Goal: Information Seeking & Learning: Learn about a topic

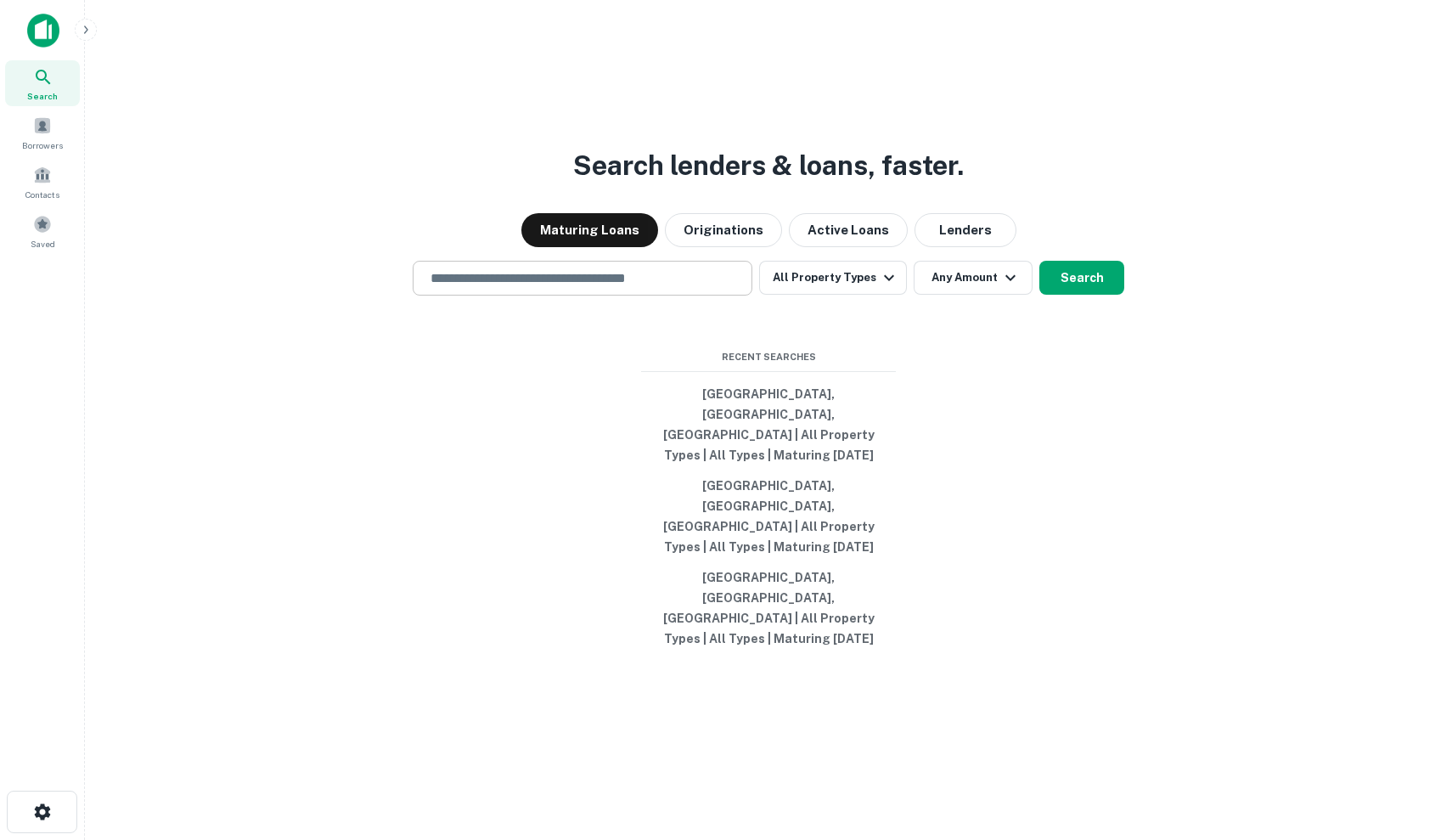
click at [638, 288] on input "text" at bounding box center [582, 278] width 325 height 19
click at [628, 295] on div "​" at bounding box center [582, 278] width 339 height 35
click at [50, 132] on span at bounding box center [42, 126] width 18 height 18
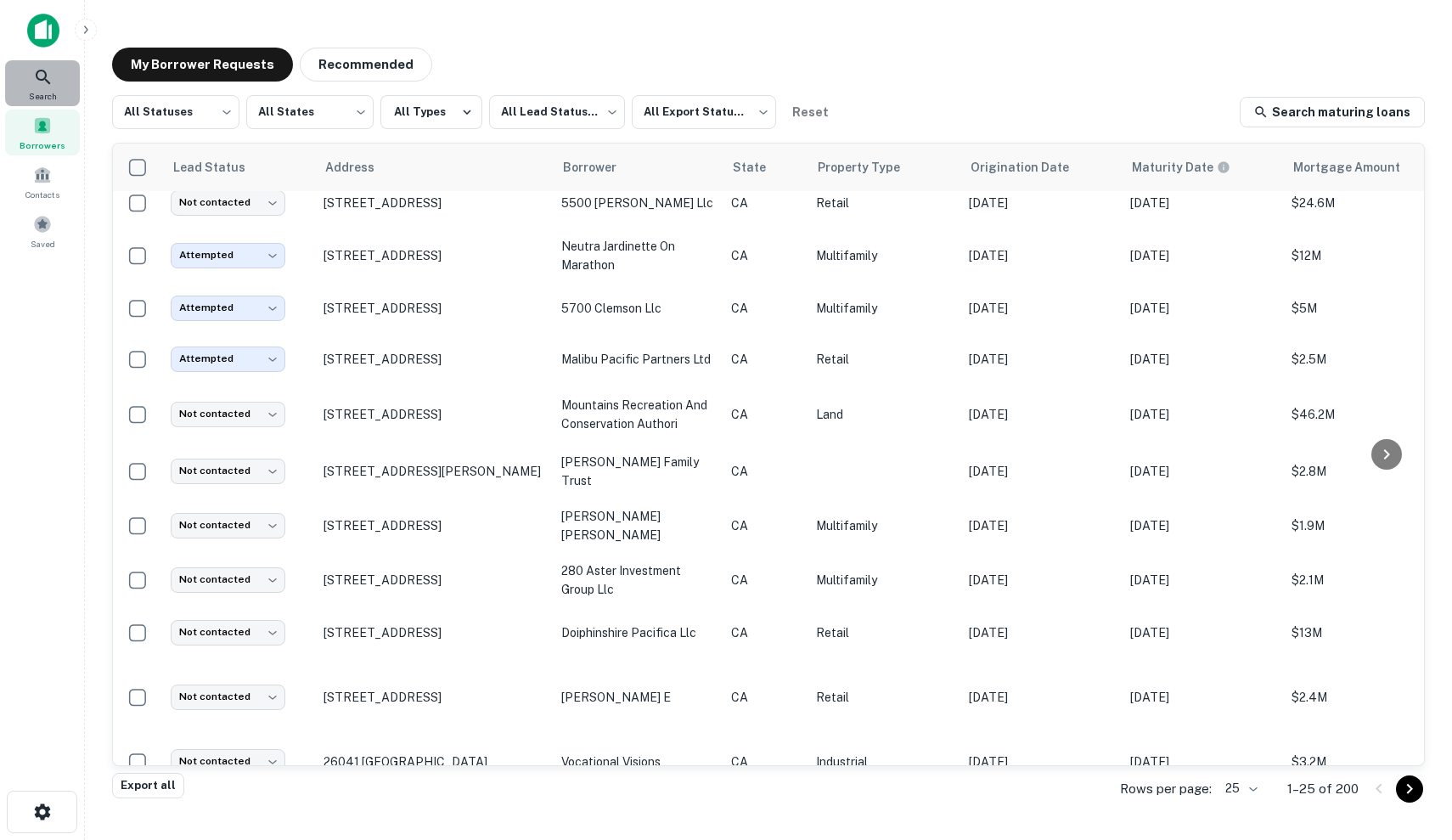
click at [55, 79] on div "Search" at bounding box center [42, 83] width 74 height 46
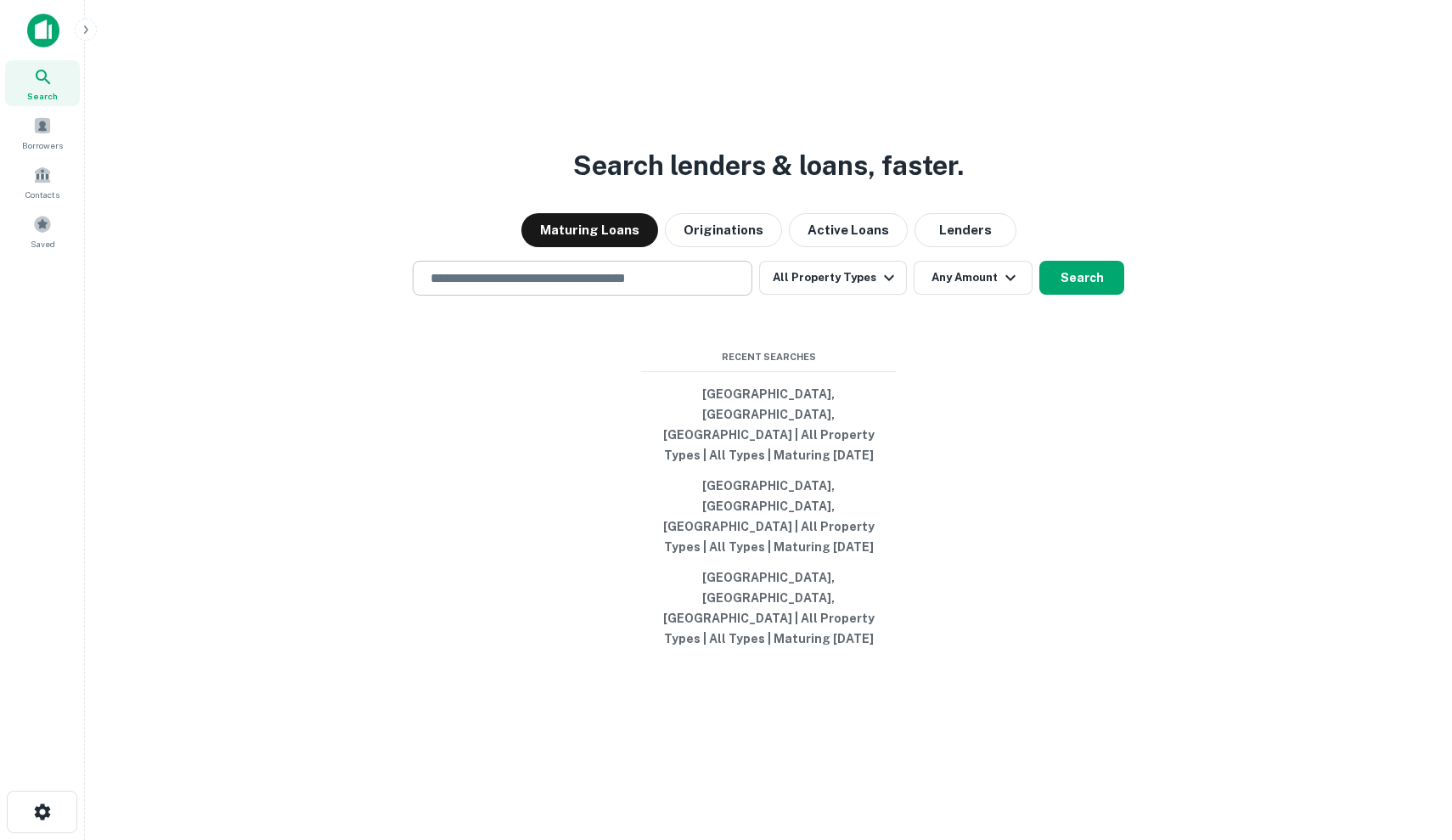
click at [582, 295] on div "​" at bounding box center [582, 278] width 339 height 35
type input "*"
type input "**********"
click at [962, 294] on button "Any Amount" at bounding box center [973, 277] width 119 height 34
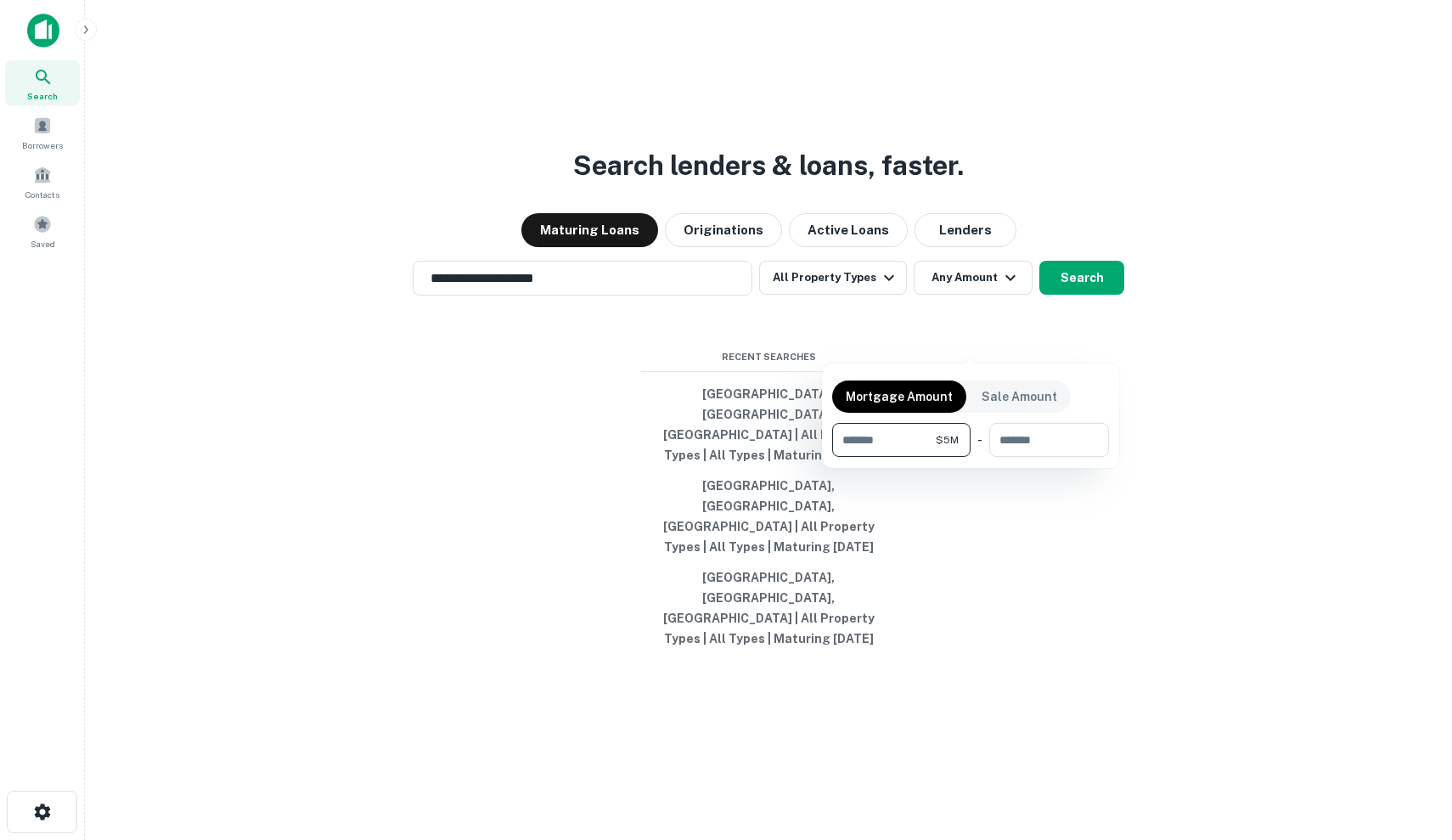
type input "*******"
click at [1078, 338] on div at bounding box center [726, 420] width 1452 height 840
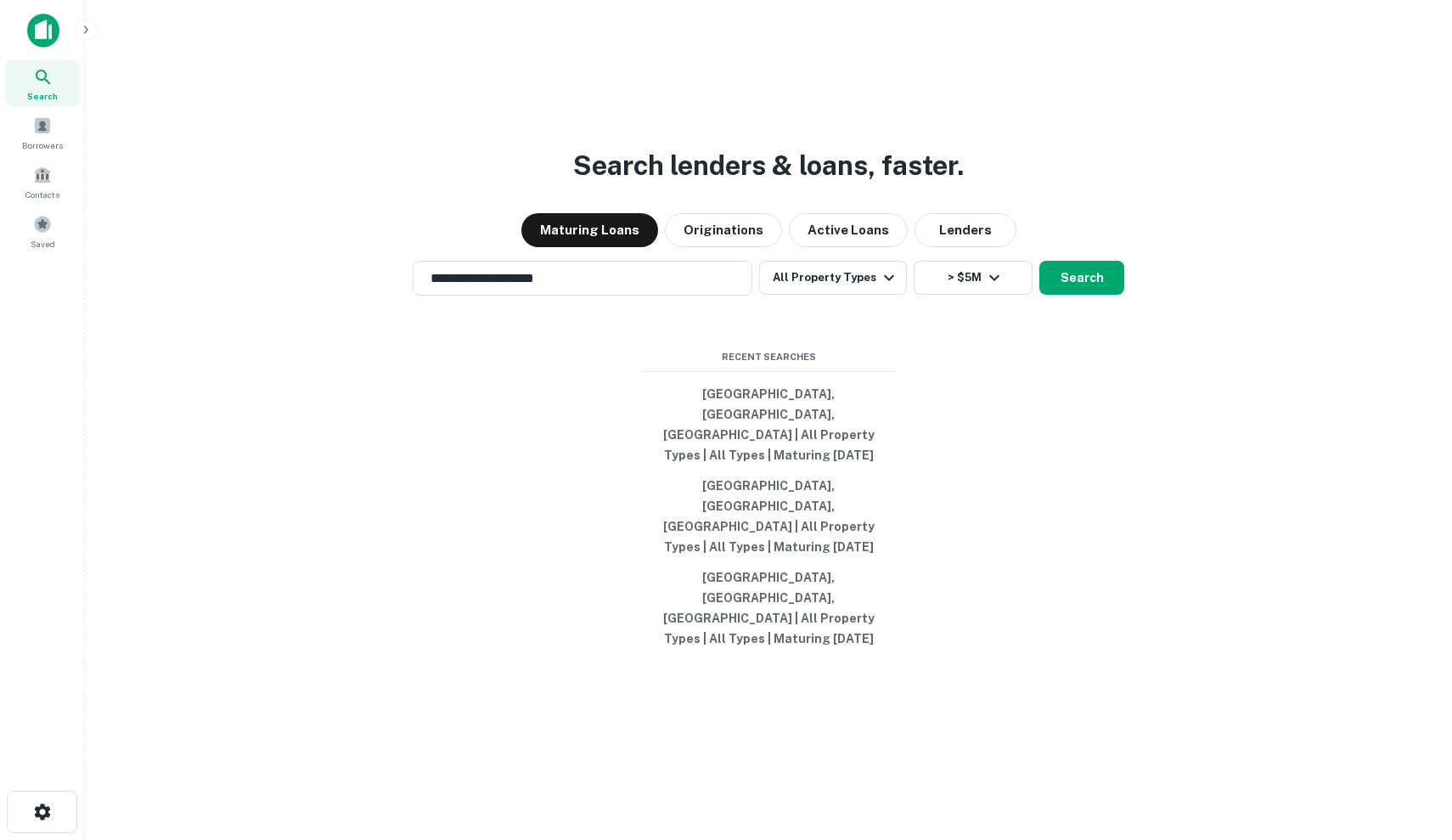
click at [1078, 294] on button "Search" at bounding box center [1081, 277] width 85 height 34
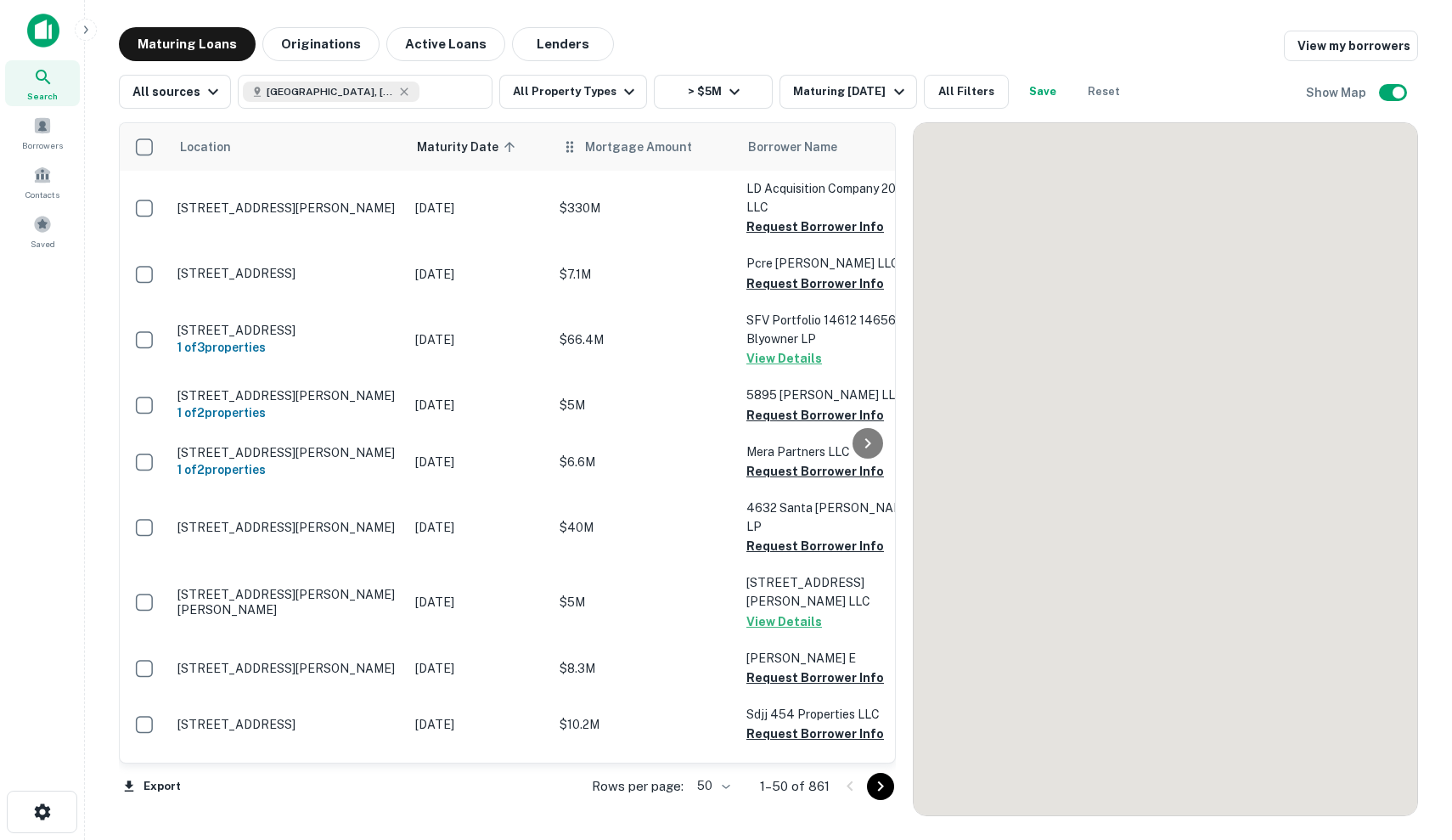
scroll to position [530, 0]
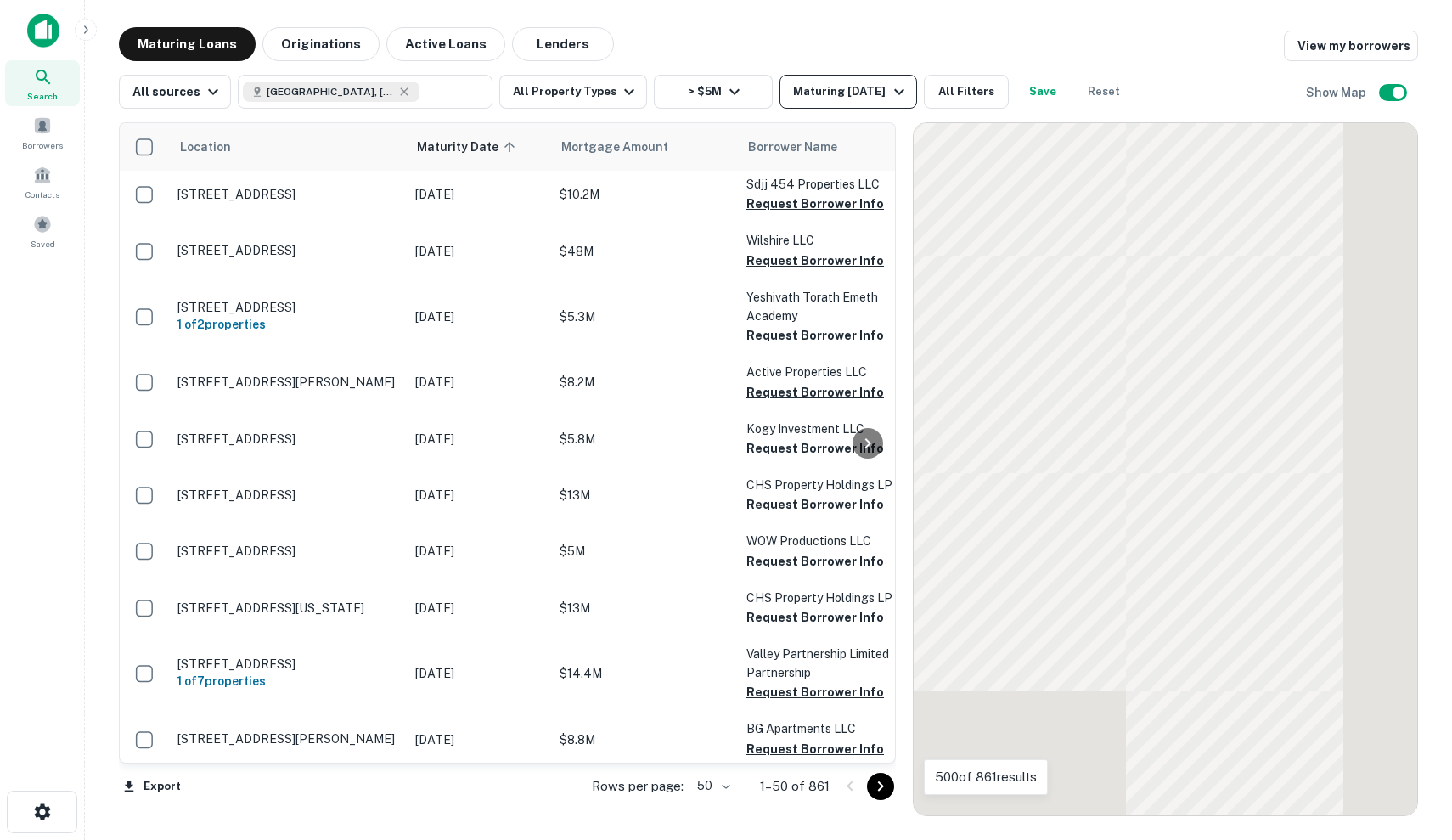
drag, startPoint x: 838, startPoint y: 64, endPoint x: 837, endPoint y: 83, distance: 19.0
click at [838, 64] on div "All sources Los Angeles, CA, USA ​ All Property Types > $5M Maturing In 1 Year …" at bounding box center [769, 85] width 1300 height 48
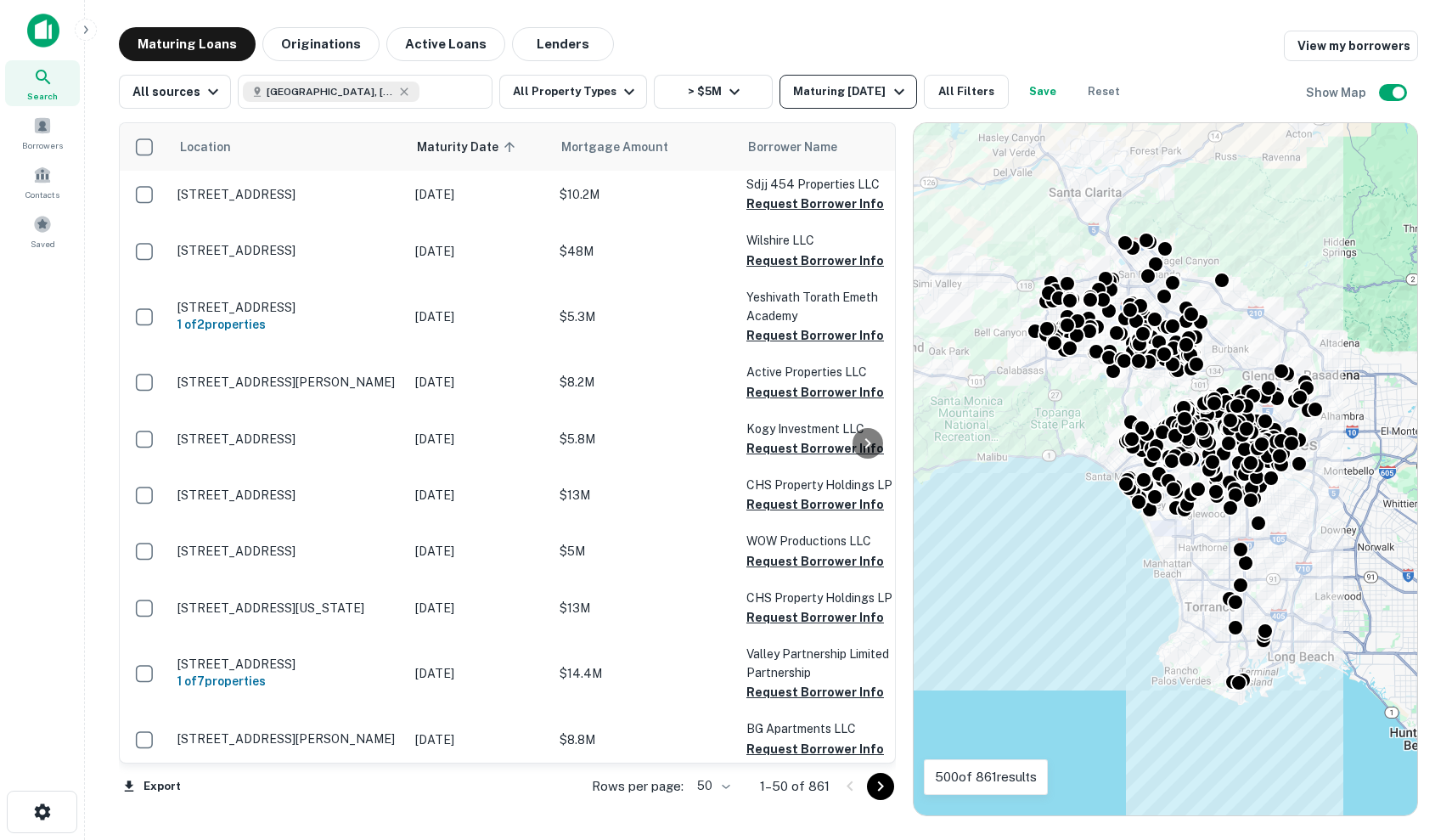
click at [836, 91] on div "Maturing [DATE]" at bounding box center [851, 92] width 116 height 20
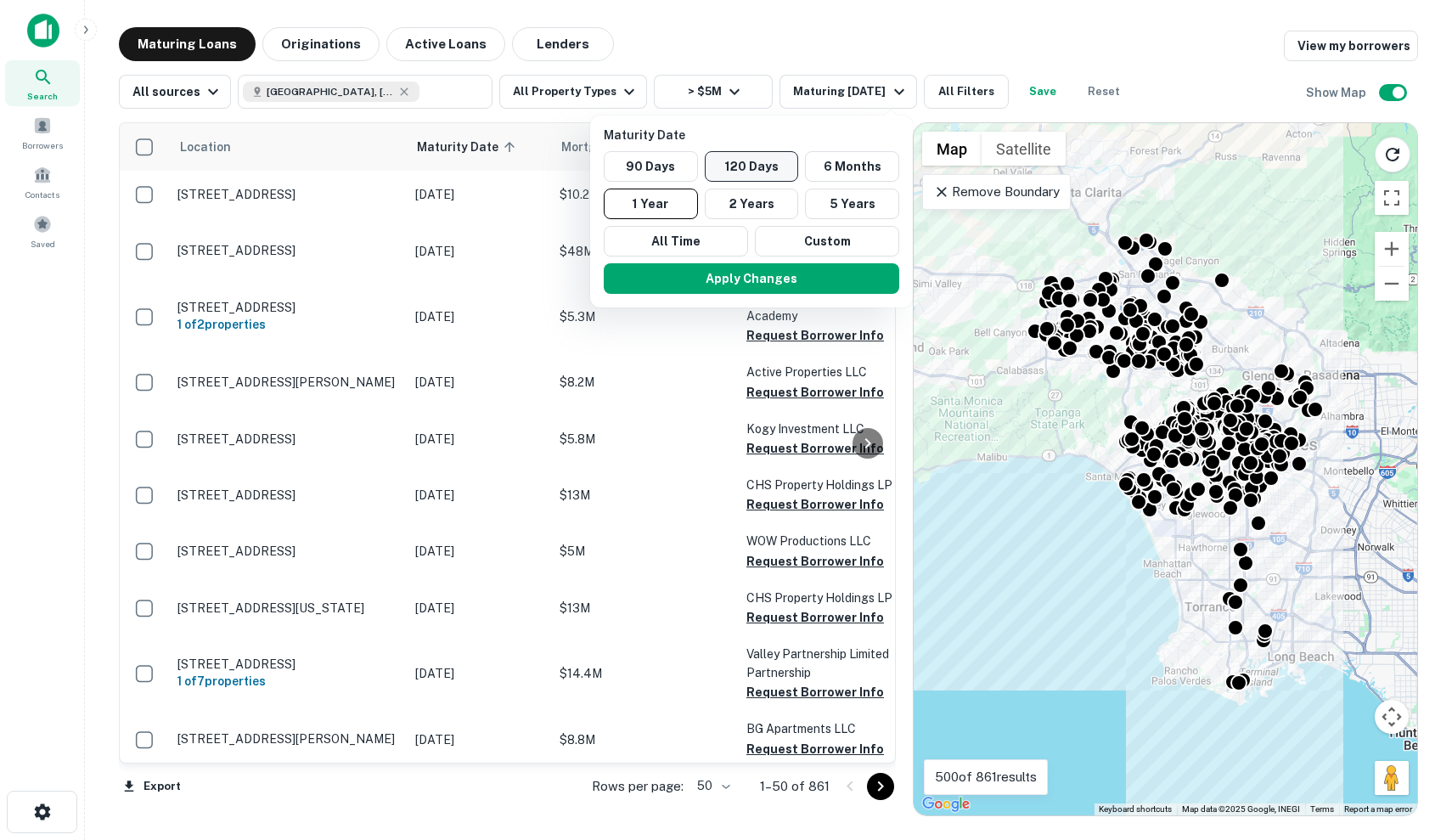
click at [760, 154] on button "120 Days" at bounding box center [752, 166] width 94 height 30
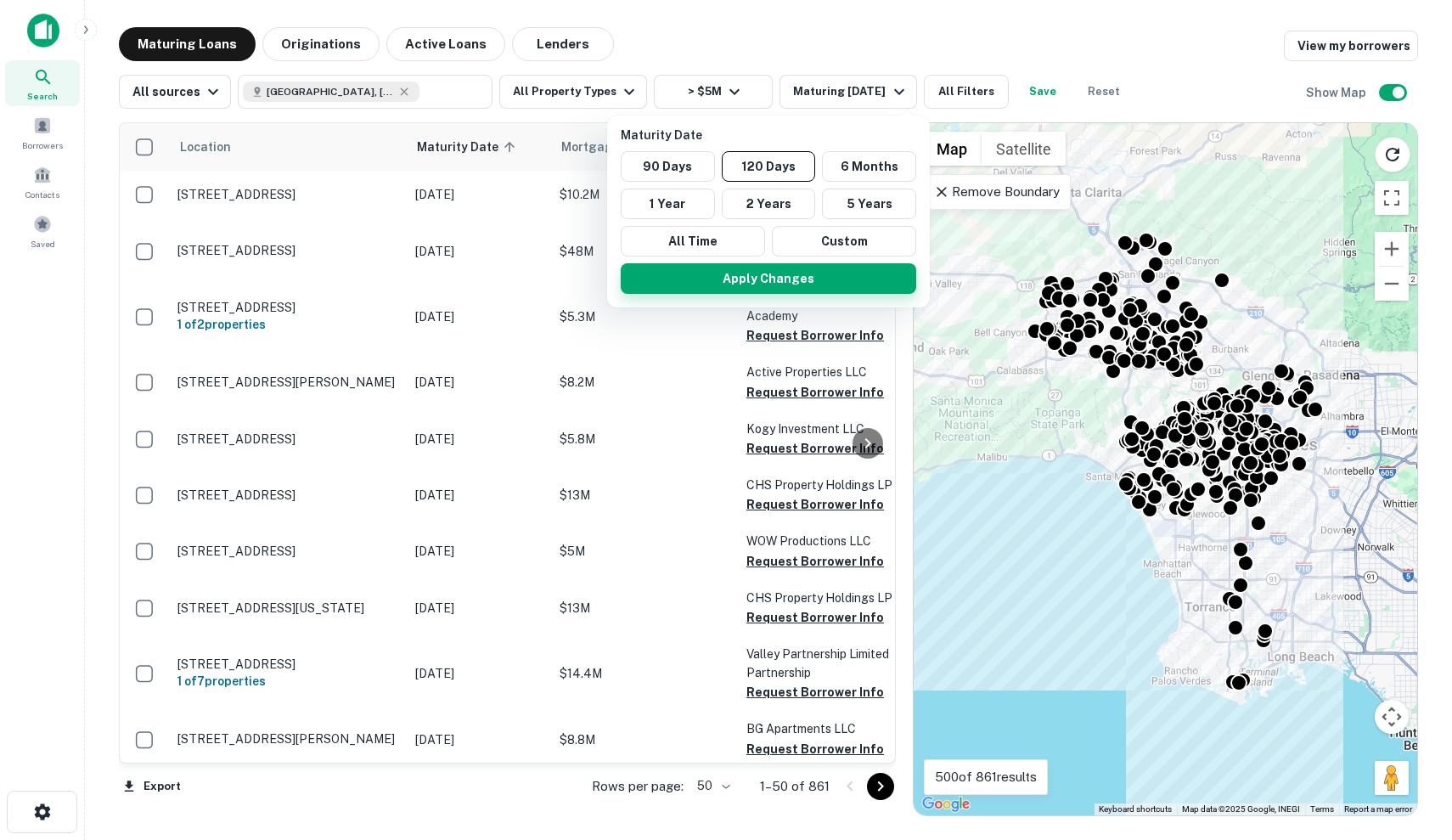
click at [804, 273] on button "Apply Changes" at bounding box center [769, 278] width 295 height 30
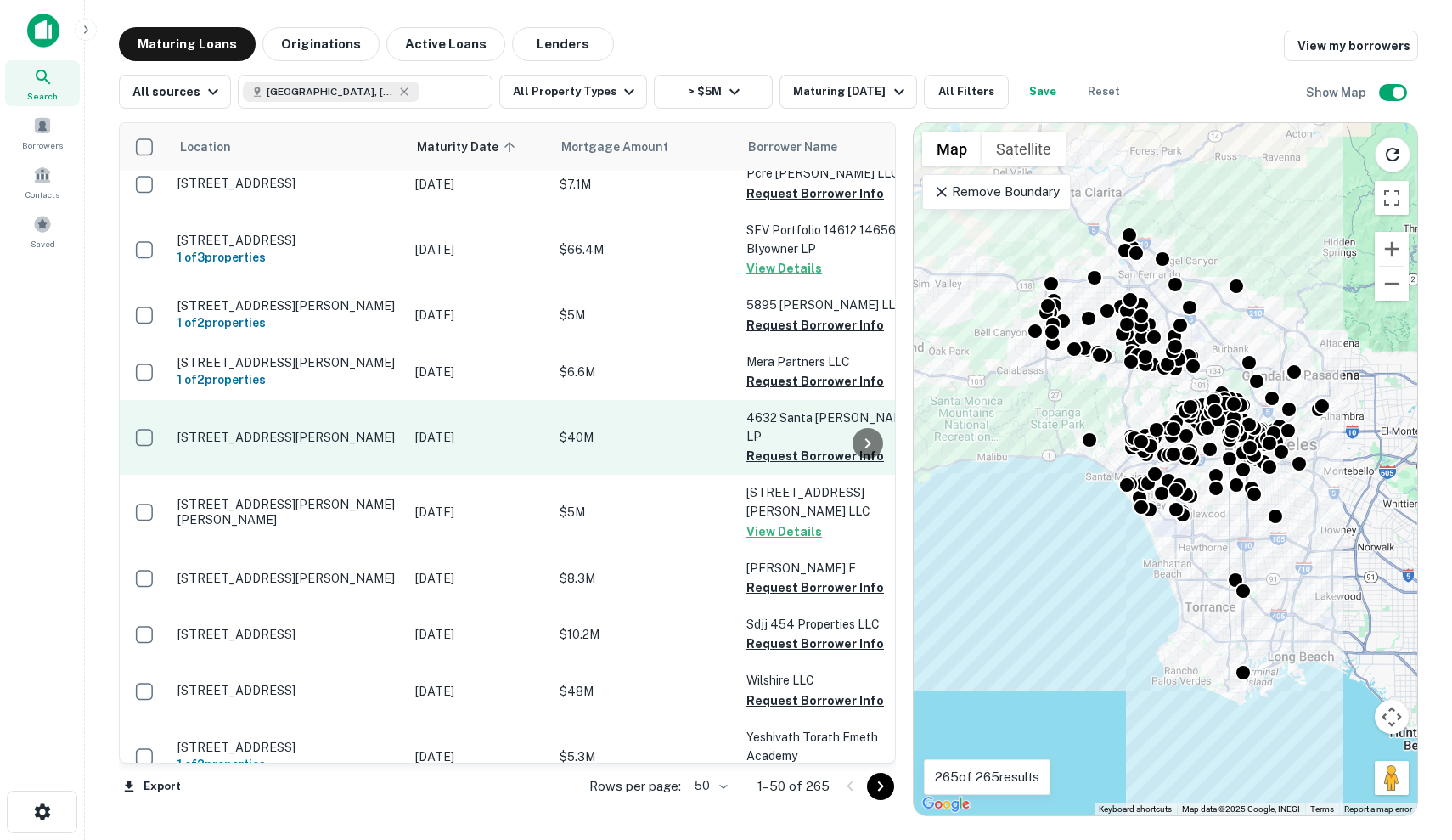
scroll to position [90, 0]
click at [487, 464] on td "[DATE]" at bounding box center [479, 437] width 144 height 74
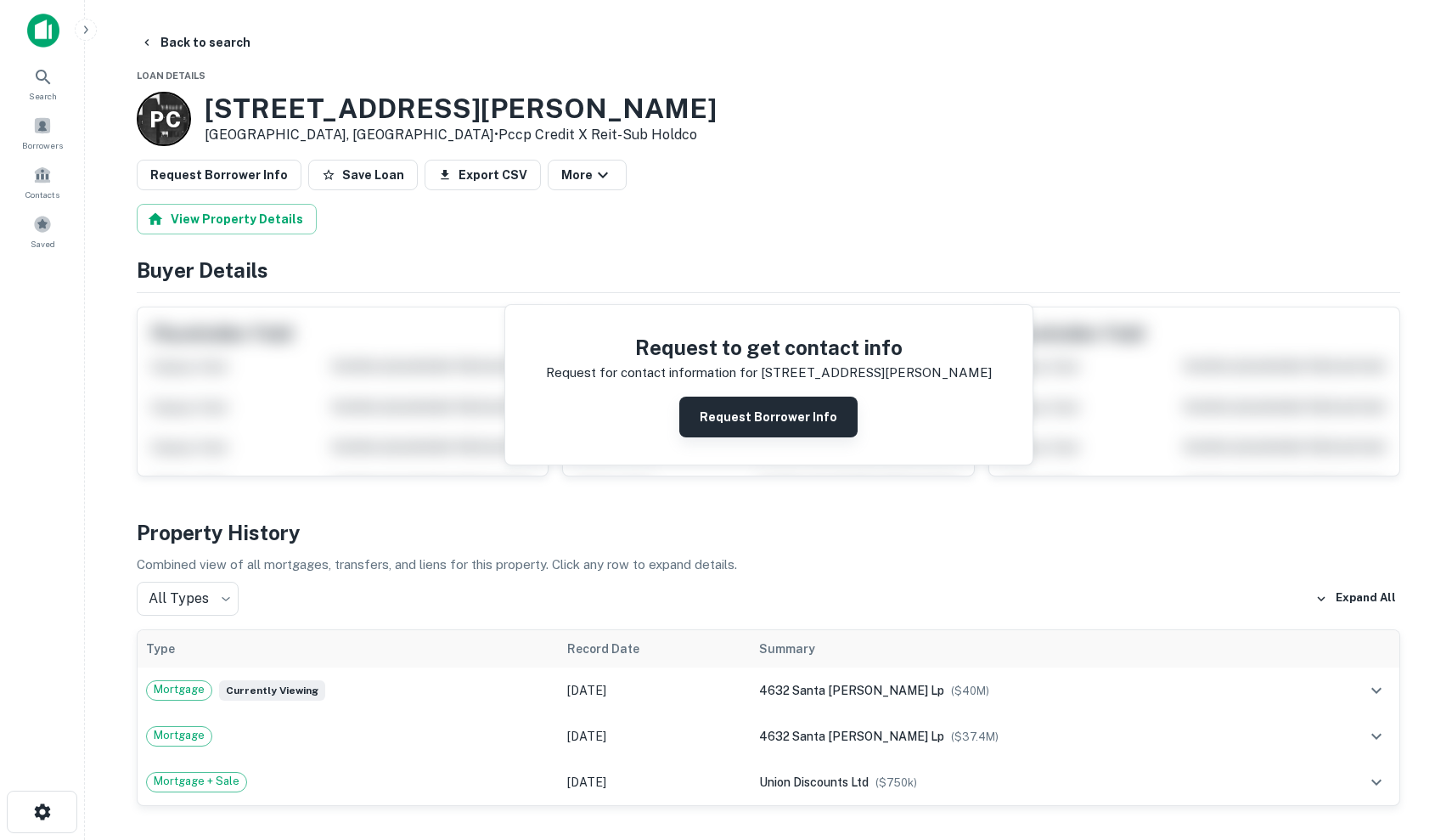
click at [776, 414] on button "Request Borrower Info" at bounding box center [769, 416] width 178 height 40
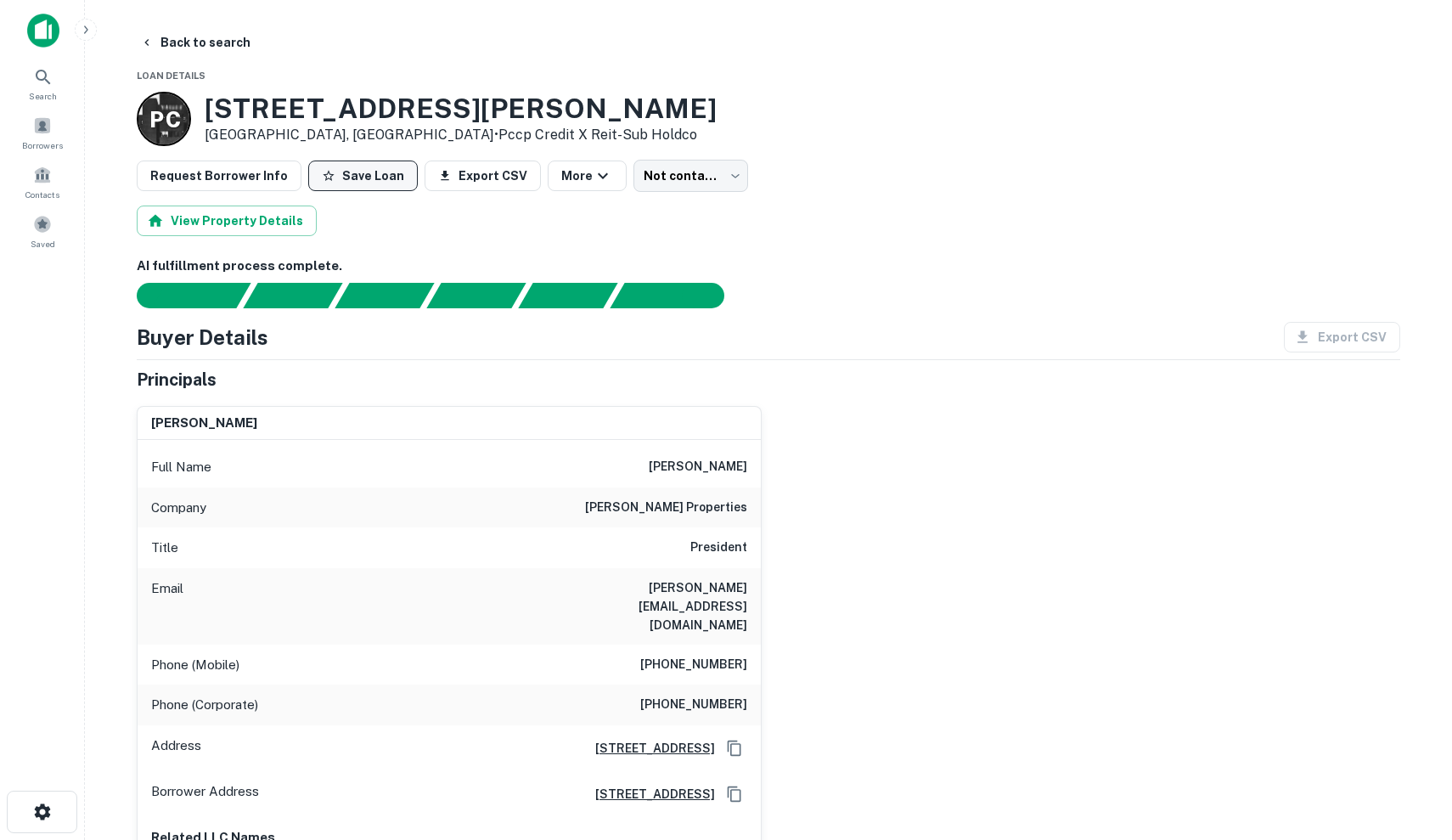
click at [359, 180] on button "Save Loan" at bounding box center [362, 175] width 109 height 30
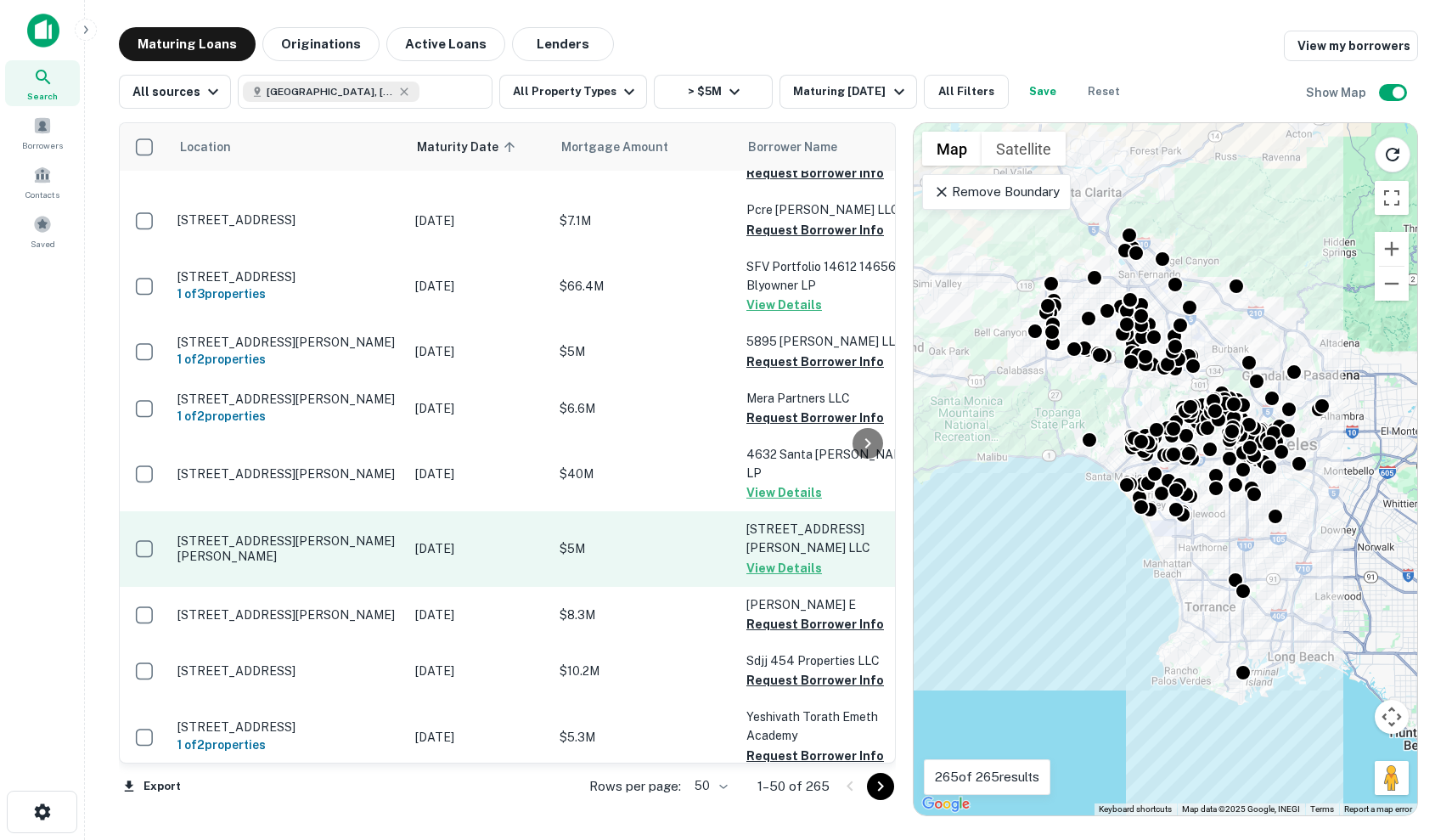
scroll to position [53, -6]
click at [427, 551] on p "[DATE]" at bounding box center [479, 548] width 127 height 18
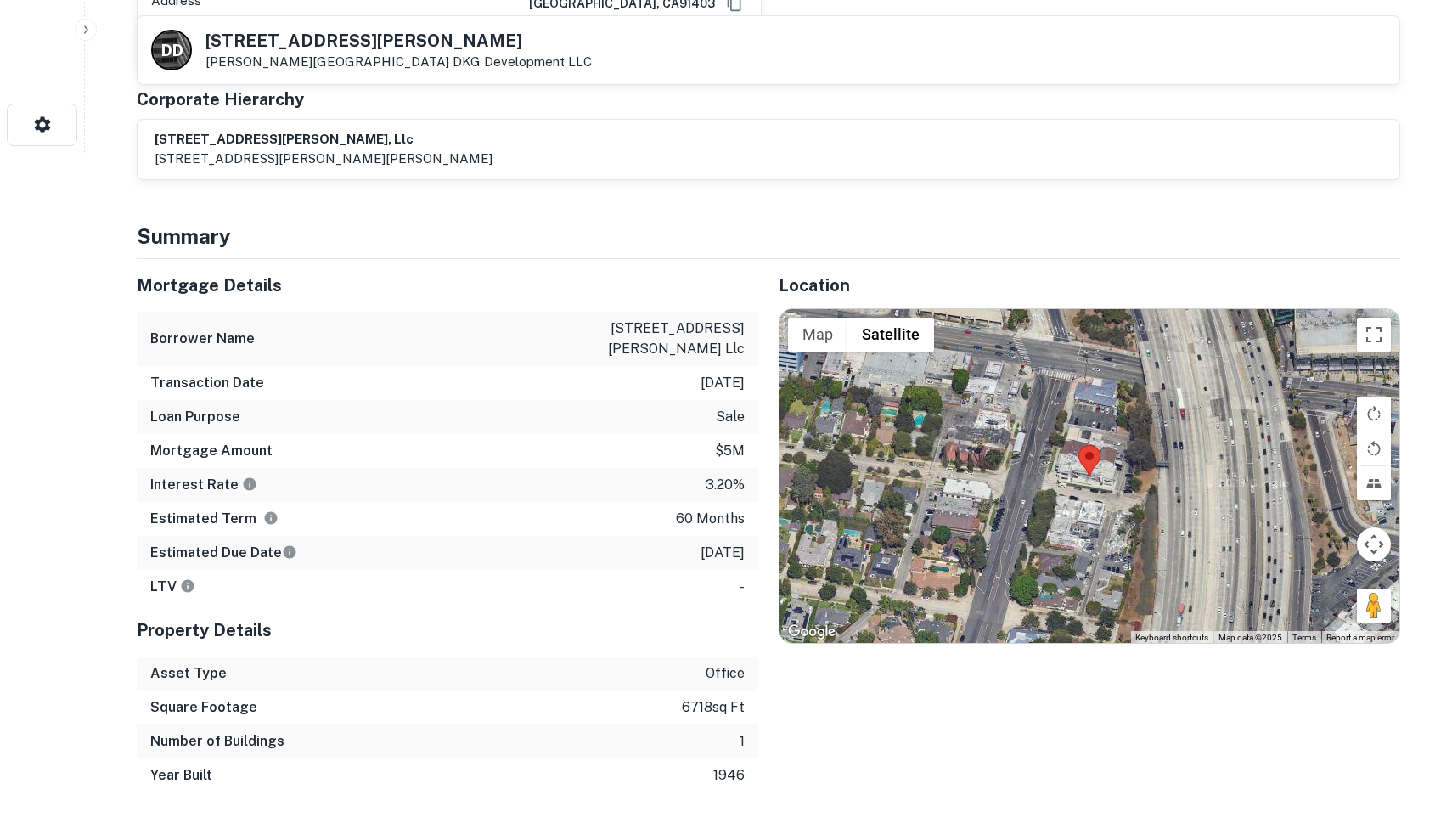
scroll to position [685, 0]
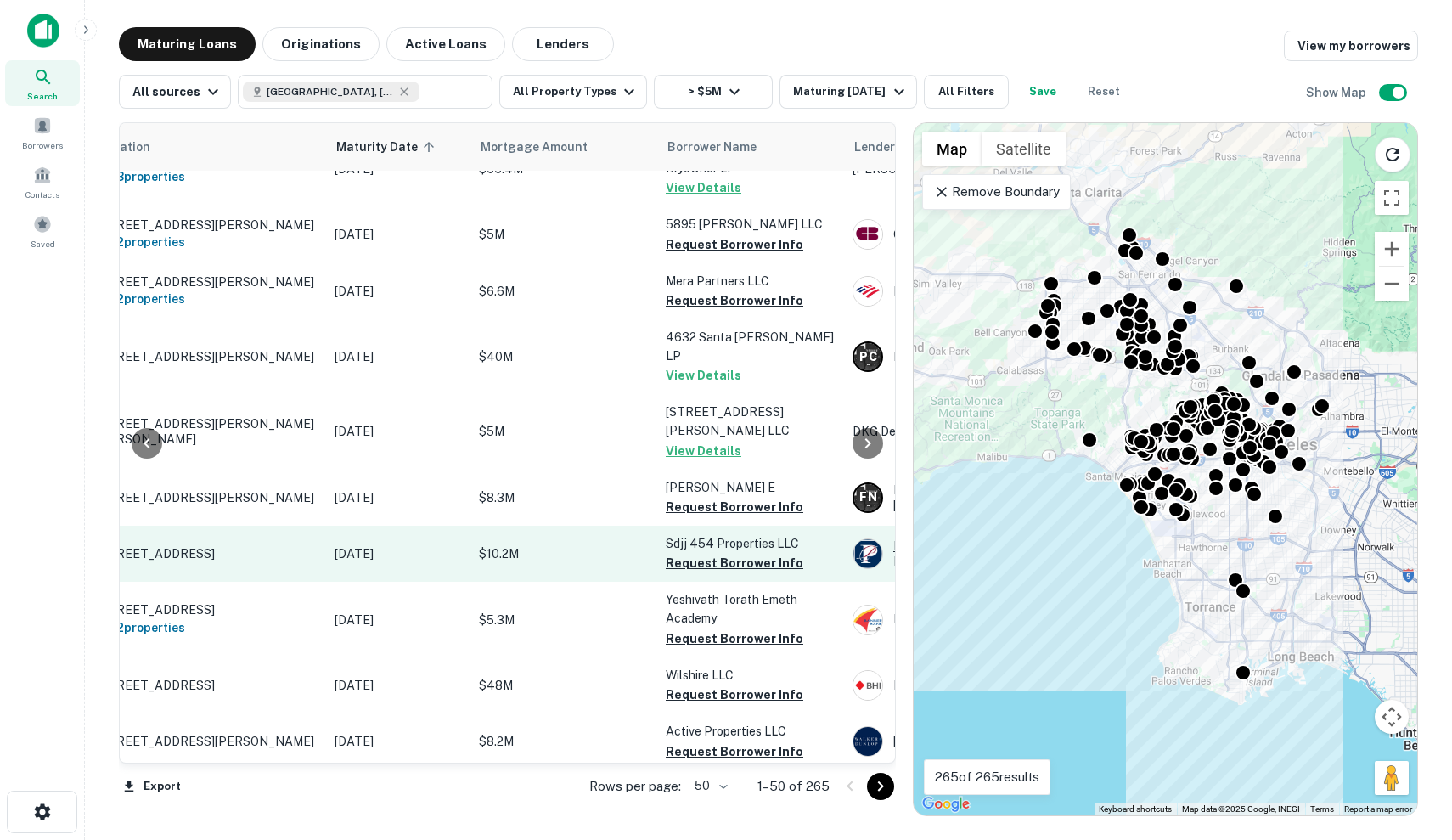
scroll to position [171, 10]
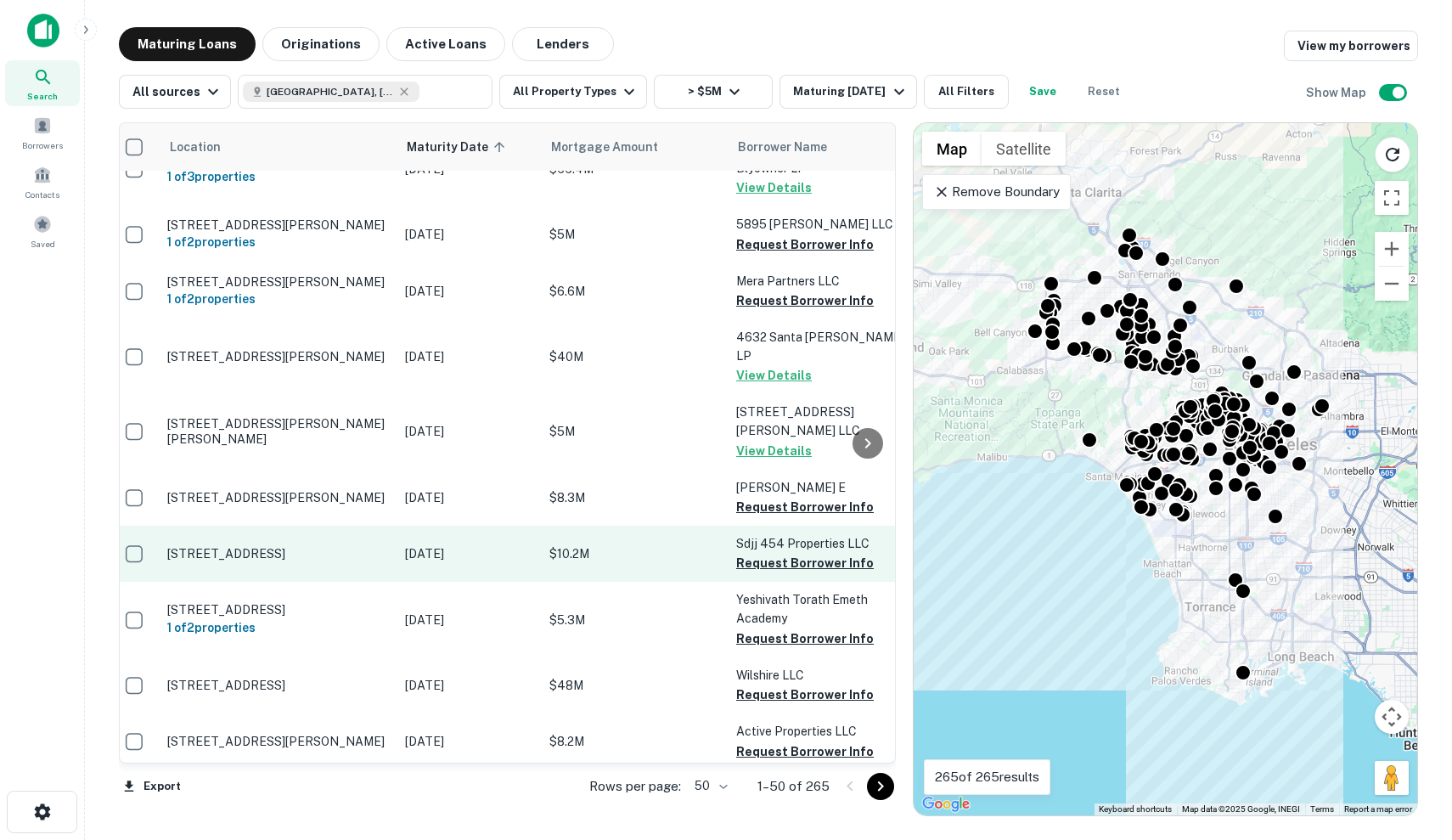
click at [438, 562] on p "Sep 28, 2025" at bounding box center [469, 554] width 127 height 18
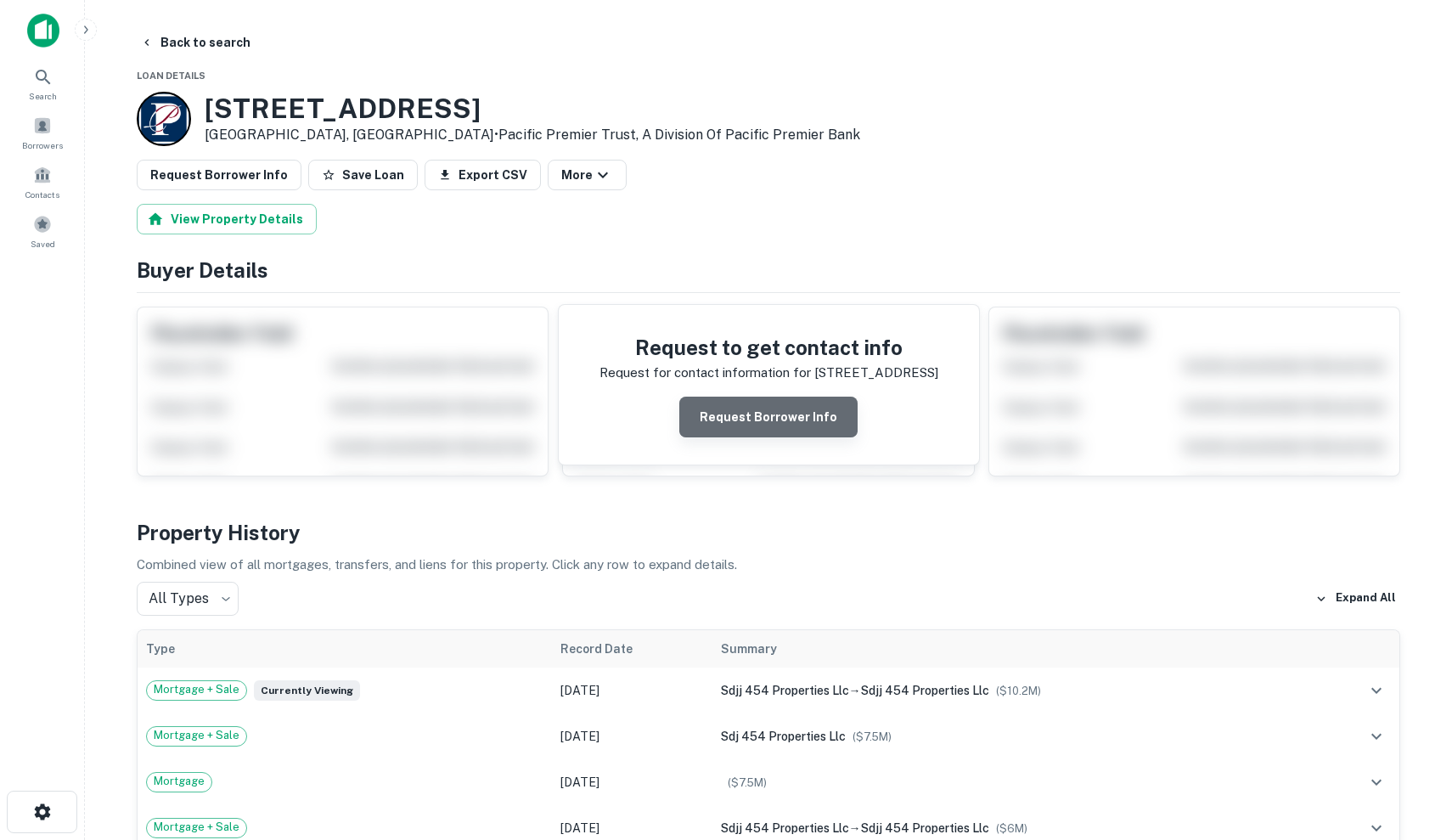
click at [778, 419] on button "Request Borrower Info" at bounding box center [769, 416] width 178 height 40
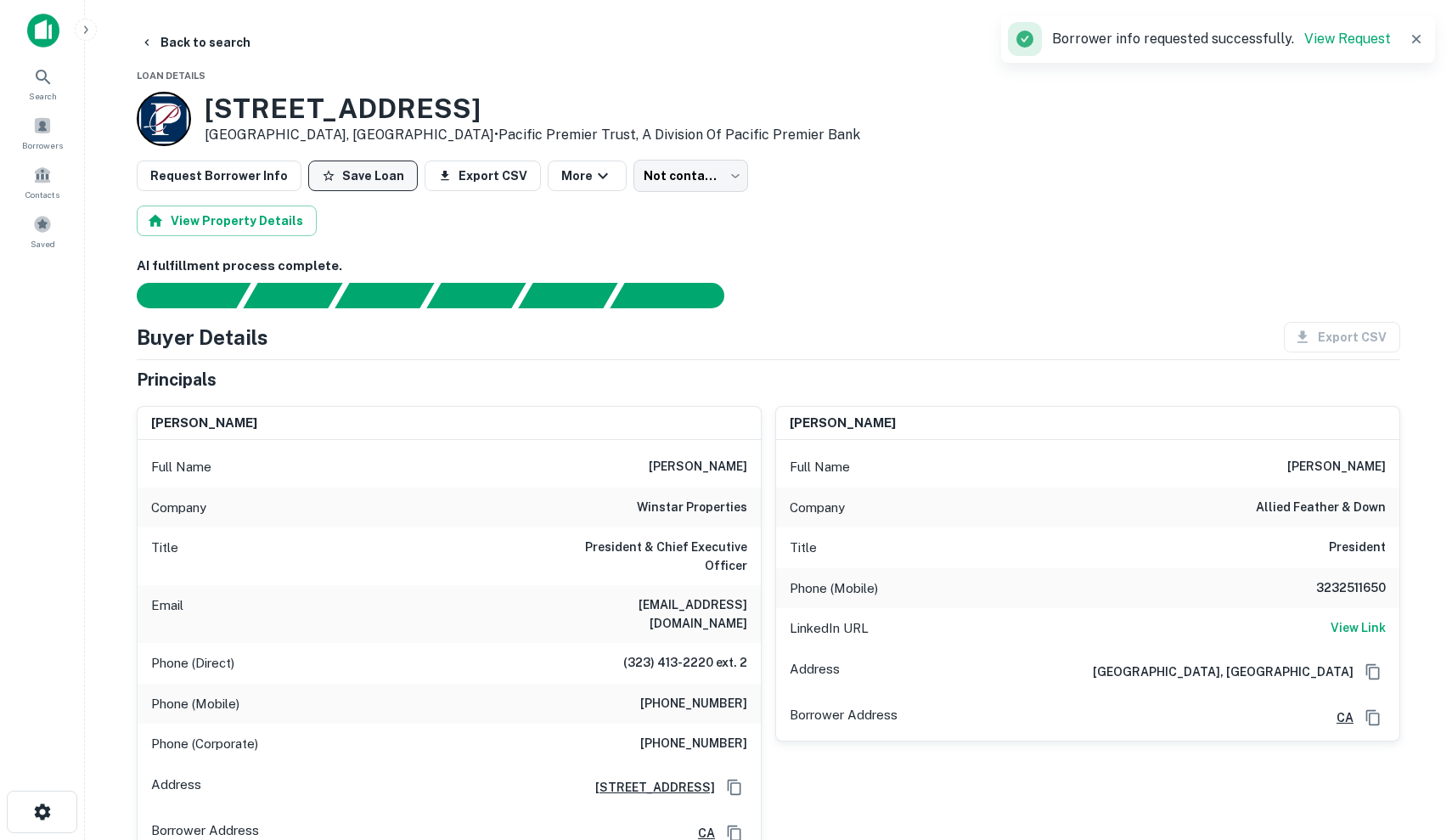
click at [359, 177] on button "Save Loan" at bounding box center [362, 175] width 109 height 30
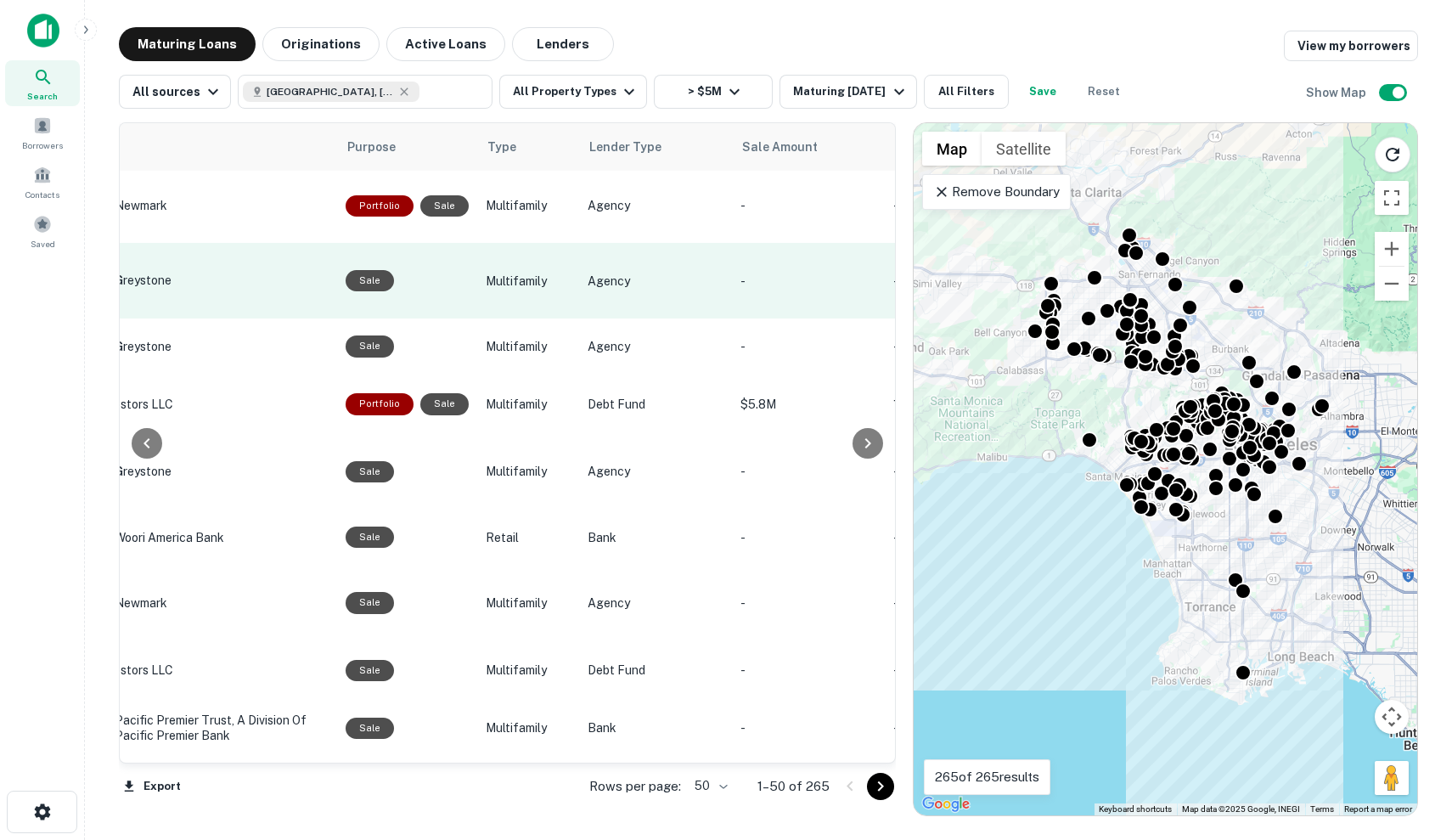
scroll to position [996, 859]
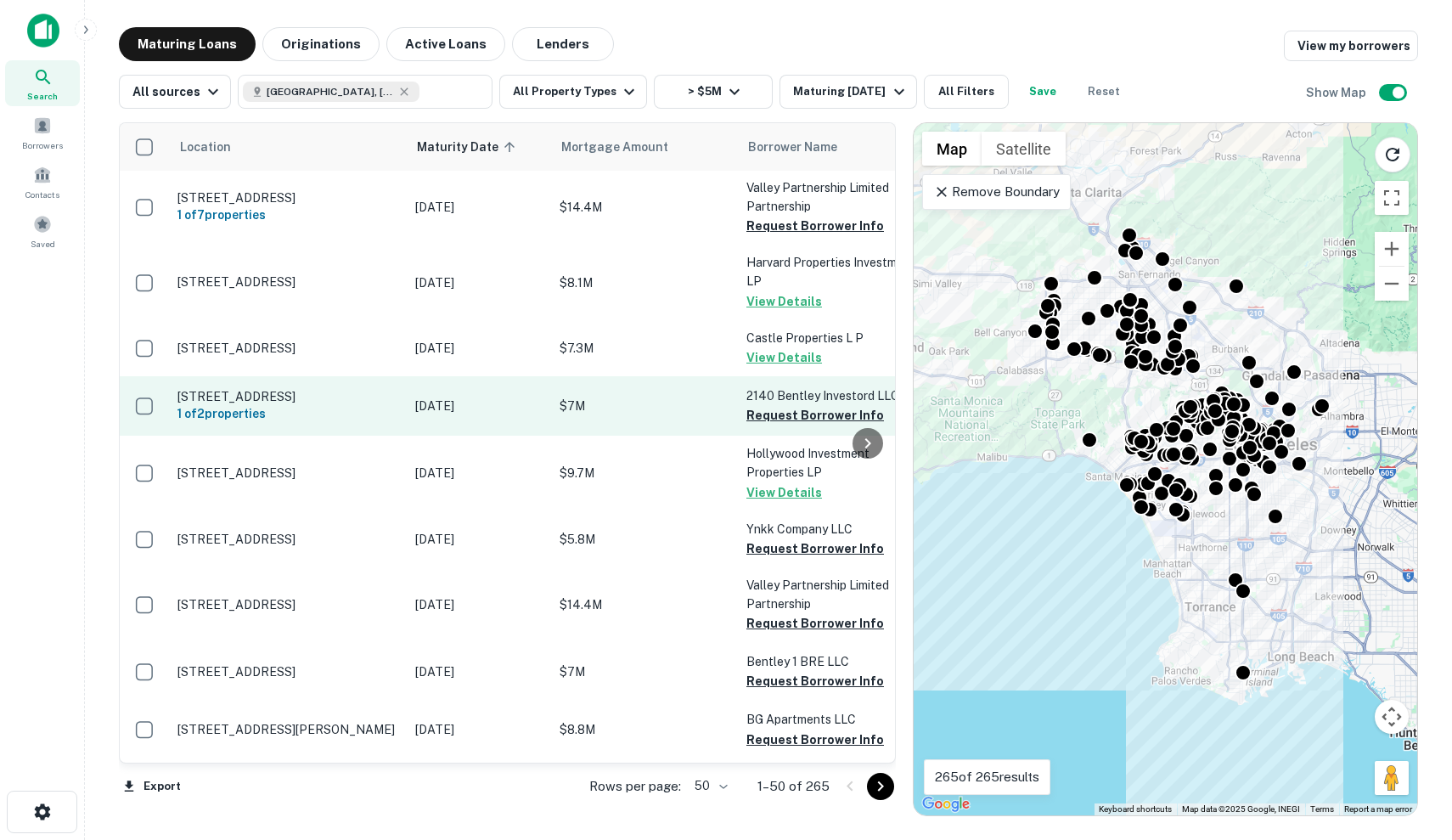
click at [557, 419] on td "$7M" at bounding box center [645, 405] width 187 height 60
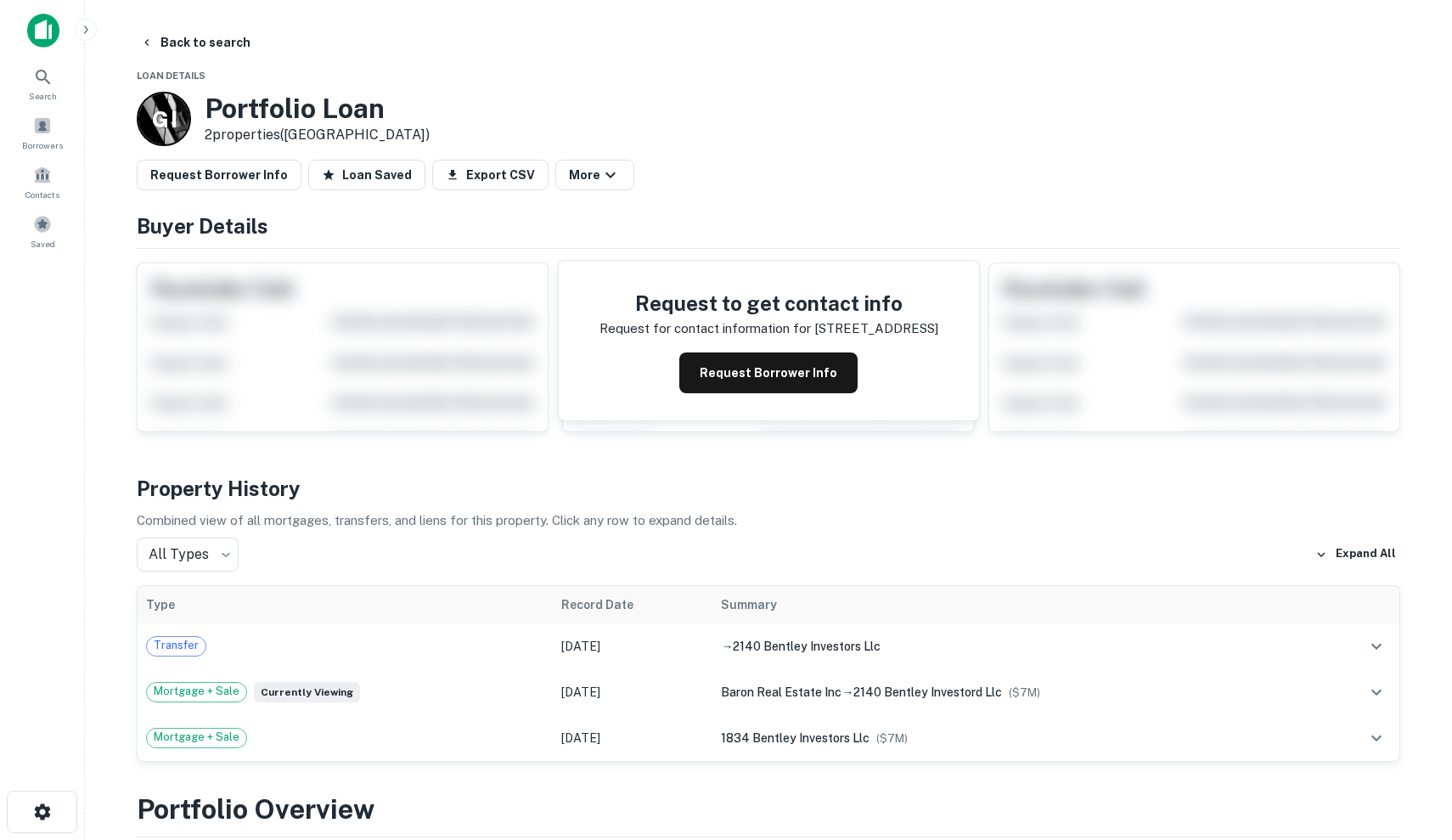
click at [723, 395] on div "Request to get contact info Request for contact information for 2140 s bentley …" at bounding box center [769, 340] width 420 height 160
click at [724, 384] on button "Request Borrower Info" at bounding box center [769, 372] width 178 height 40
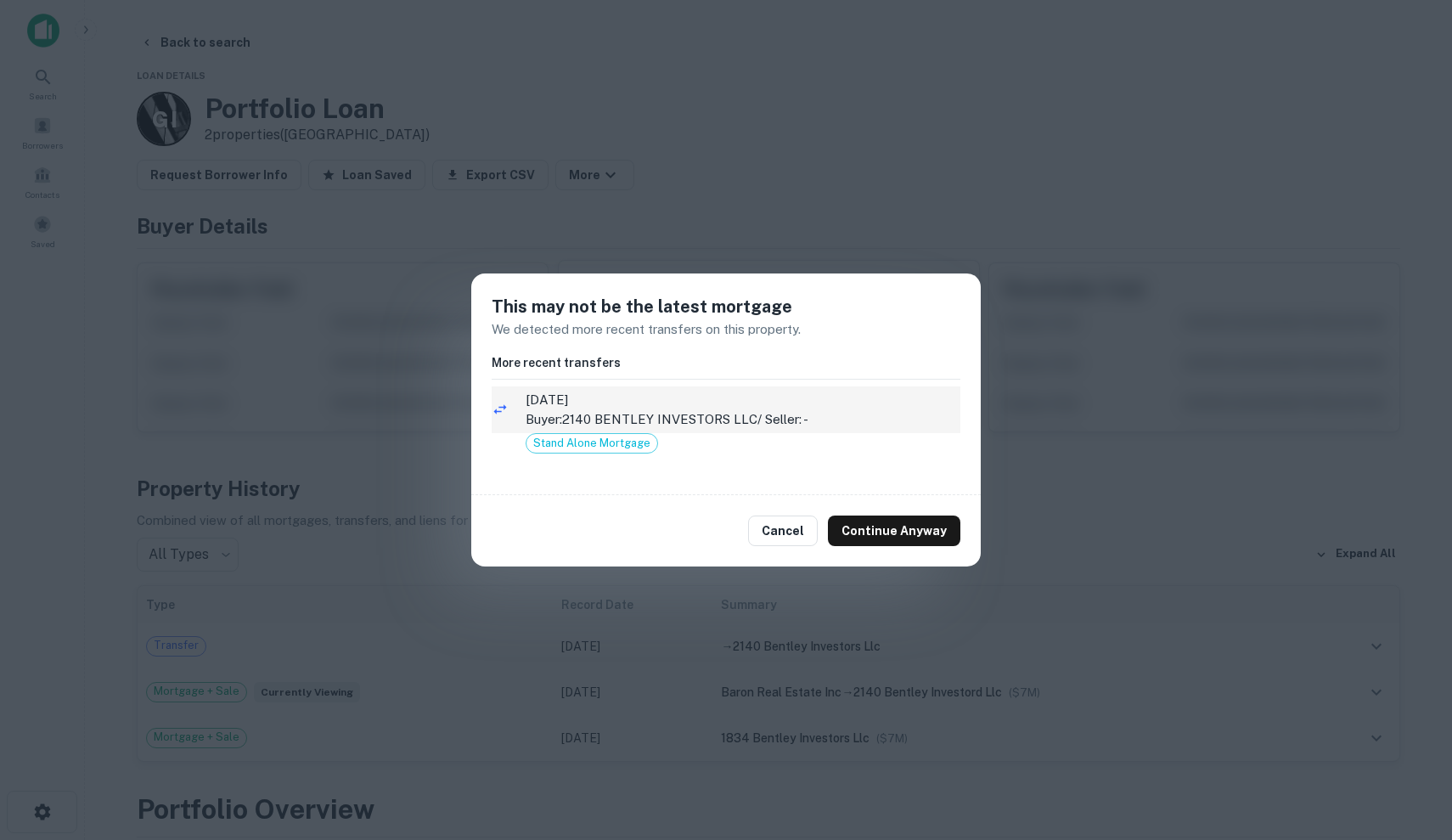
click at [774, 416] on p "Buyer: 2140 BENTLEY INVESTORS LLC / Seller: -" at bounding box center [743, 419] width 435 height 20
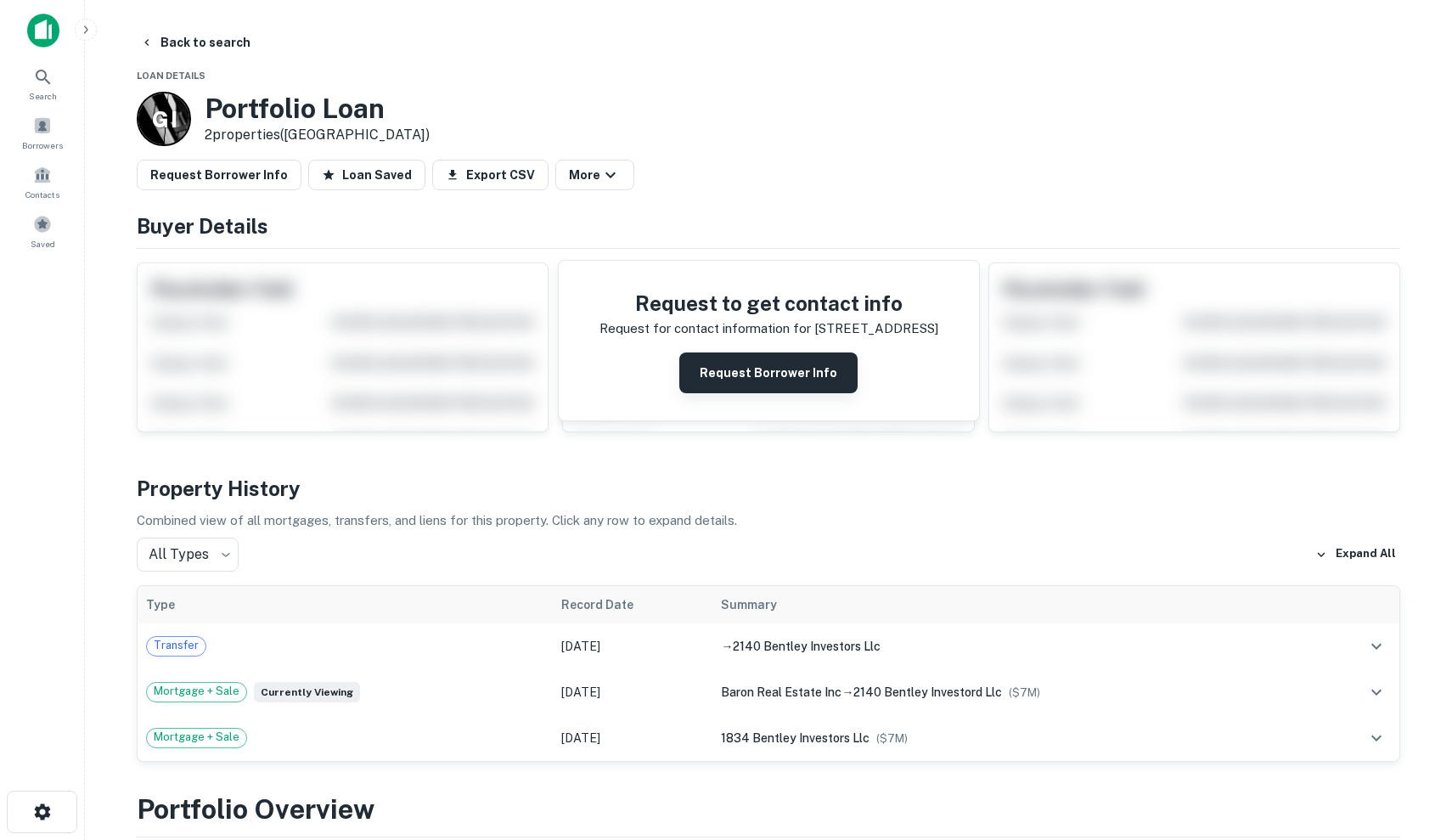
click at [810, 376] on button "Request Borrower Info" at bounding box center [769, 372] width 178 height 40
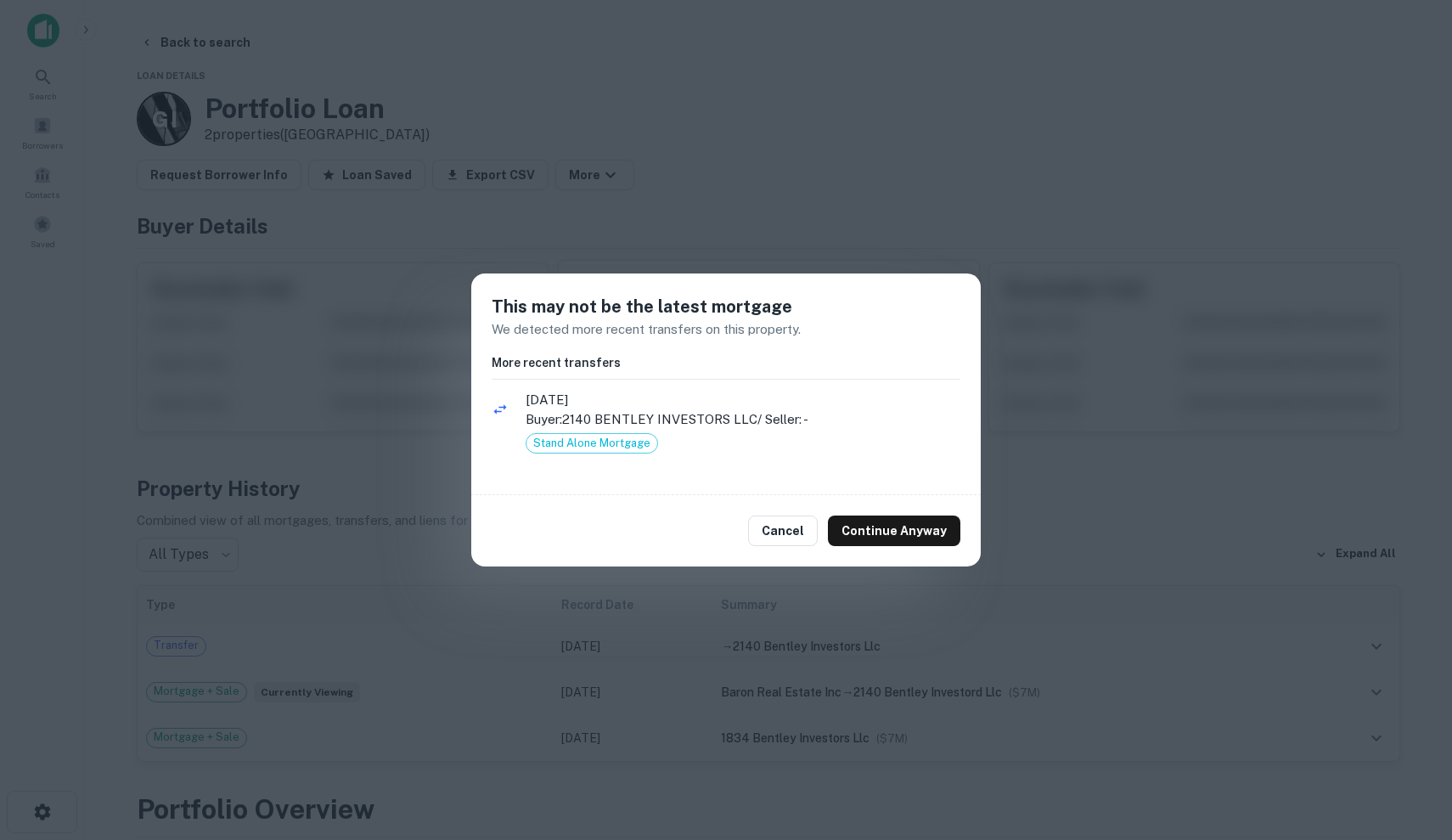
click at [898, 546] on div "Cancel Continue Anyway" at bounding box center [726, 531] width 510 height 72
click at [898, 531] on button "Continue Anyway" at bounding box center [894, 530] width 132 height 30
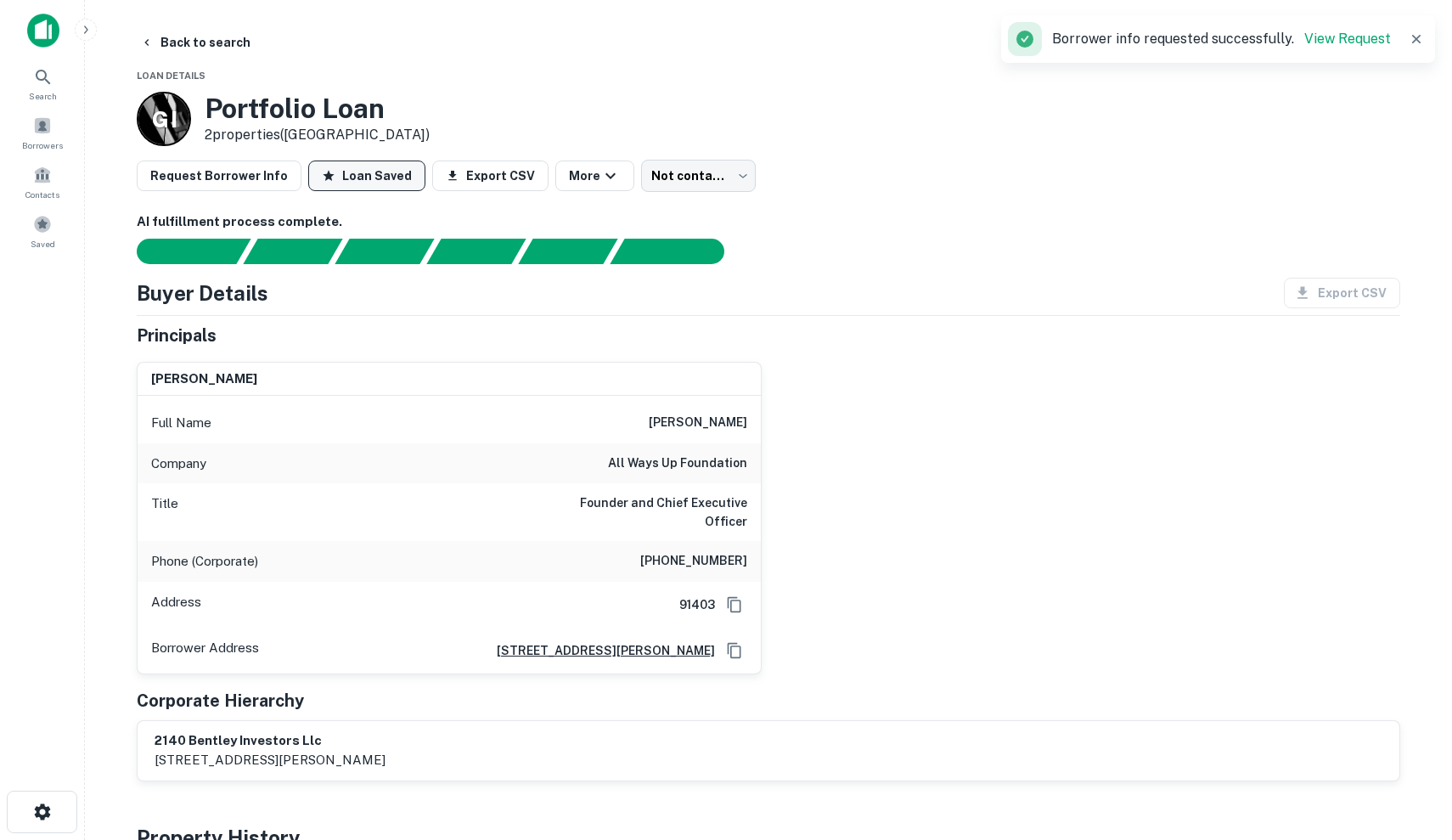
click at [338, 176] on button "Loan Saved" at bounding box center [367, 175] width 117 height 30
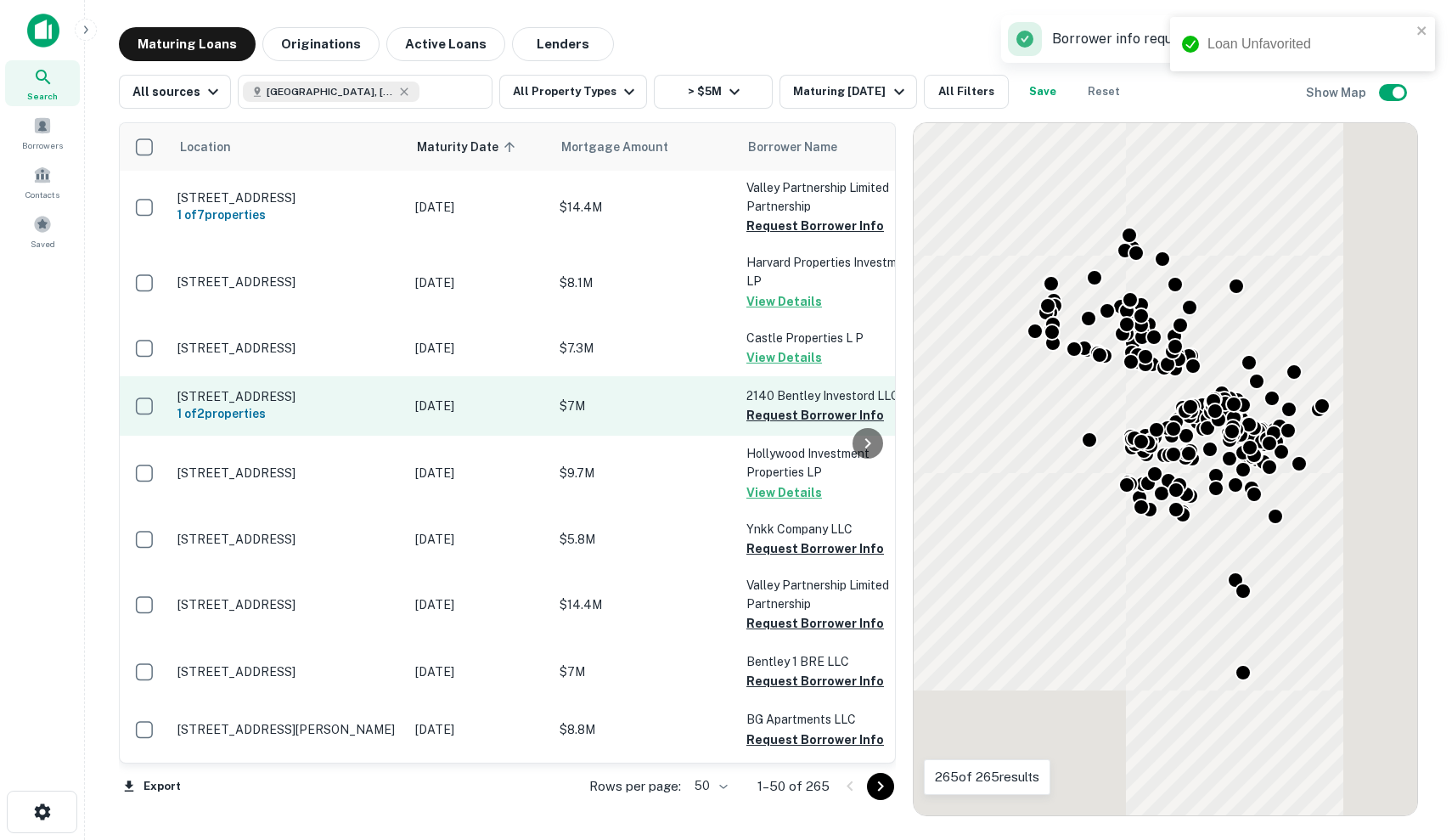
scroll to position [996, 0]
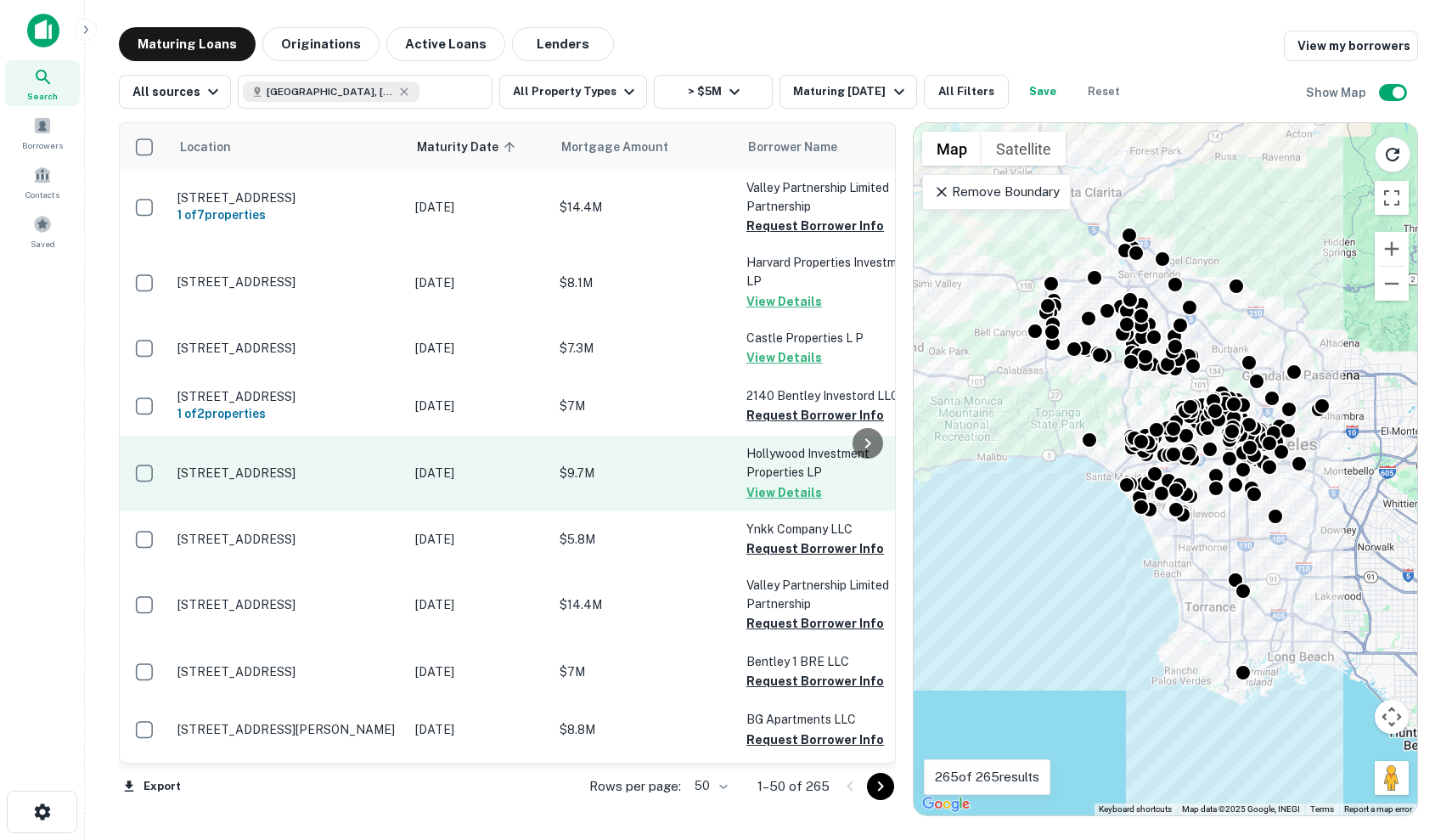
click at [720, 482] on p "$9.7M" at bounding box center [644, 473] width 170 height 18
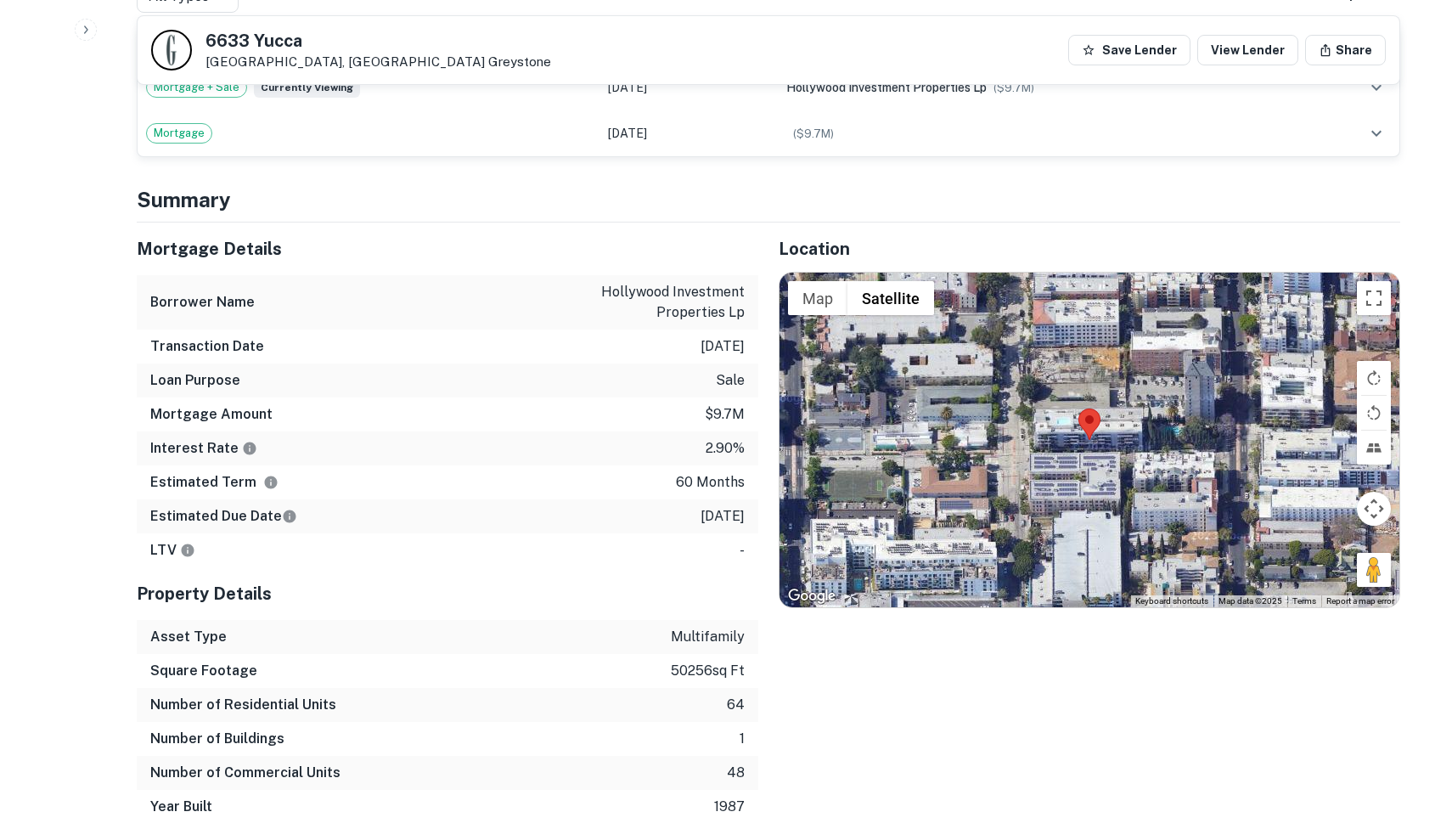
scroll to position [1089, 0]
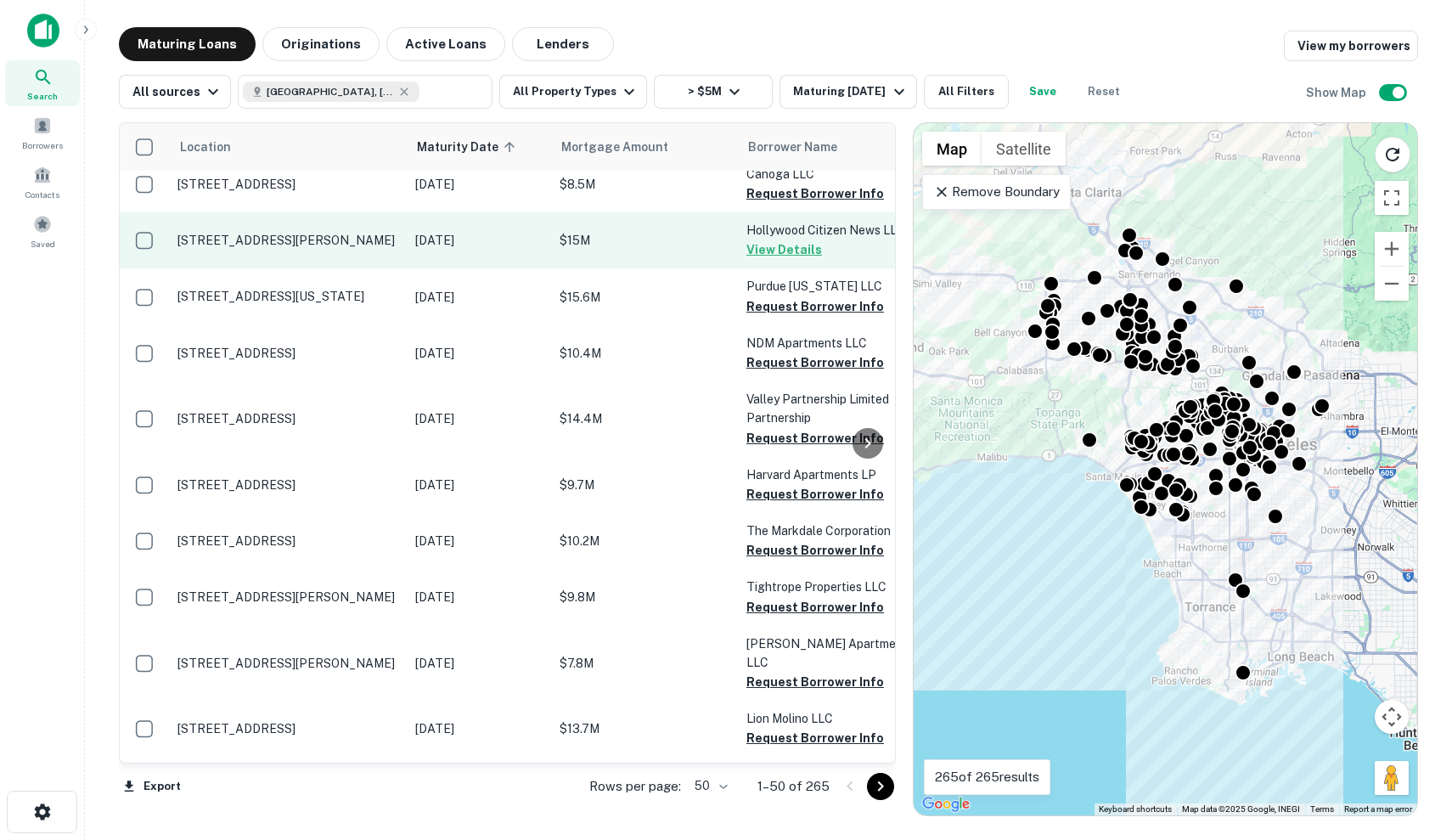
scroll to position [1598, 0]
click at [544, 260] on td "Sep 30, 2025" at bounding box center [479, 240] width 144 height 56
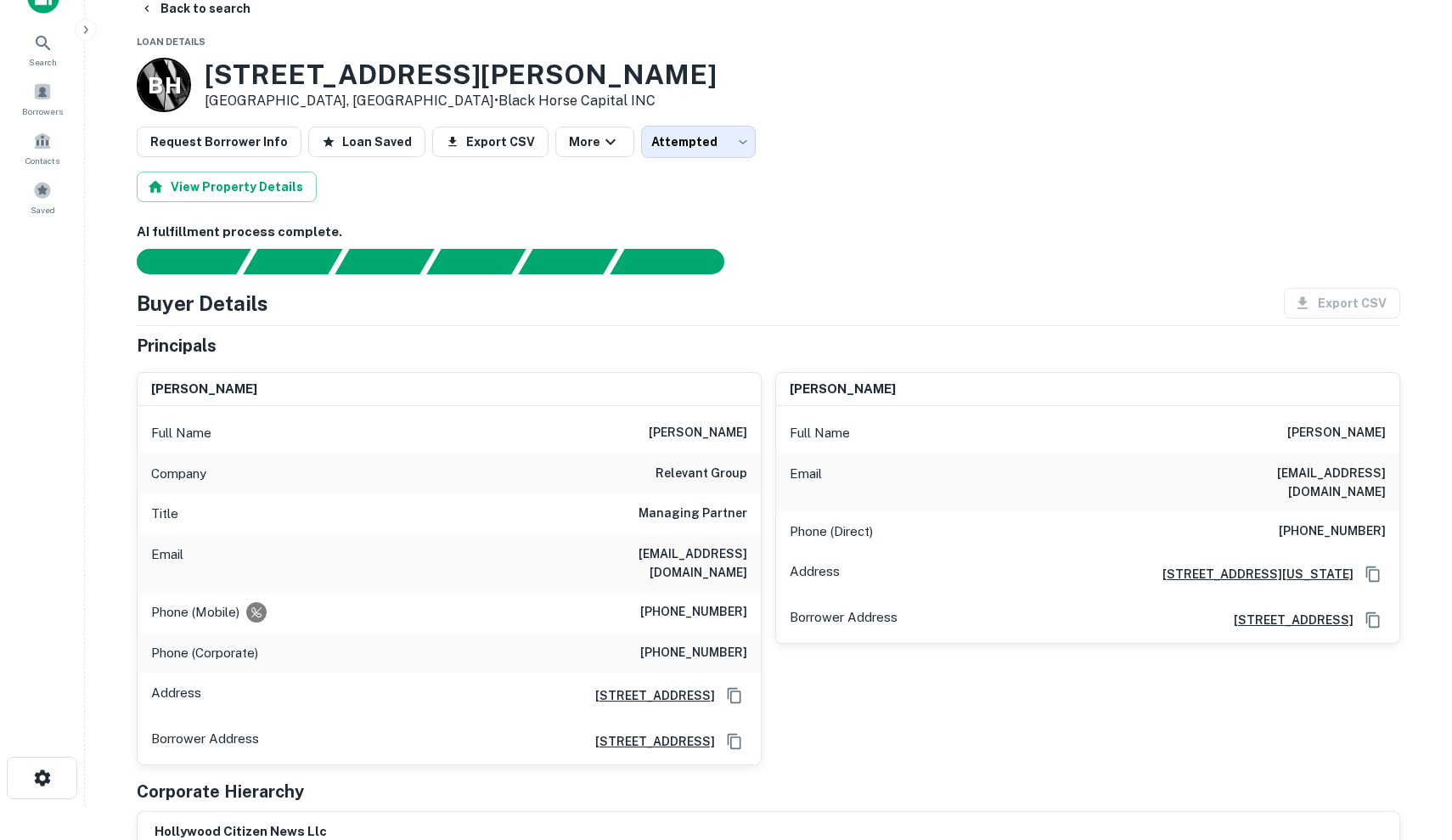
scroll to position [35, 0]
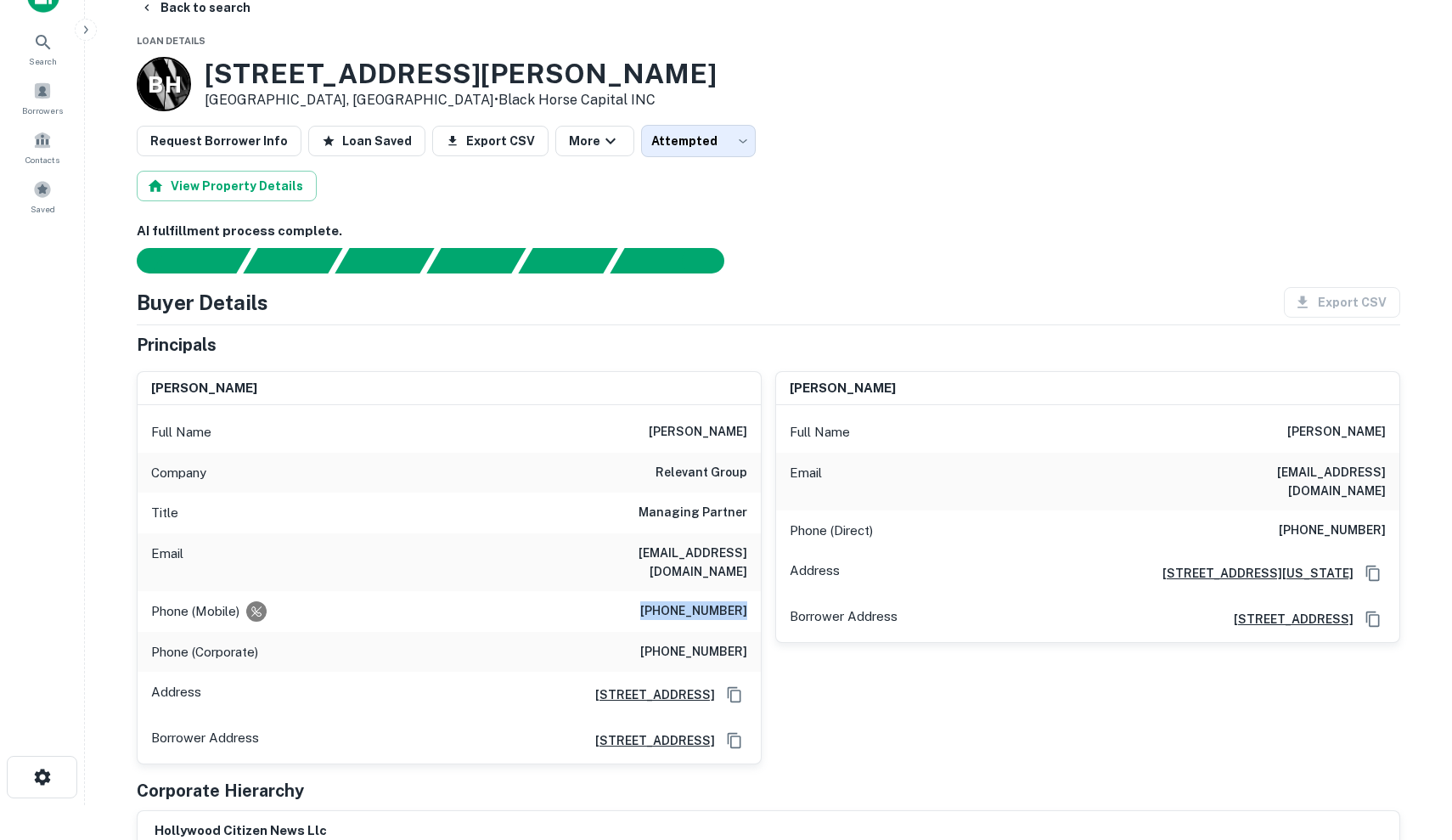
drag, startPoint x: 659, startPoint y: 590, endPoint x: 751, endPoint y: 611, distance: 94.4
click at [751, 611] on div "Phone (Mobile) (310) 270-6222" at bounding box center [449, 611] width 624 height 40
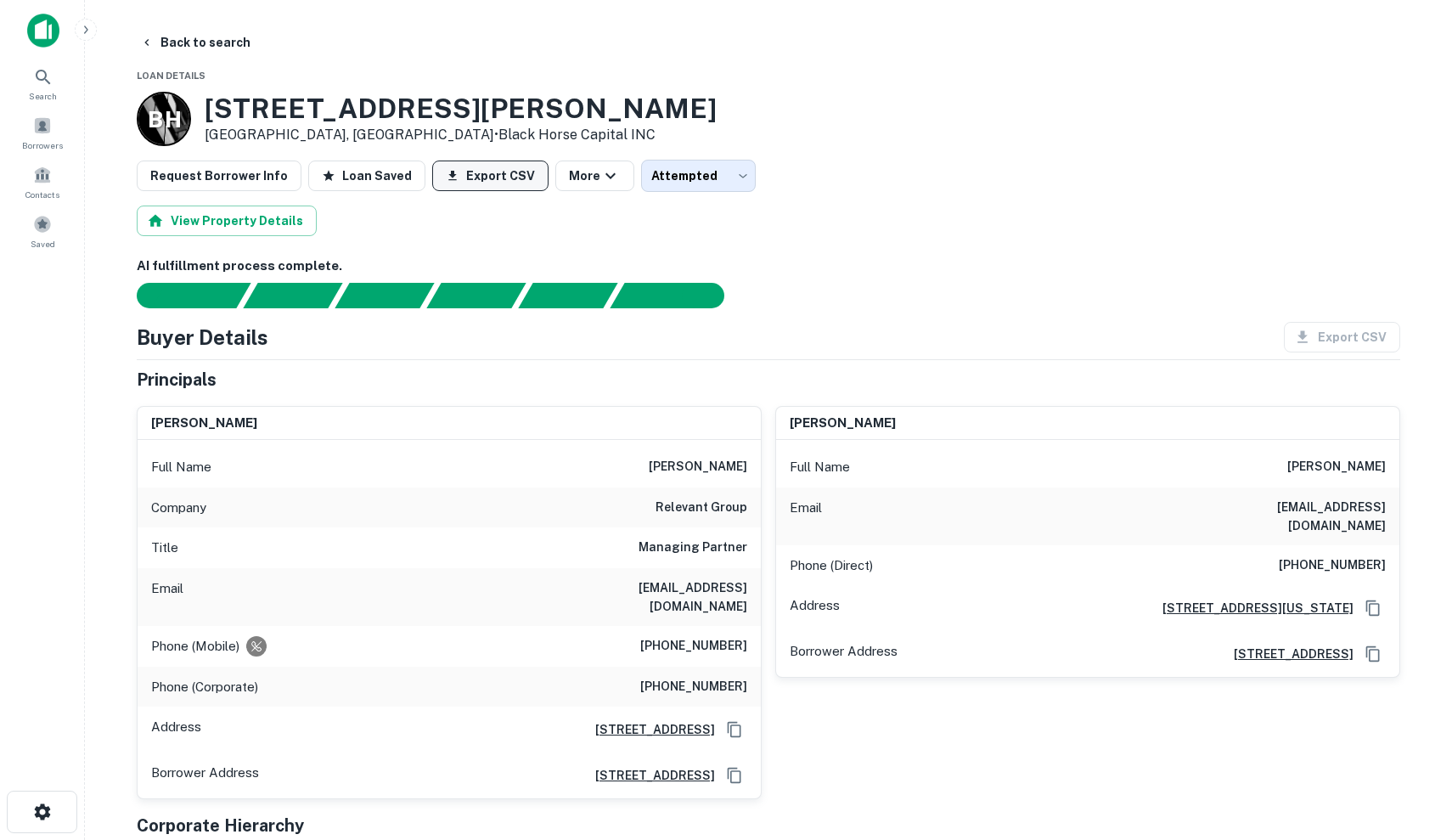
scroll to position [0, 0]
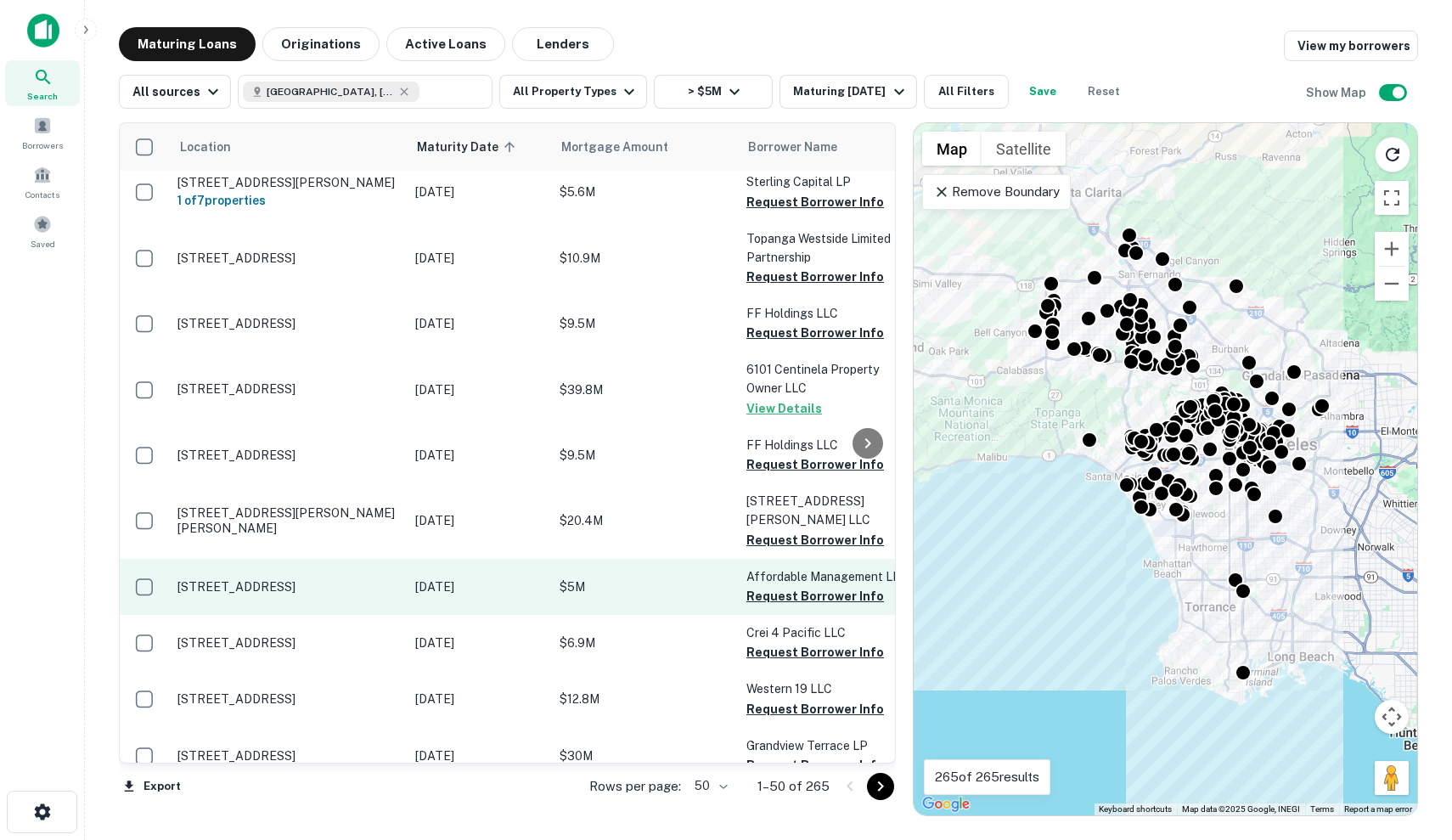
scroll to position [2492, 0]
click at [493, 578] on p "Oct 06, 2025" at bounding box center [479, 587] width 127 height 18
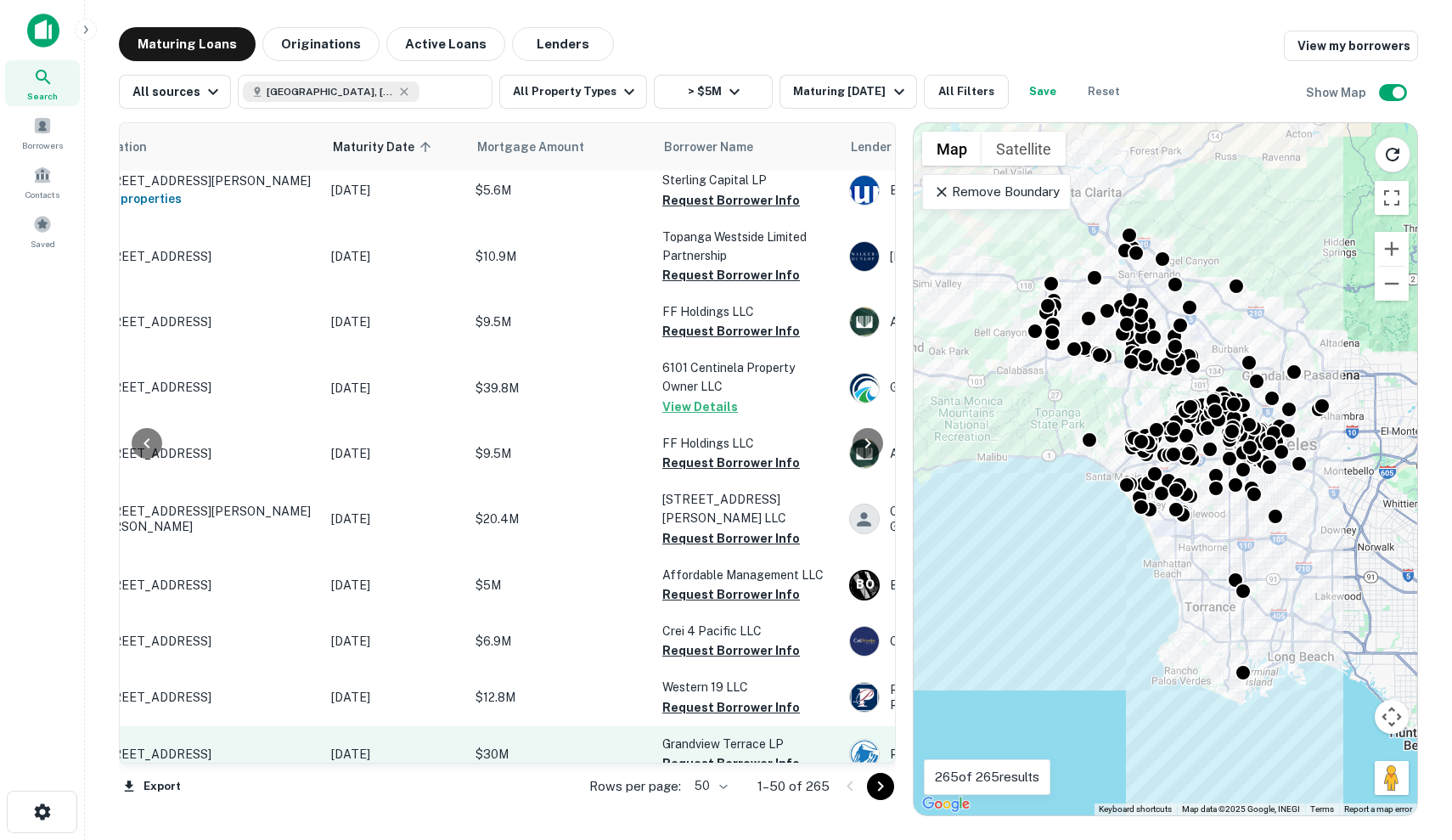
scroll to position [2493, 61]
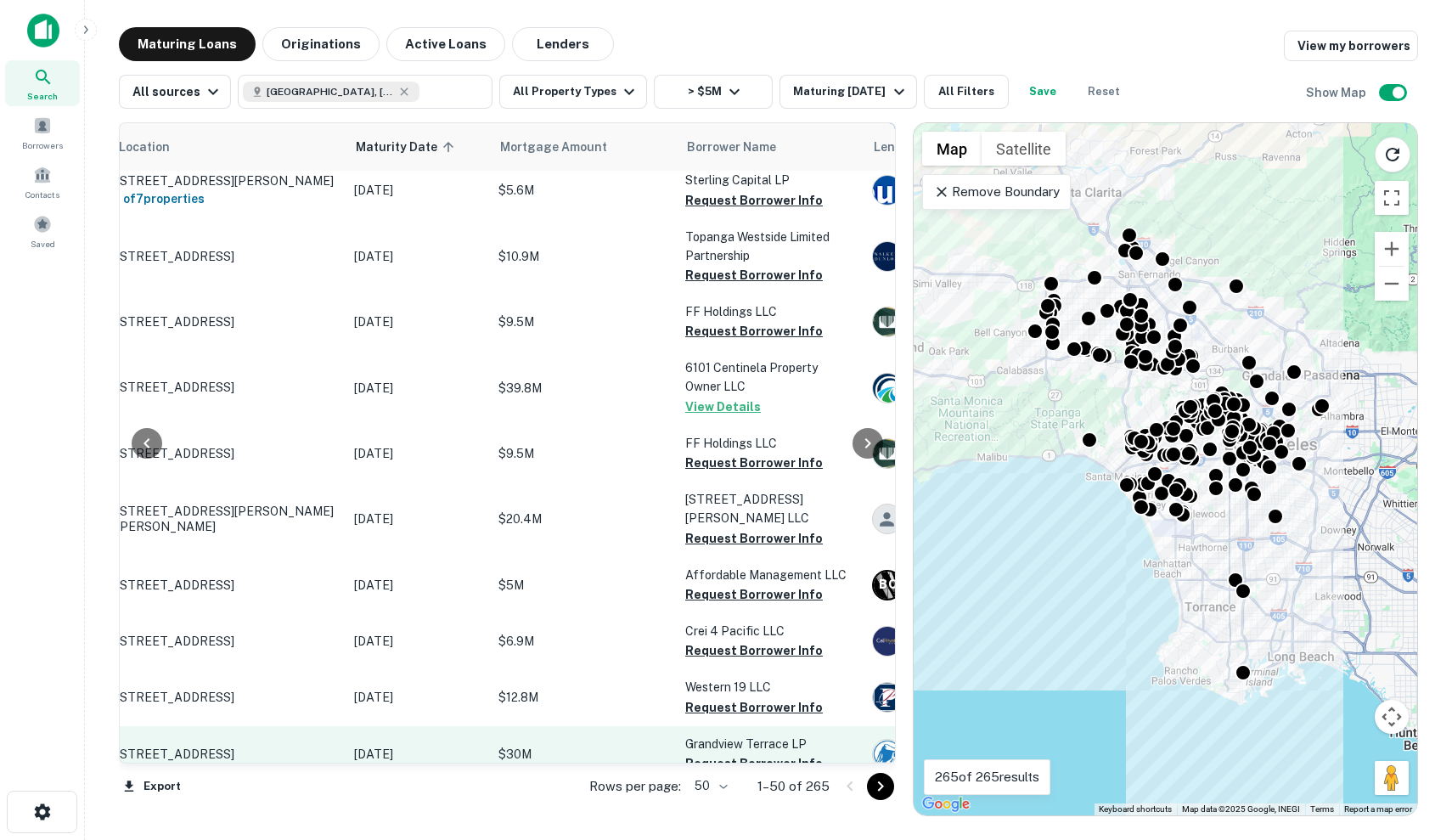
click at [593, 745] on p "$30M" at bounding box center [583, 754] width 170 height 18
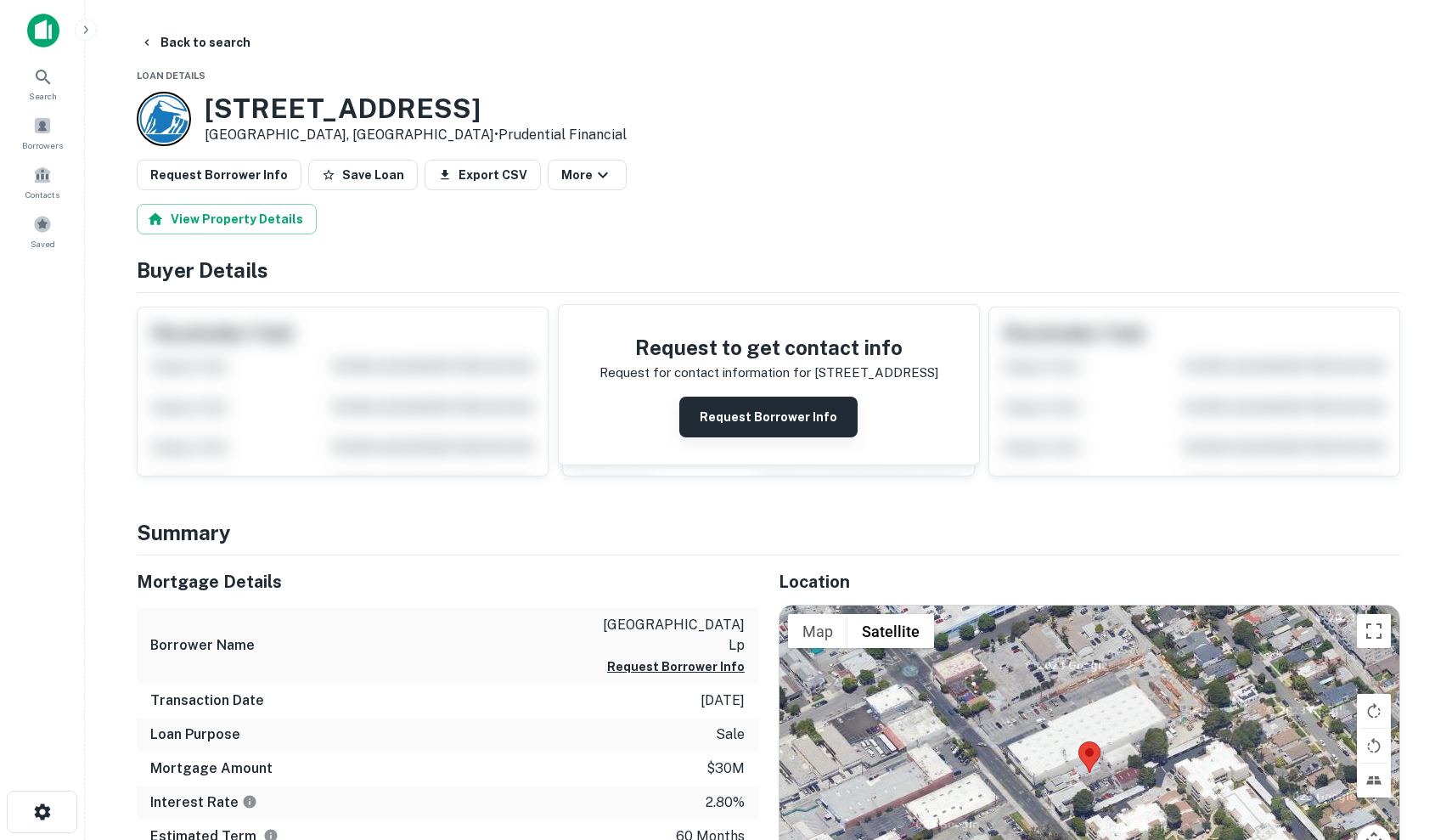
click at [775, 433] on button "Request Borrower Info" at bounding box center [769, 416] width 178 height 40
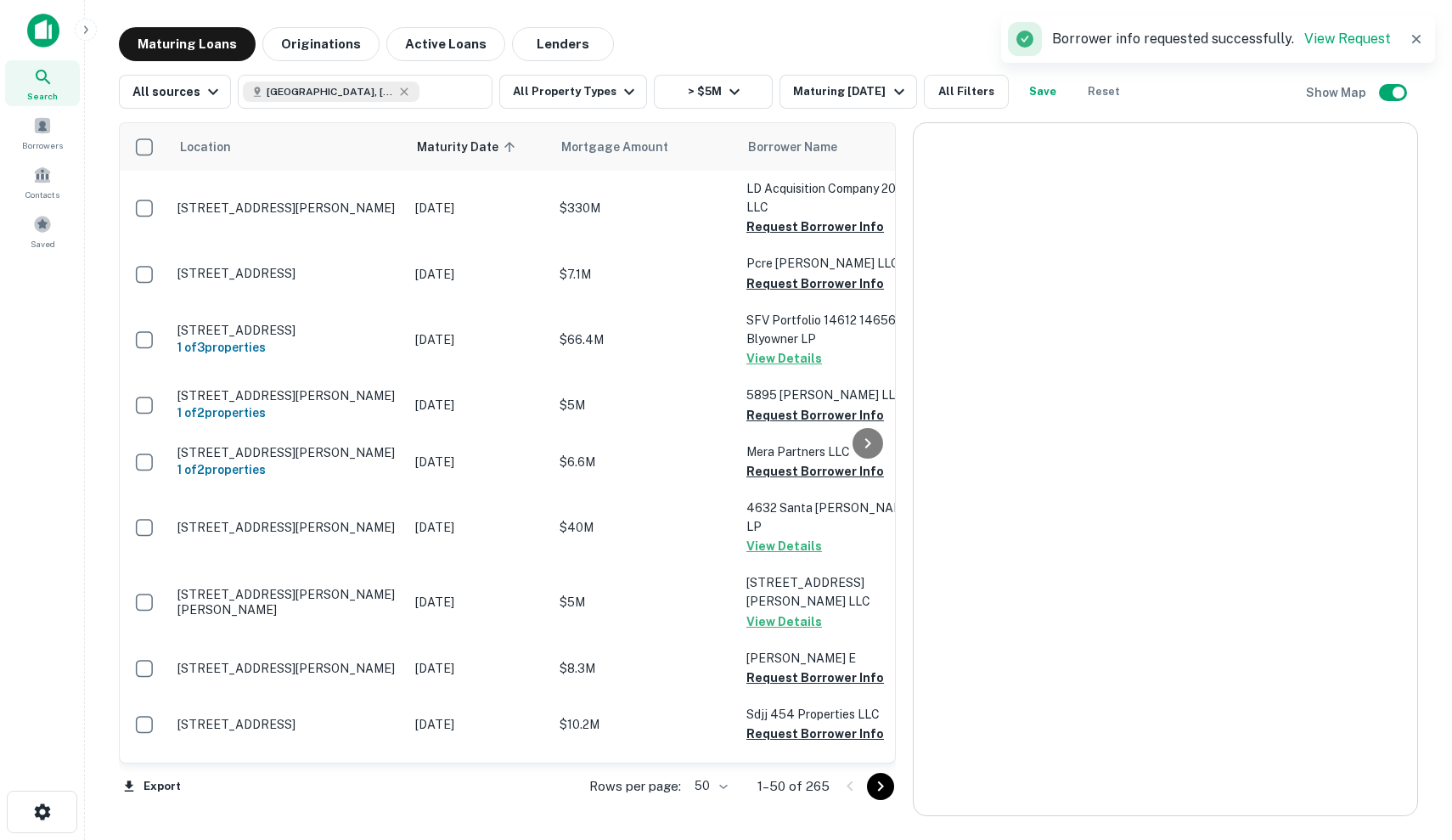
scroll to position [2493, 0]
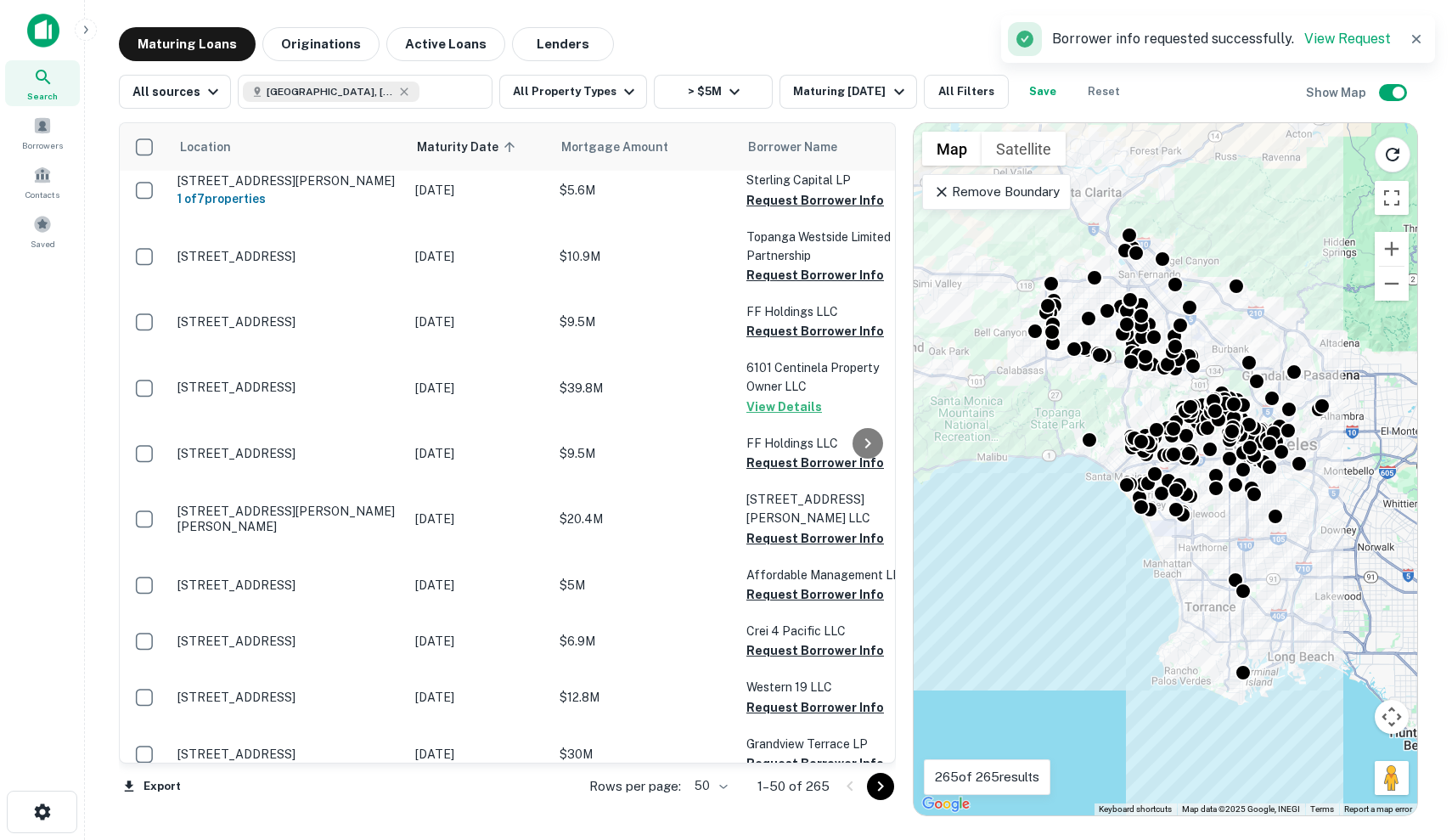
click at [884, 783] on icon "Go to next page" at bounding box center [881, 786] width 20 height 20
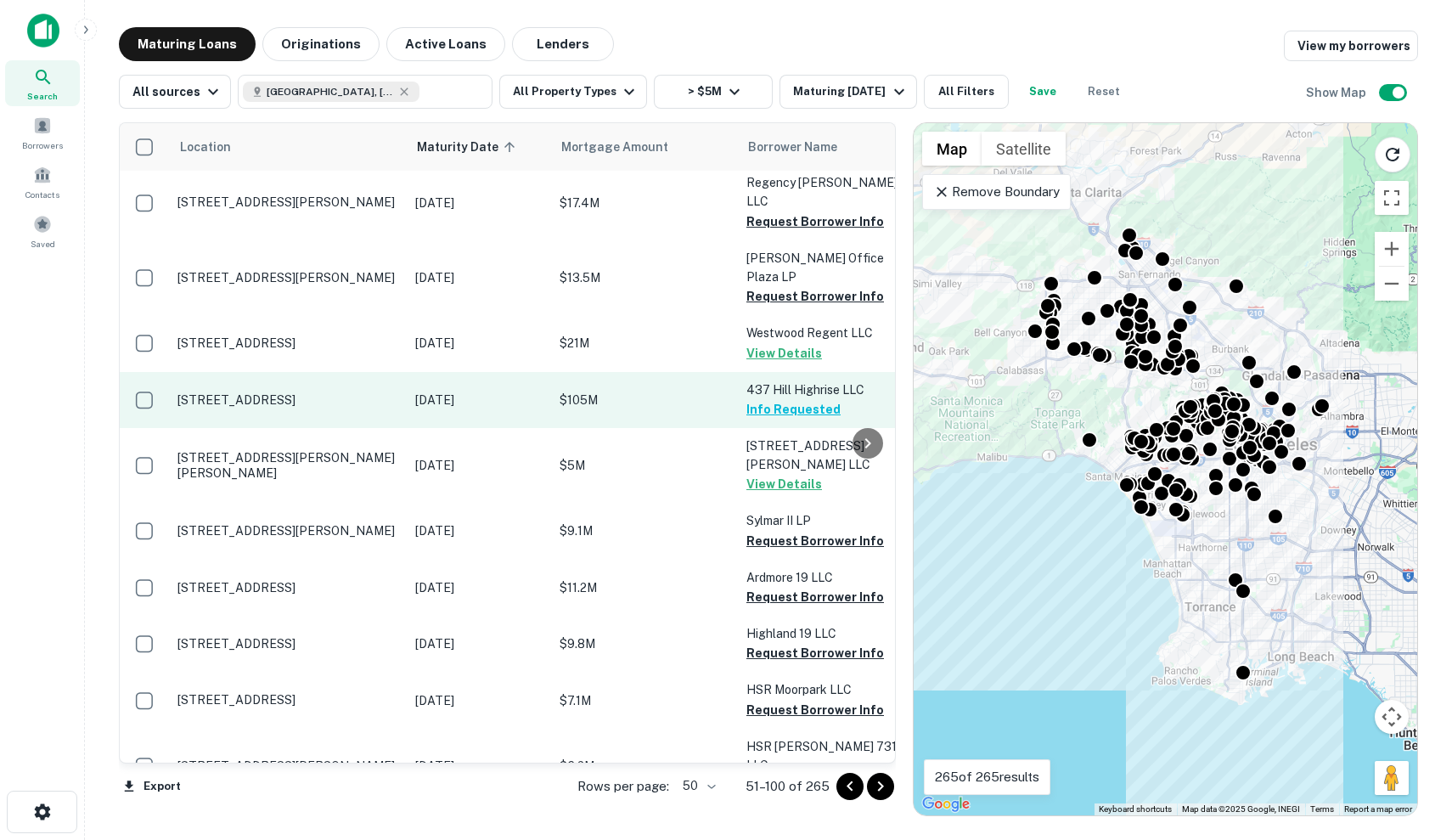
scroll to position [62, 0]
click at [625, 391] on p "$105M" at bounding box center [644, 400] width 170 height 18
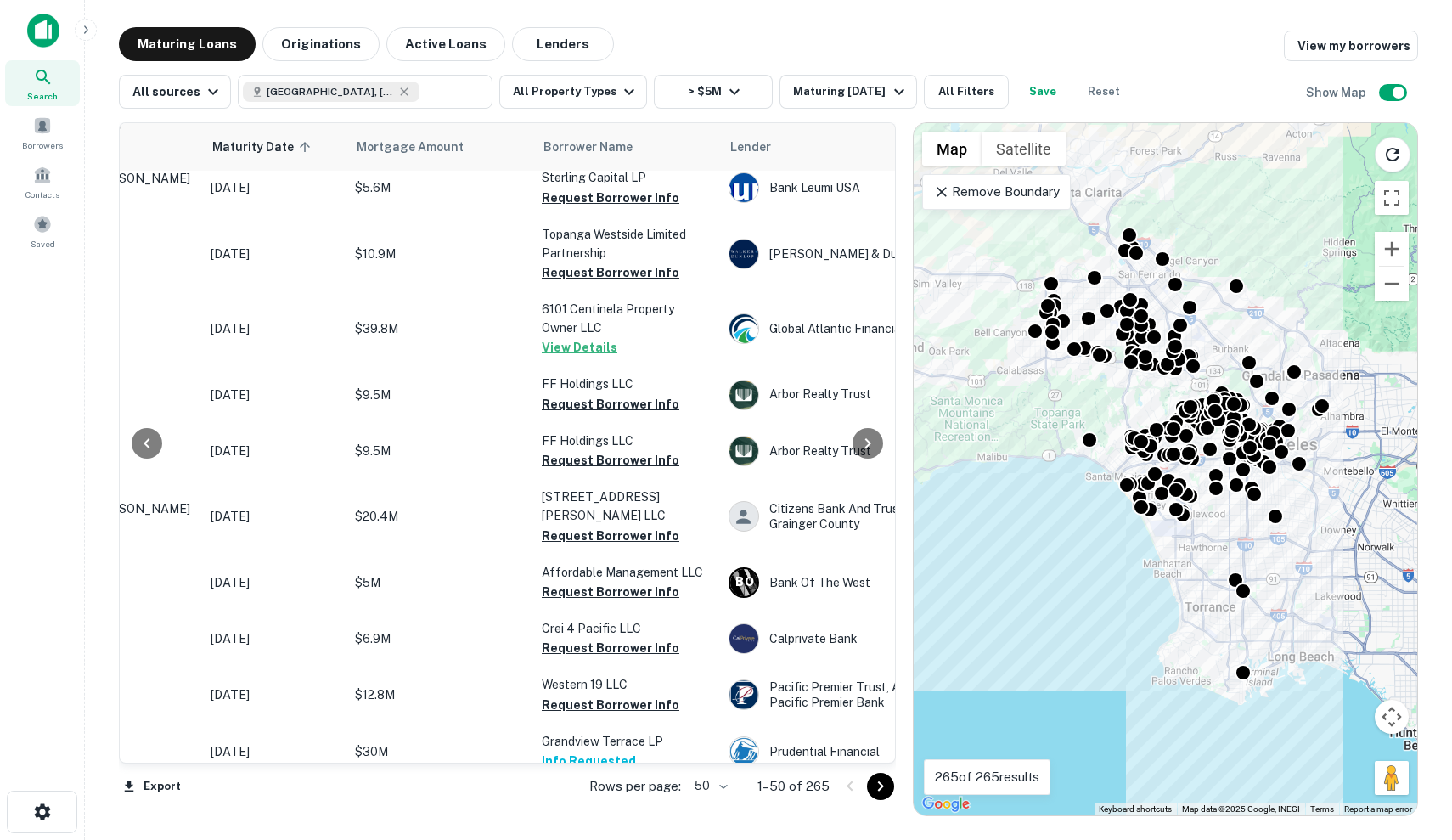
scroll to position [2493, 205]
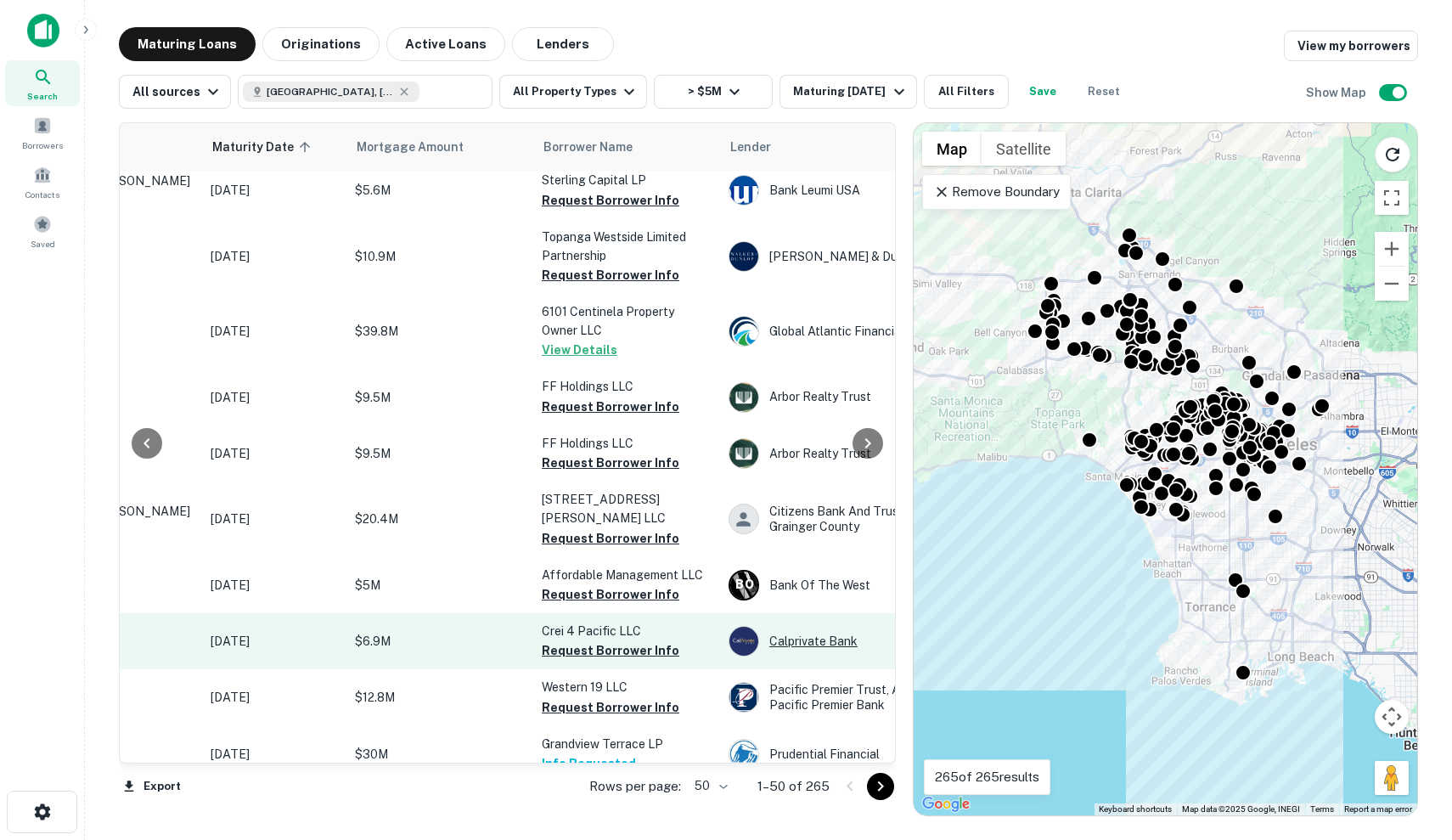
drag, startPoint x: 875, startPoint y: 792, endPoint x: 809, endPoint y: 617, distance: 187.0
click at [809, 617] on div "Location Maturity Date sorted ascending Mortgage Amount Borrower Name Lender Pu…" at bounding box center [507, 443] width 777 height 643
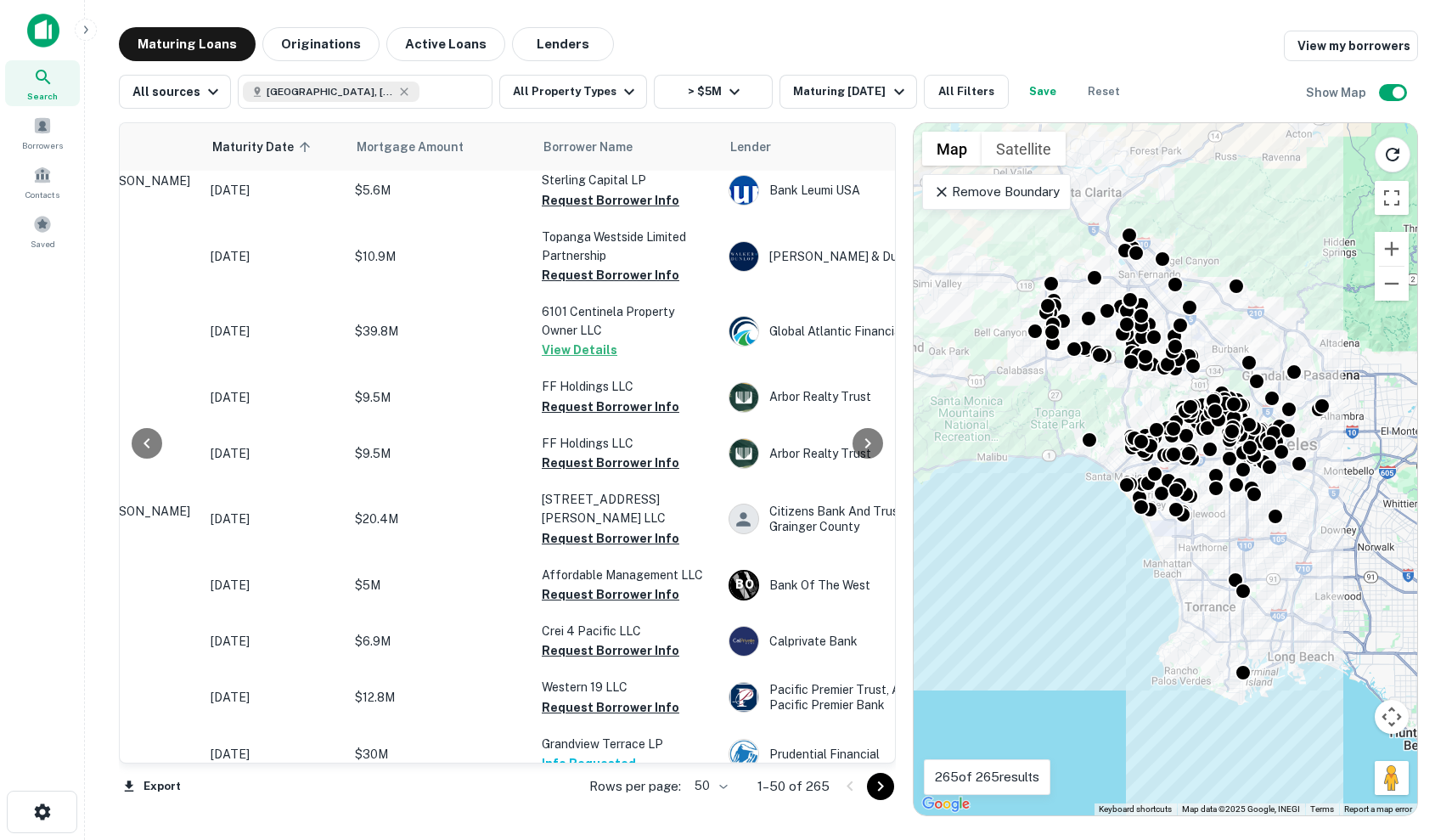
click at [884, 779] on icon "Go to next page" at bounding box center [881, 786] width 20 height 20
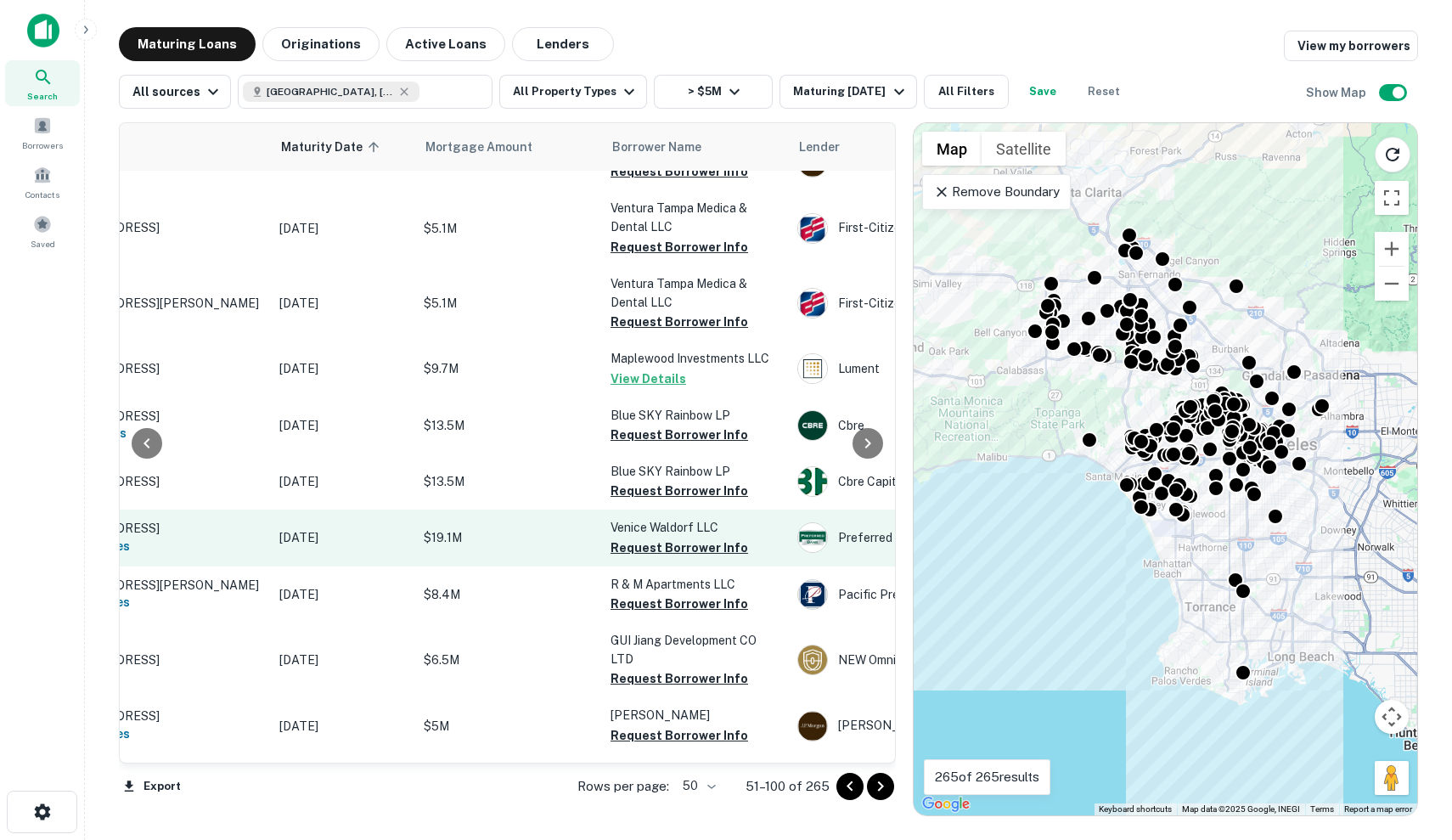
scroll to position [1092, 142]
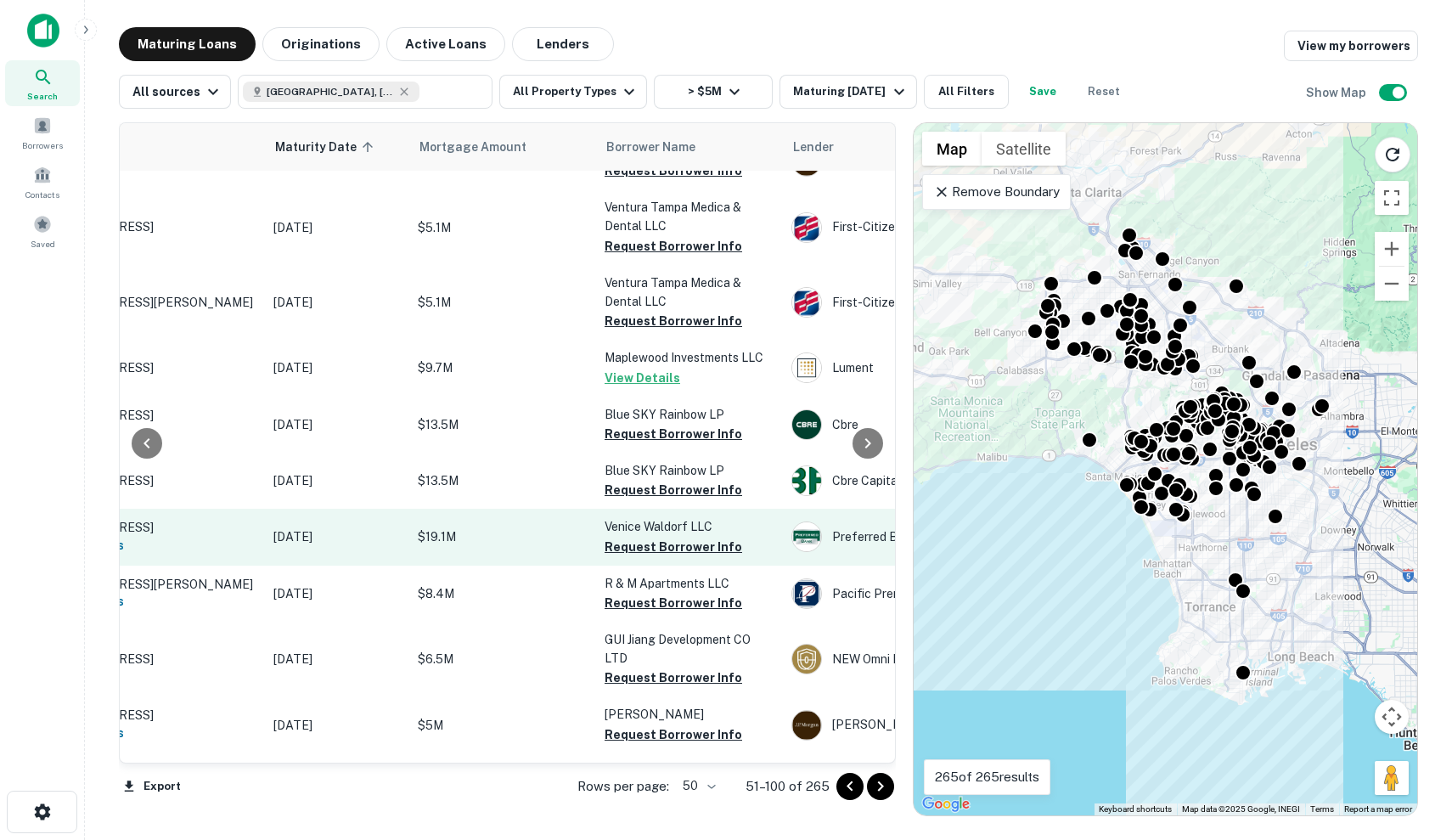
click at [510, 527] on p "$19.1M" at bounding box center [503, 536] width 170 height 18
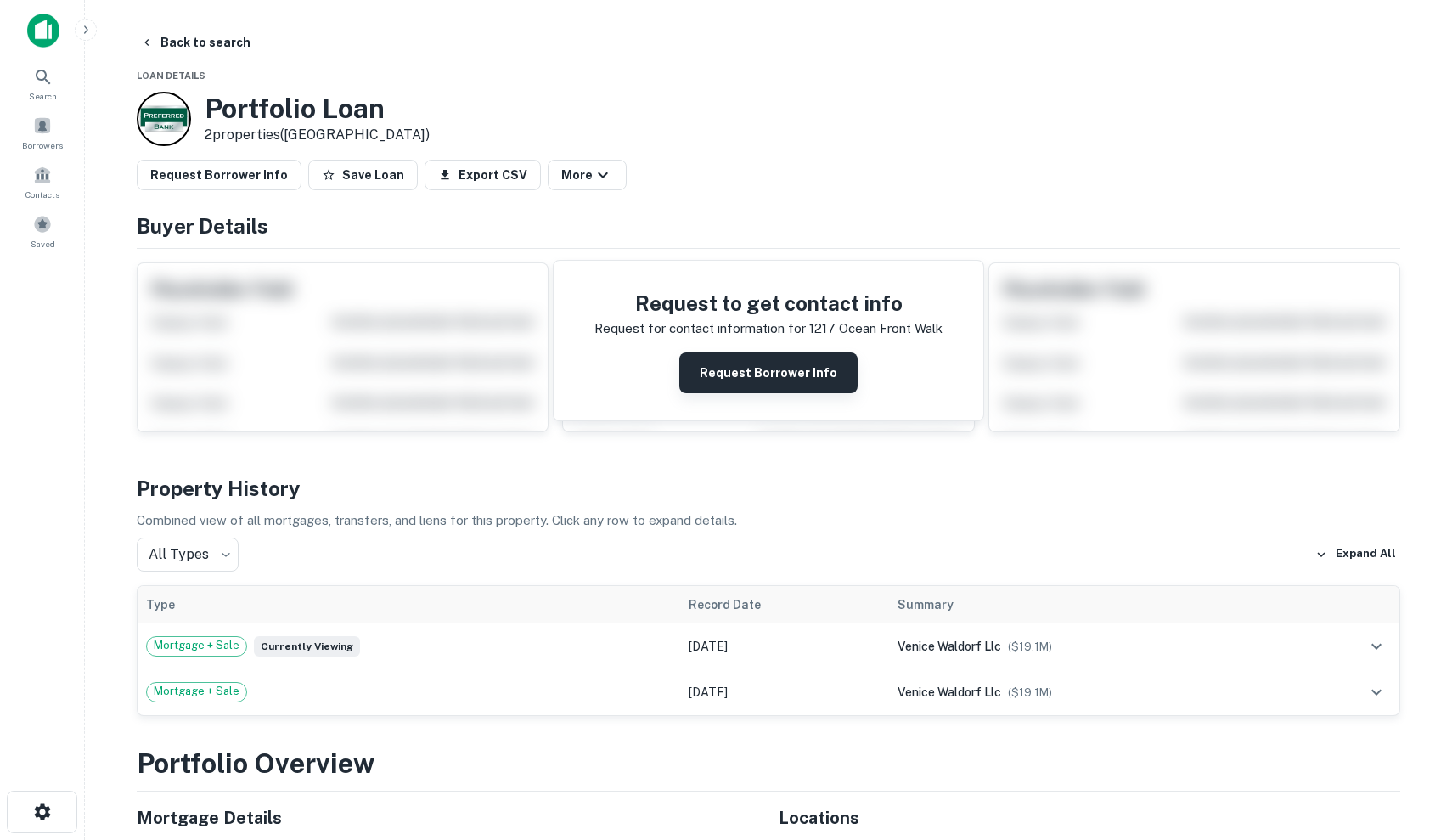
click at [759, 373] on button "Request Borrower Info" at bounding box center [769, 372] width 178 height 40
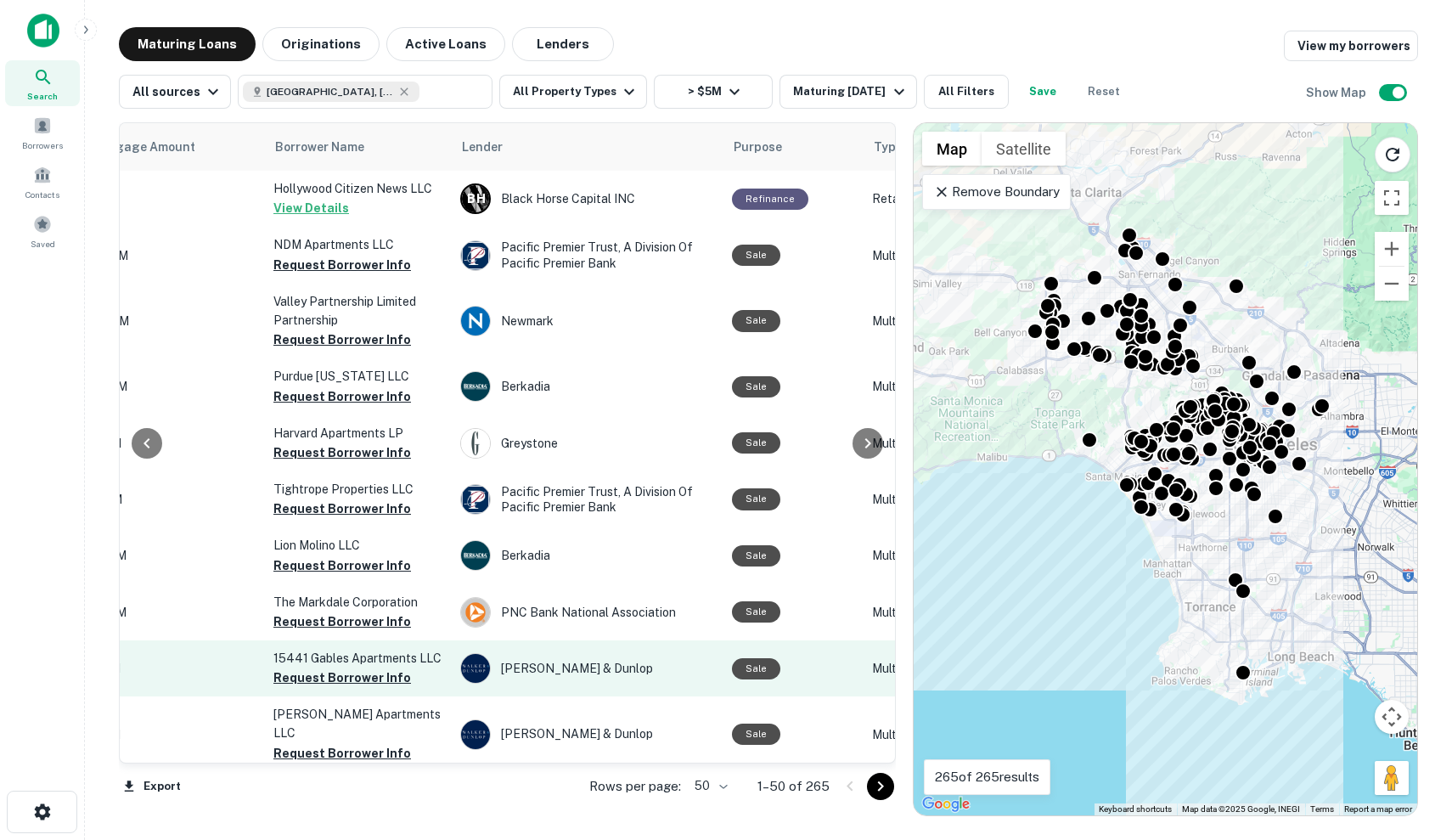
scroll to position [1640, 472]
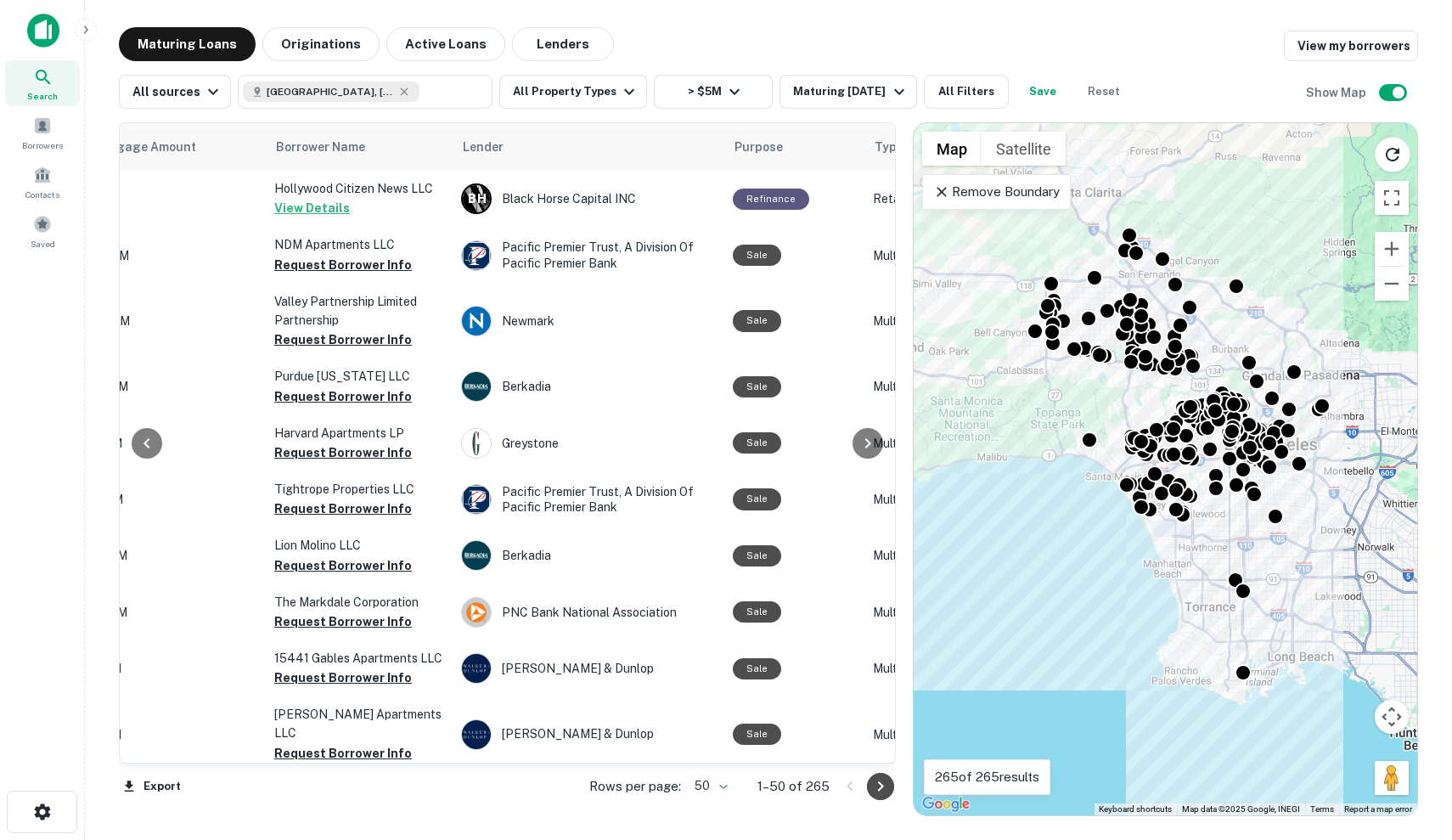
click at [891, 791] on icon "Go to next page" at bounding box center [881, 786] width 20 height 20
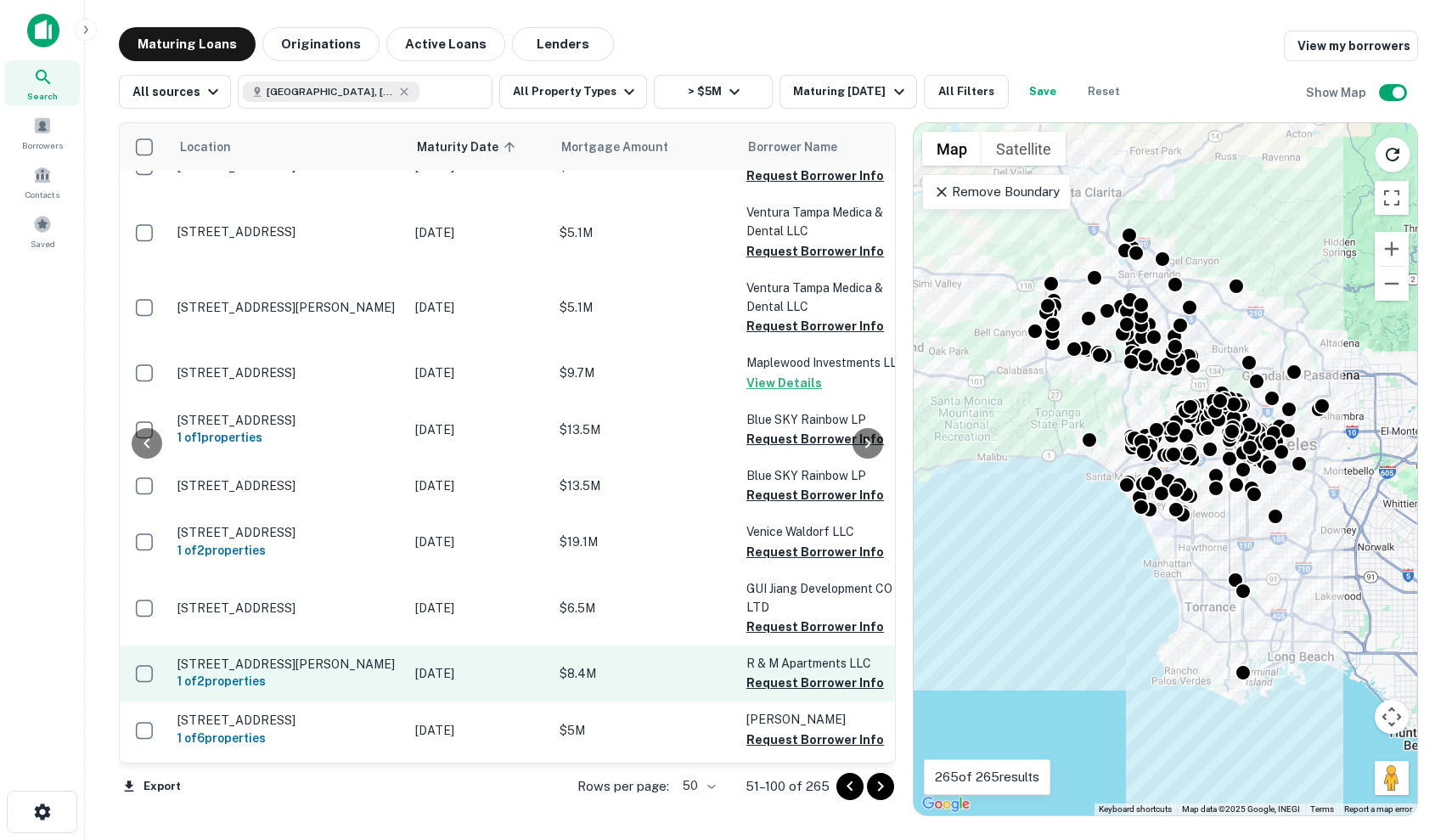
scroll to position [1087, 467]
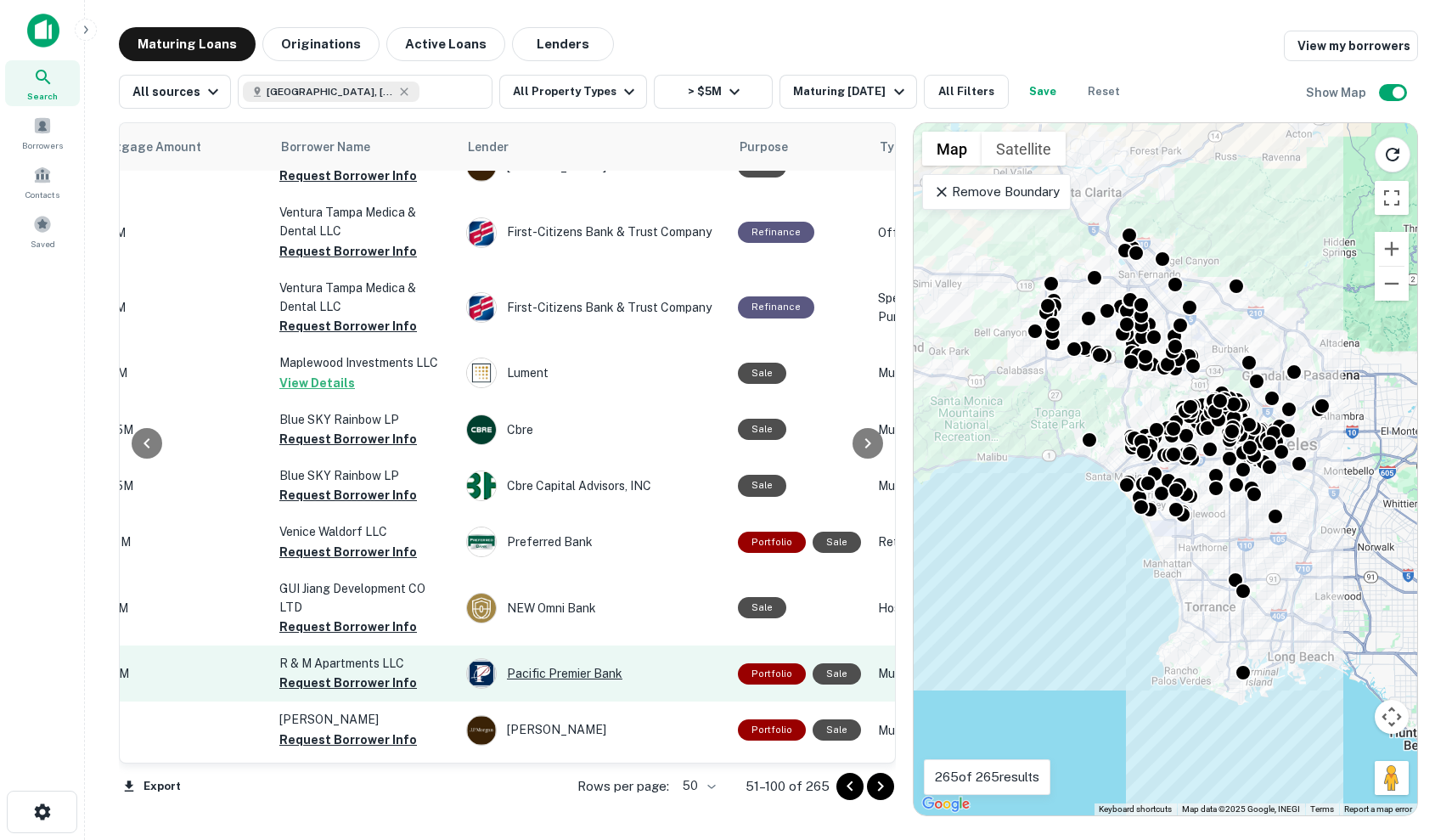
click at [694, 658] on div "Pacific Premier Bank" at bounding box center [593, 673] width 255 height 30
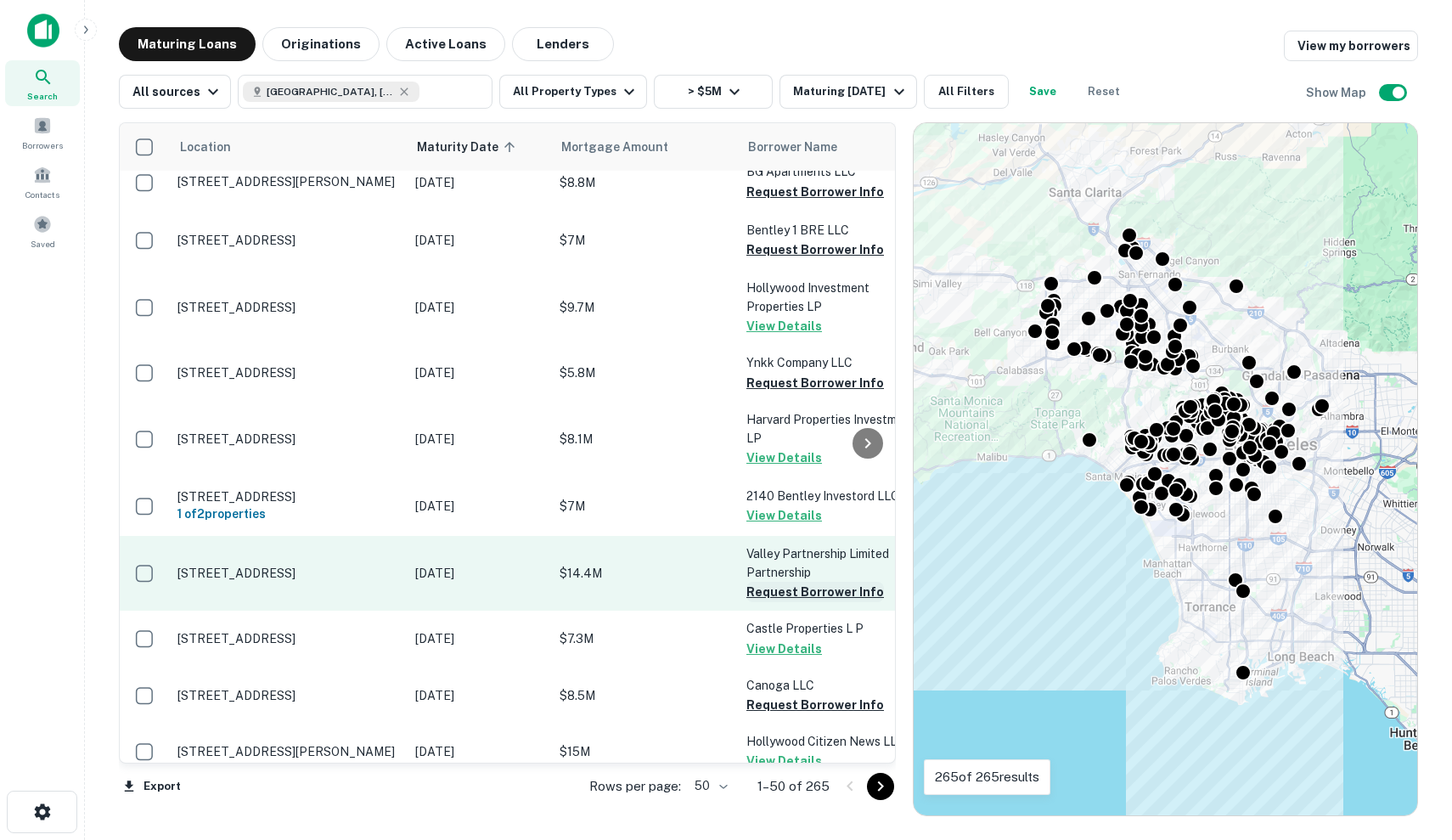
scroll to position [1087, 0]
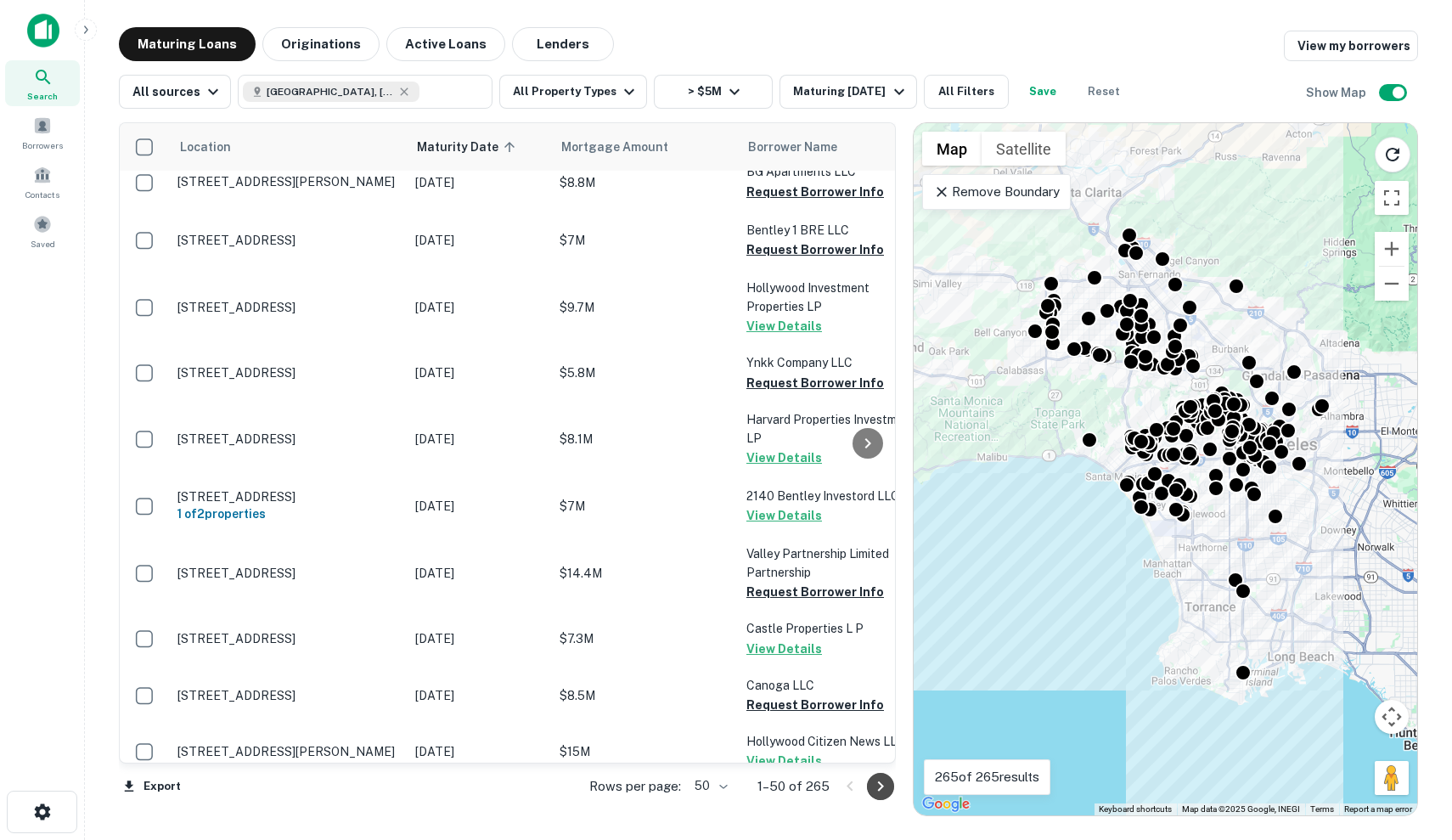
click at [879, 789] on icon "Go to next page" at bounding box center [881, 786] width 6 height 10
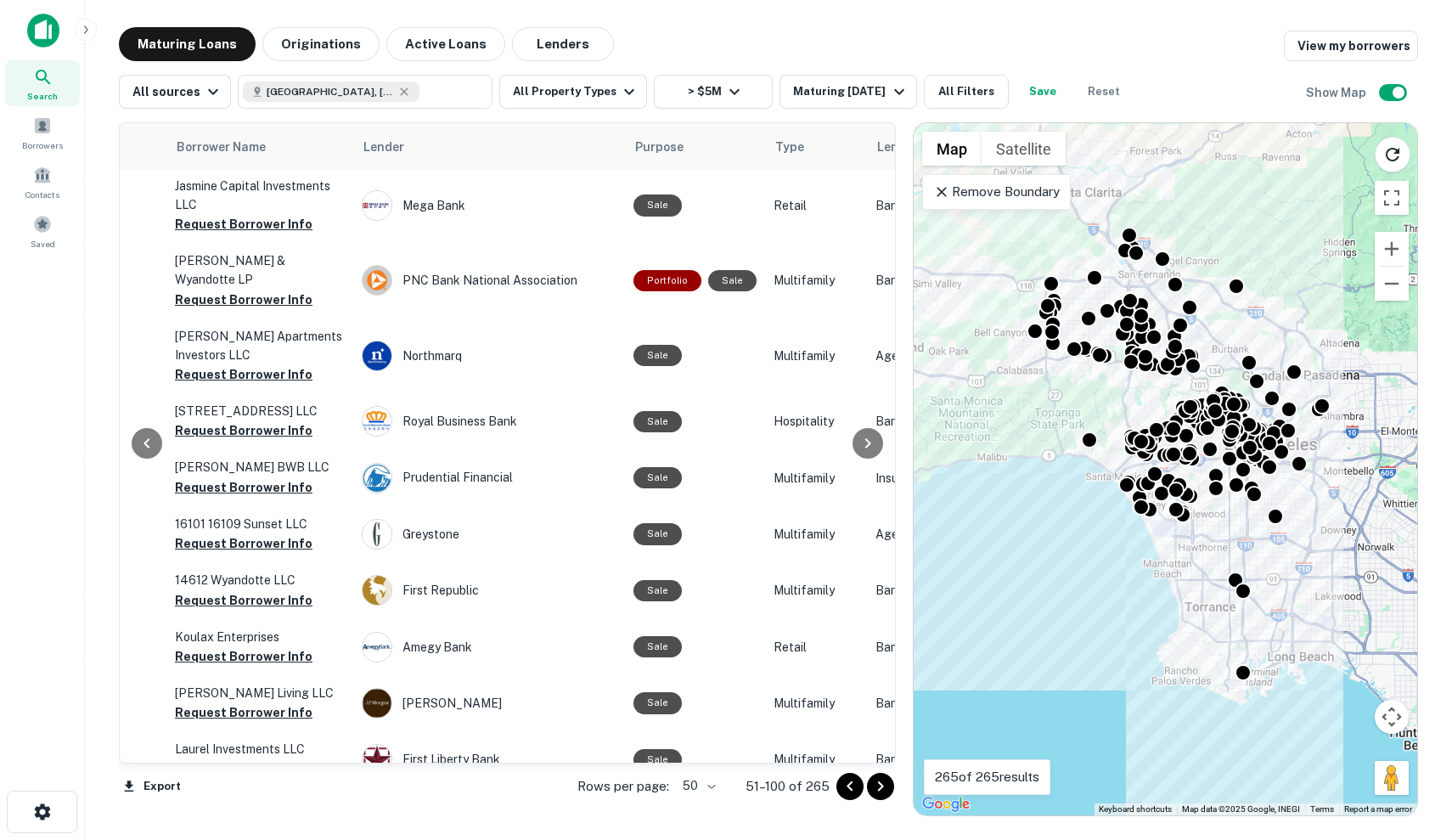
scroll to position [2430, 571]
click at [881, 796] on icon "Go to next page" at bounding box center [881, 786] width 20 height 20
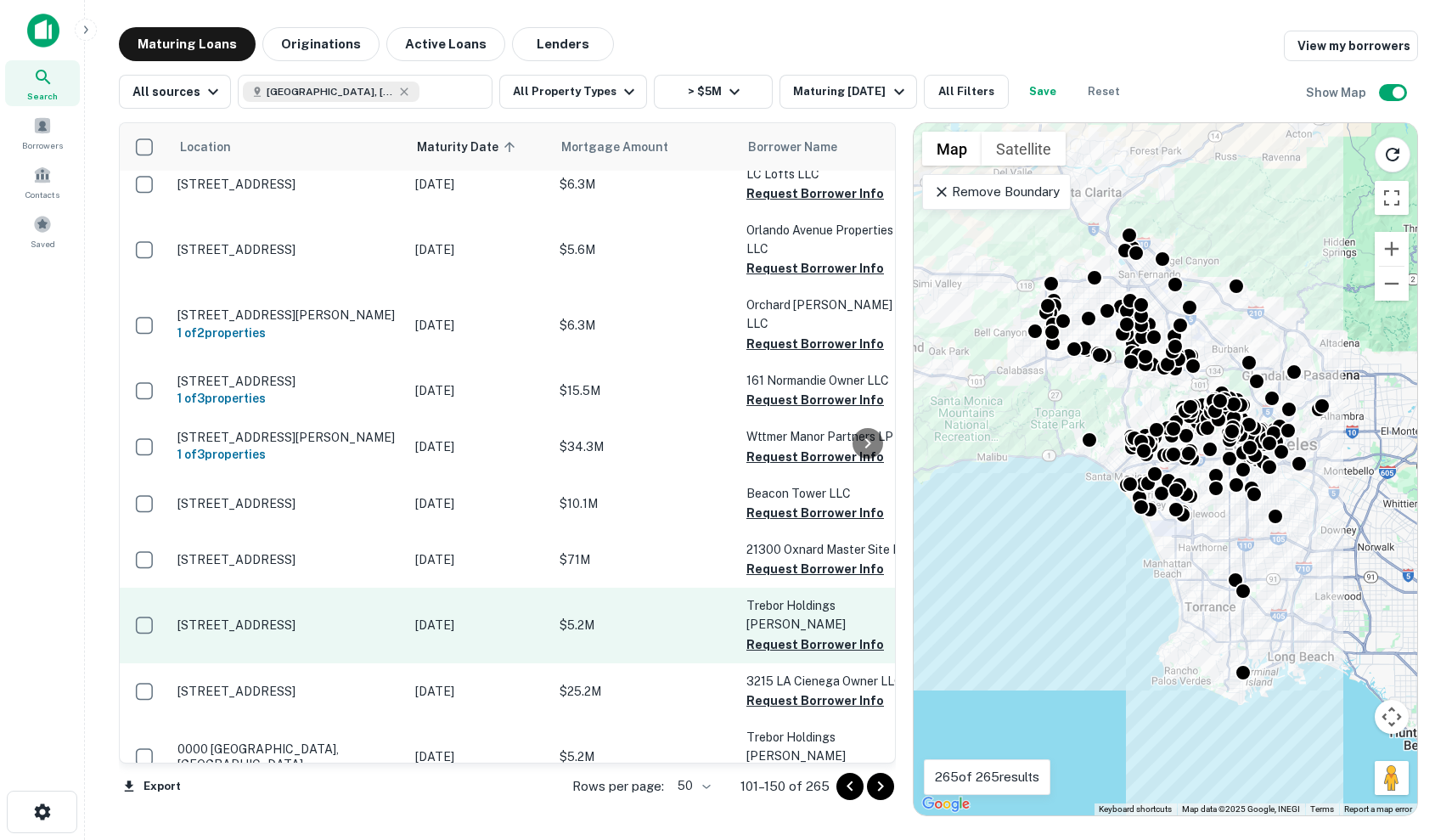
scroll to position [2382, 0]
click at [481, 588] on td "Nov 29, 2025" at bounding box center [479, 624] width 144 height 74
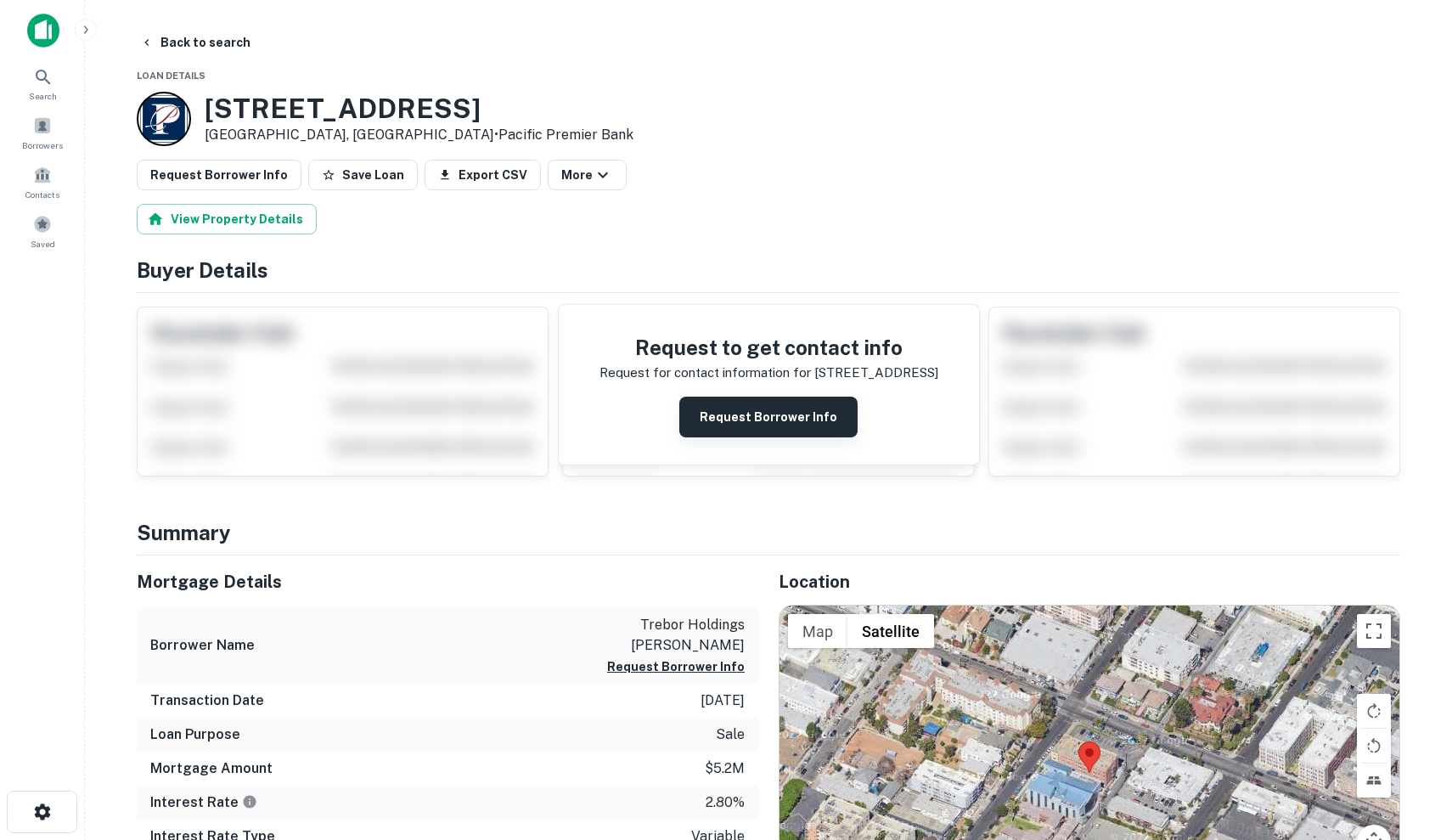
click at [742, 421] on button "Request Borrower Info" at bounding box center [769, 416] width 178 height 40
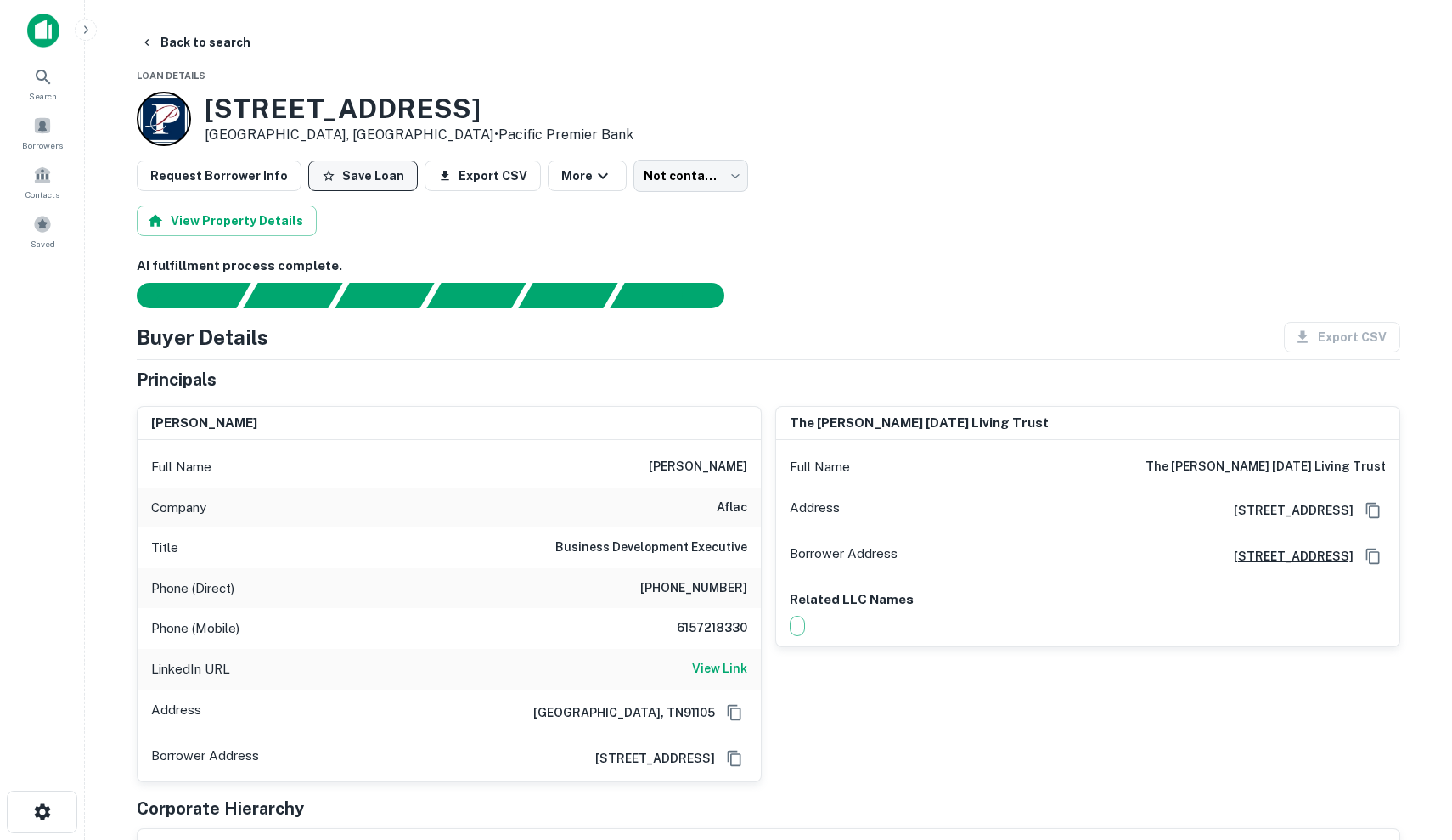
click at [381, 180] on button "Save Loan" at bounding box center [362, 175] width 109 height 30
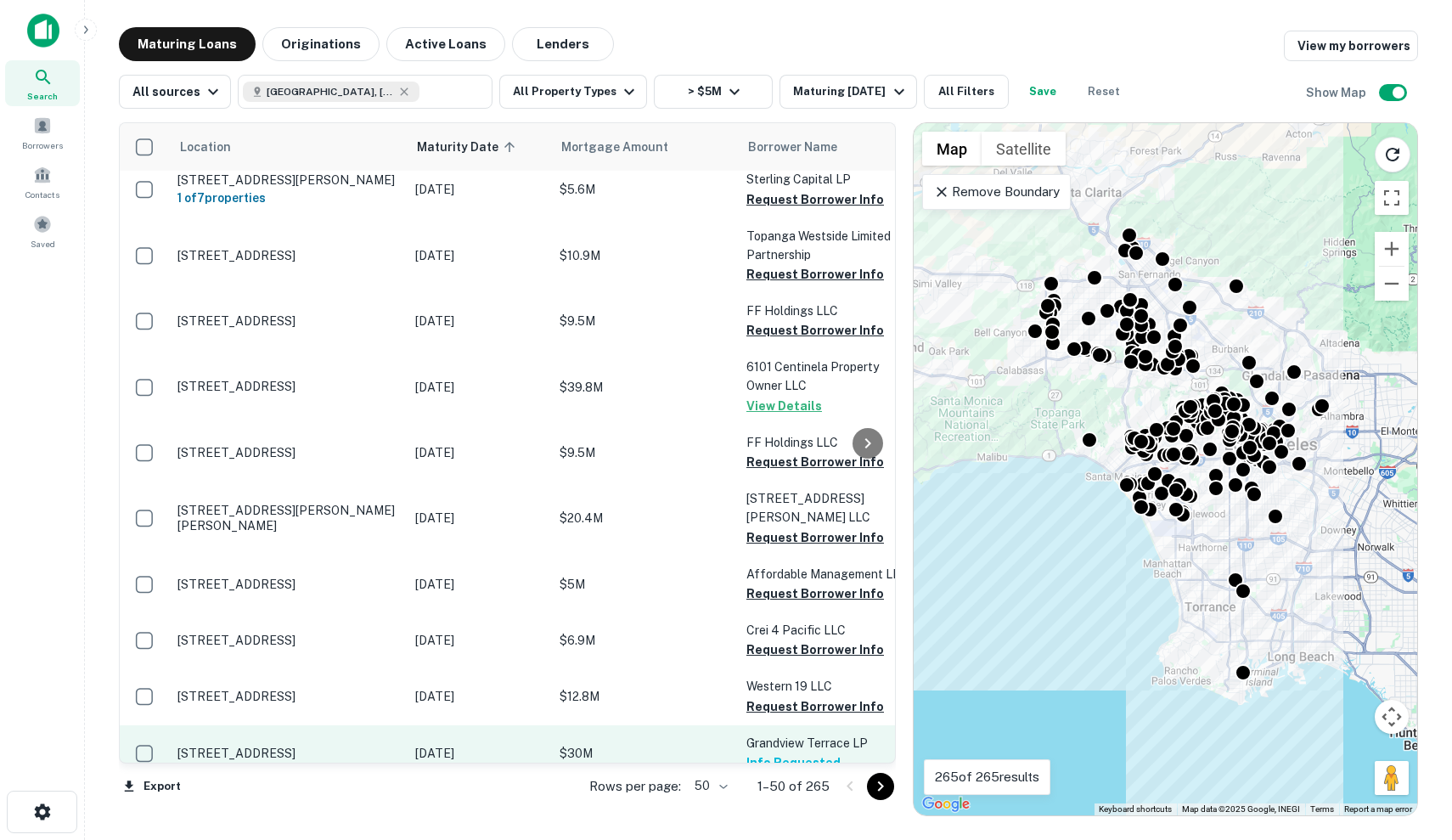
scroll to position [2493, 0]
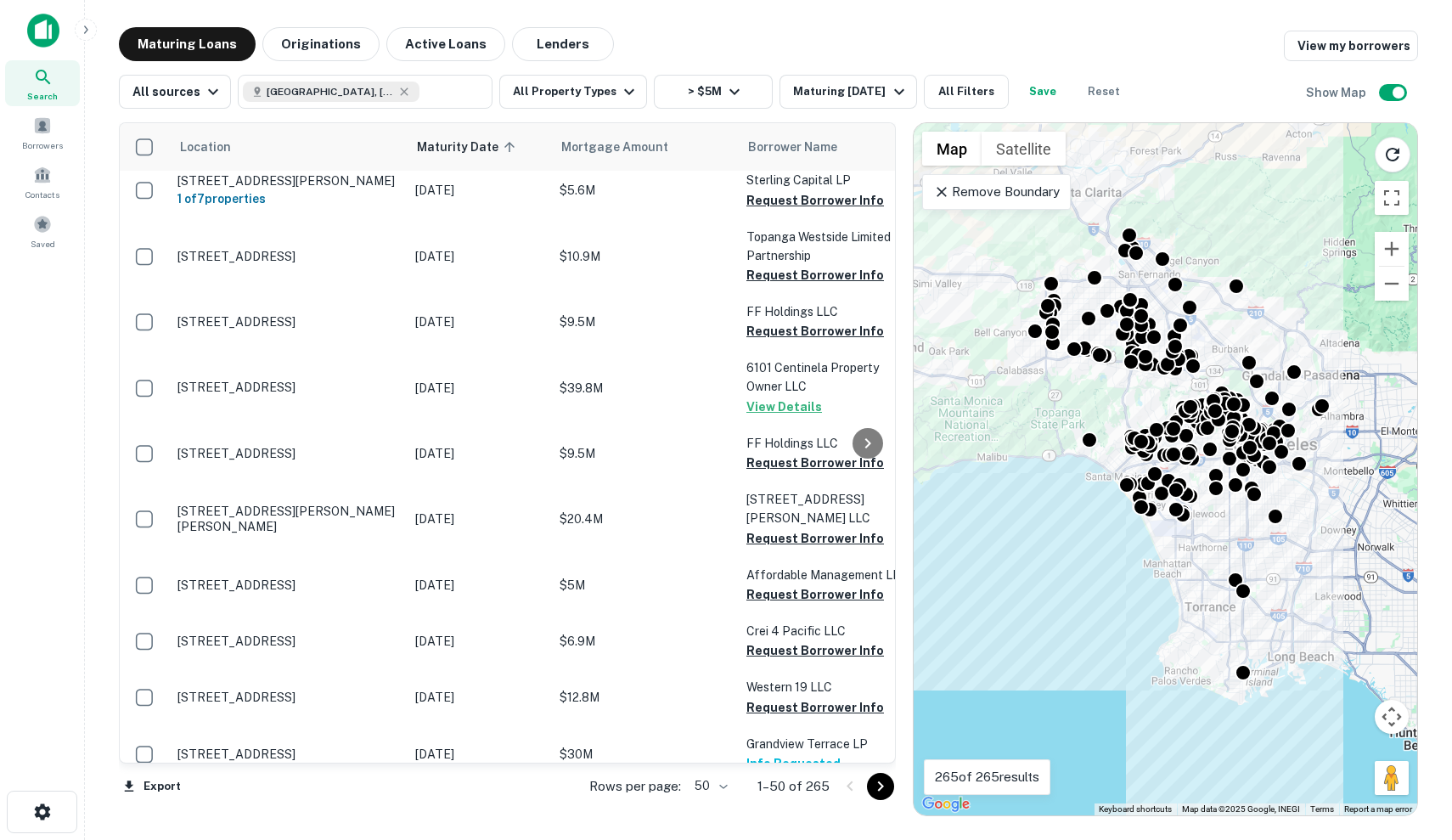
click at [878, 788] on icon "Go to next page" at bounding box center [881, 786] width 20 height 20
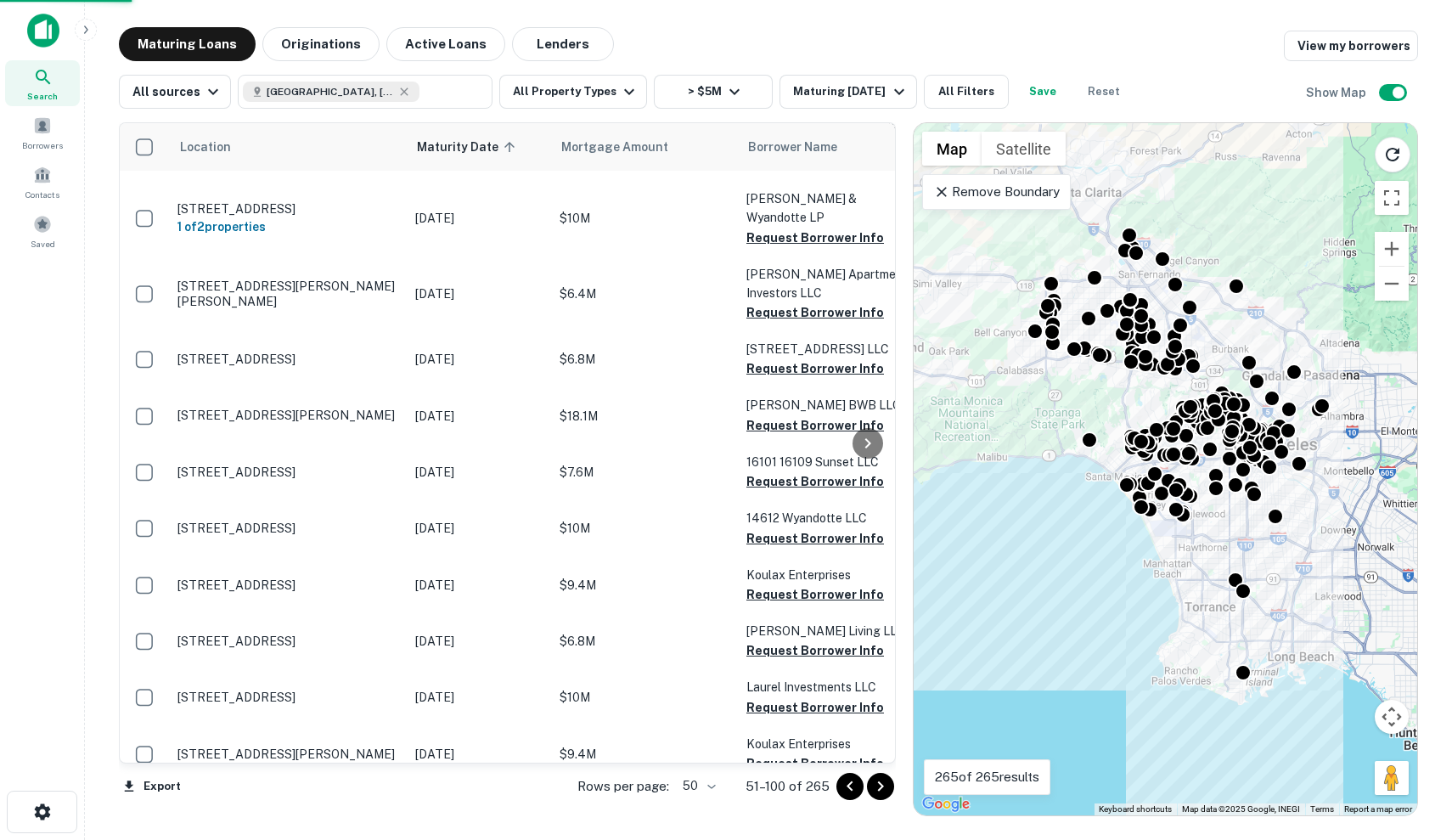
scroll to position [2430, 0]
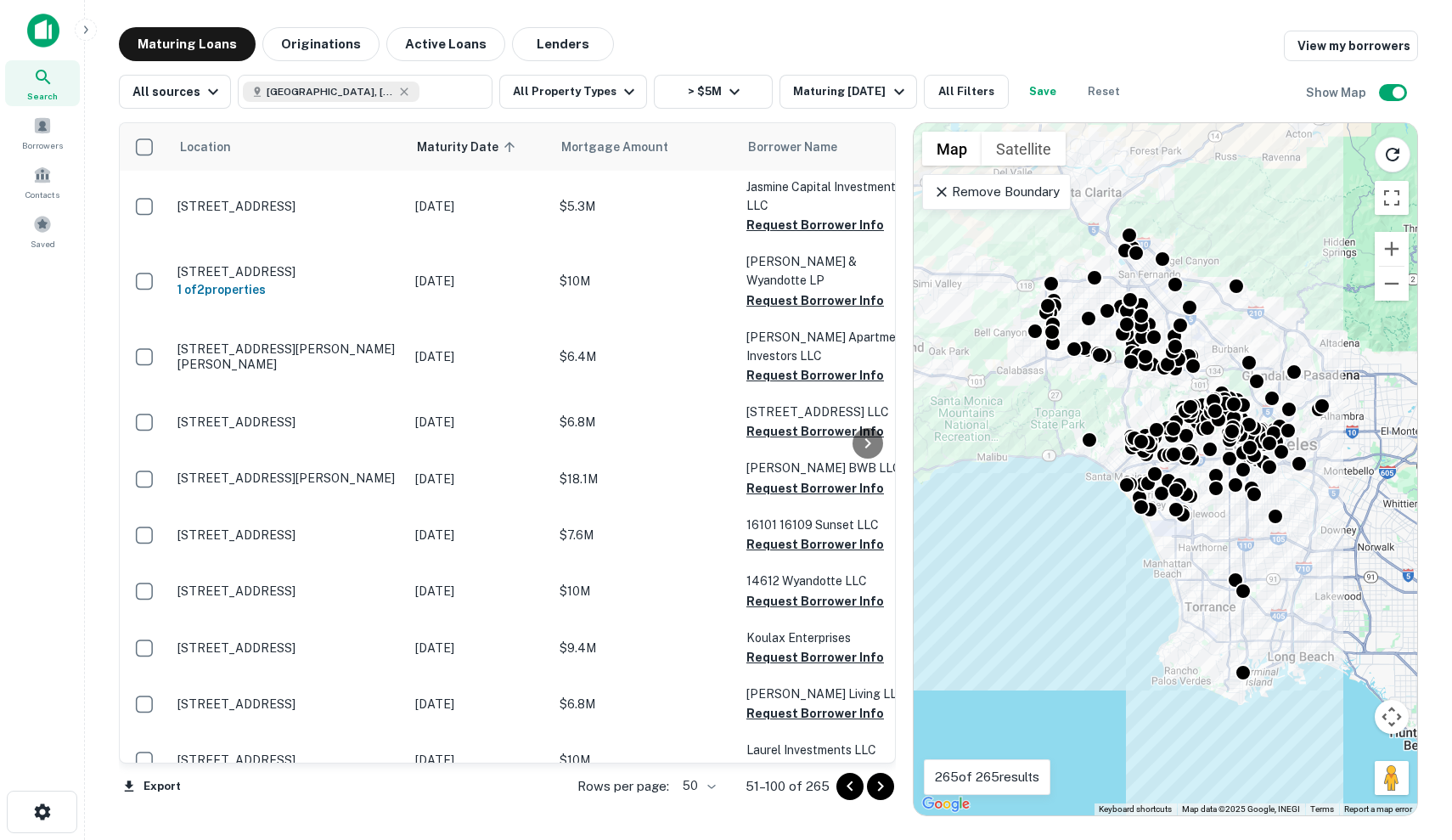
click at [878, 785] on icon "Go to next page" at bounding box center [881, 786] width 20 height 20
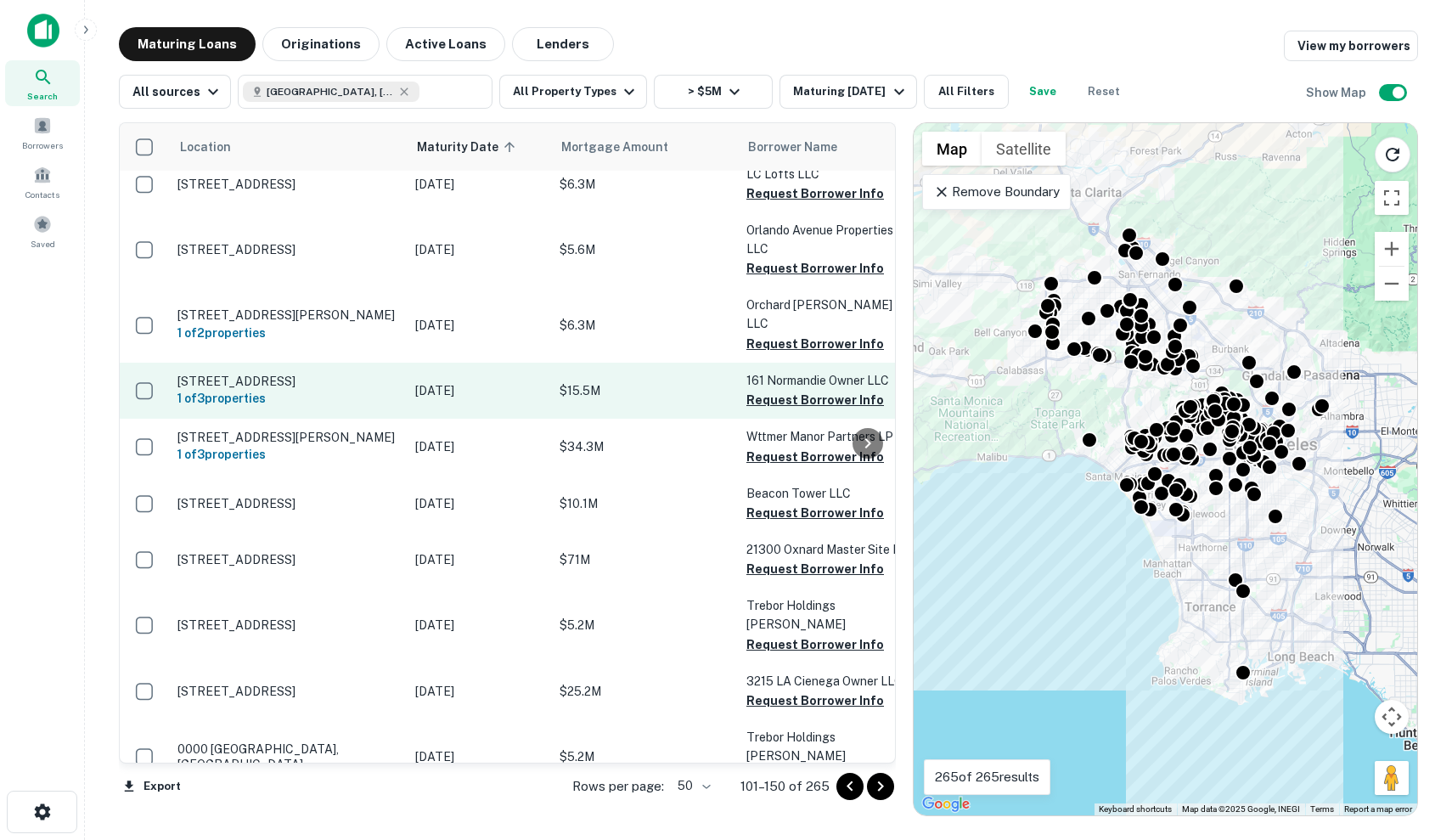
scroll to position [2382, 0]
click at [556, 362] on td "$15.5M" at bounding box center [645, 390] width 187 height 56
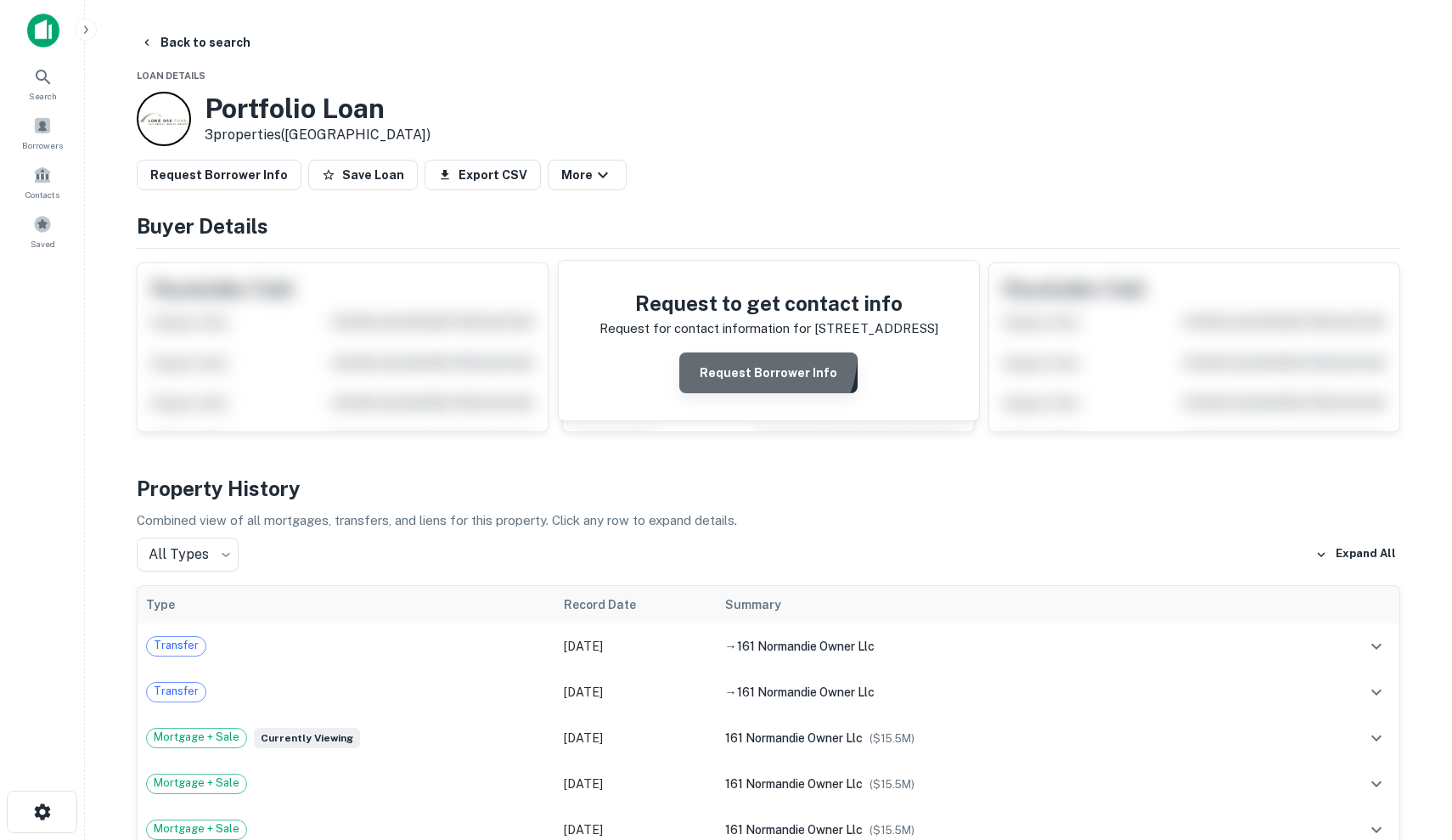
click at [739, 352] on button "Request Borrower Info" at bounding box center [769, 372] width 178 height 40
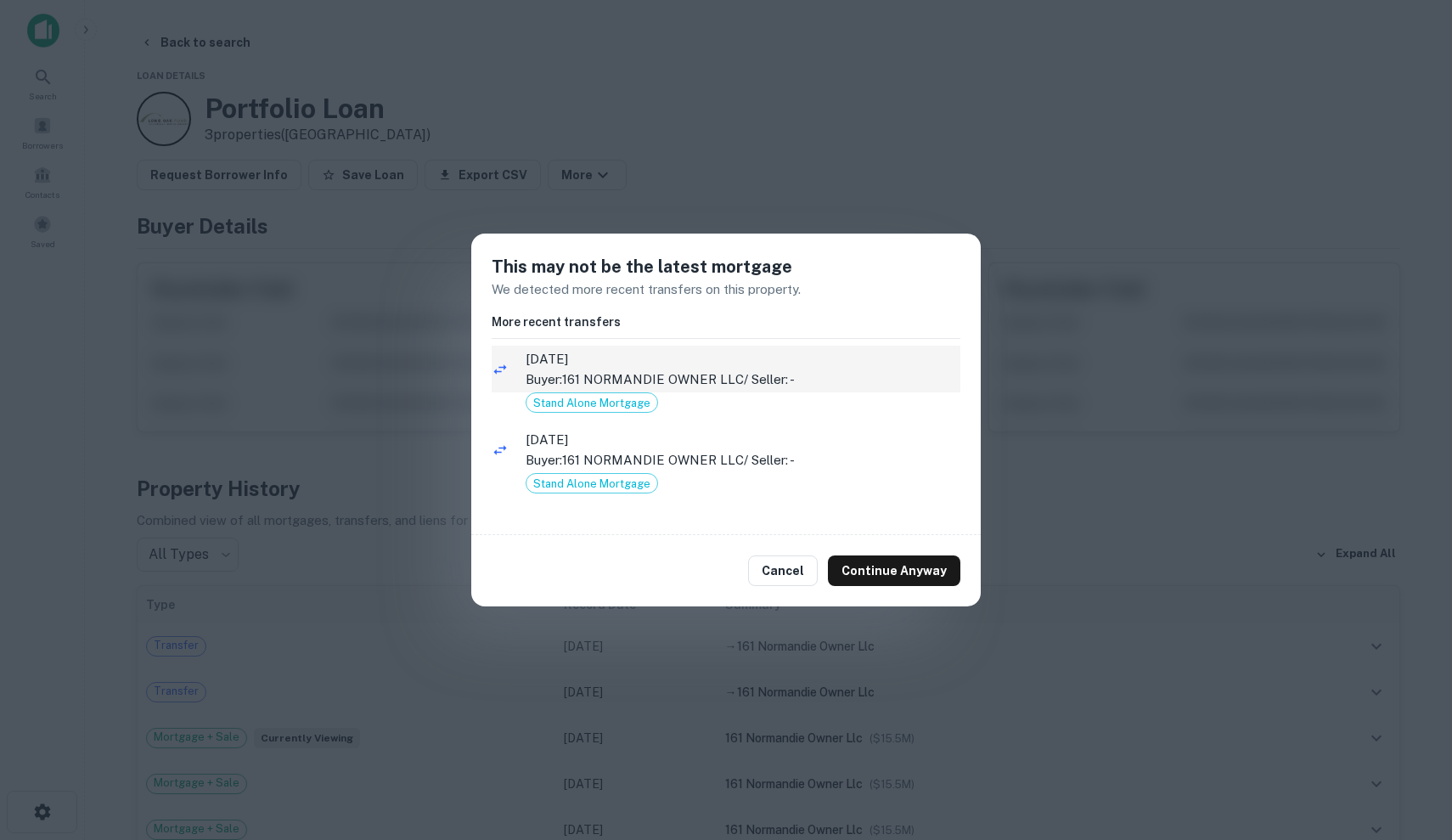
click at [731, 381] on p "Buyer: 161 NORMANDIE OWNER LLC / Seller: -" at bounding box center [743, 380] width 435 height 20
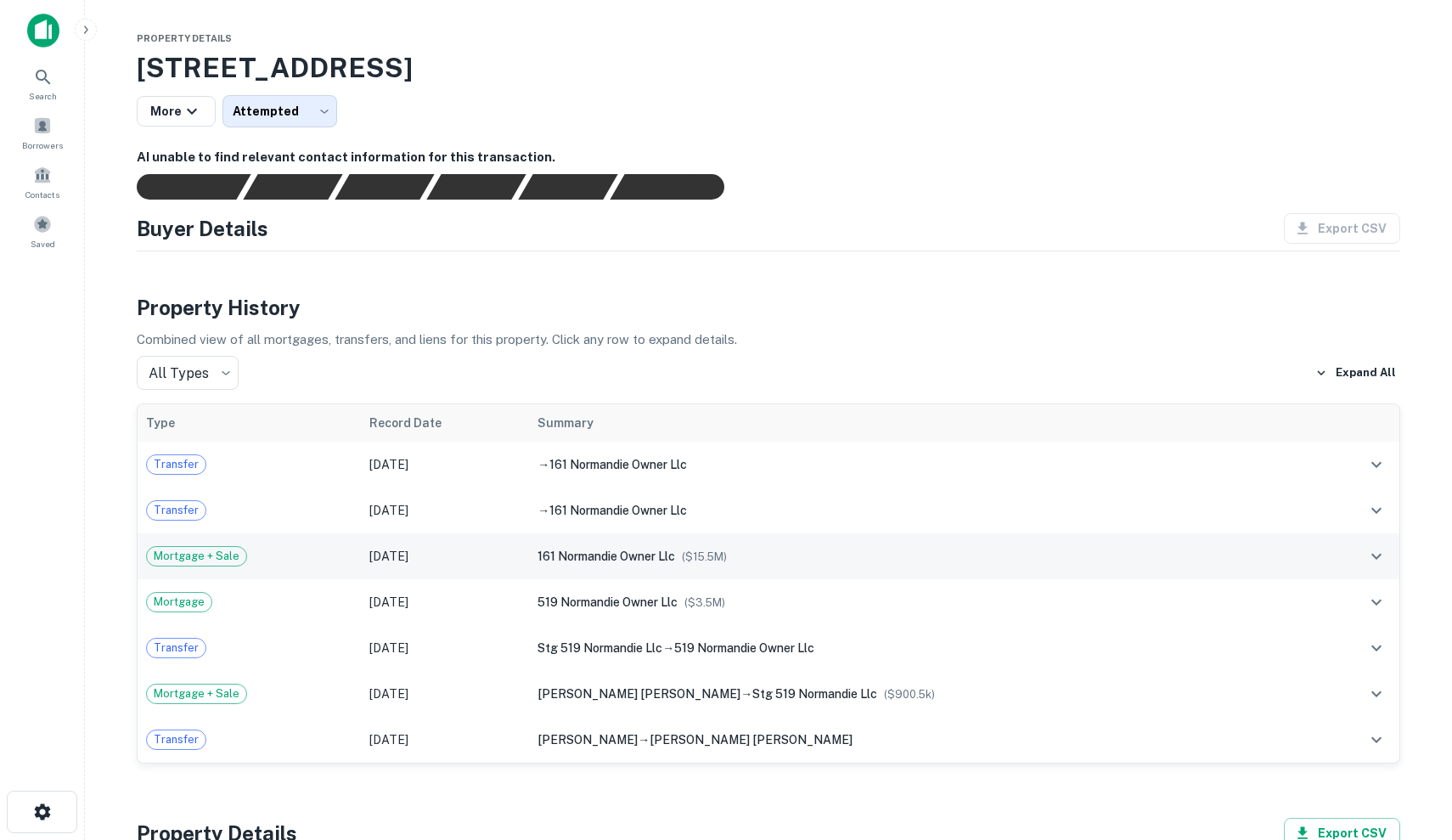
click at [726, 567] on td "161 normandie owner llc ($ 15.5M )" at bounding box center [921, 557] width 784 height 46
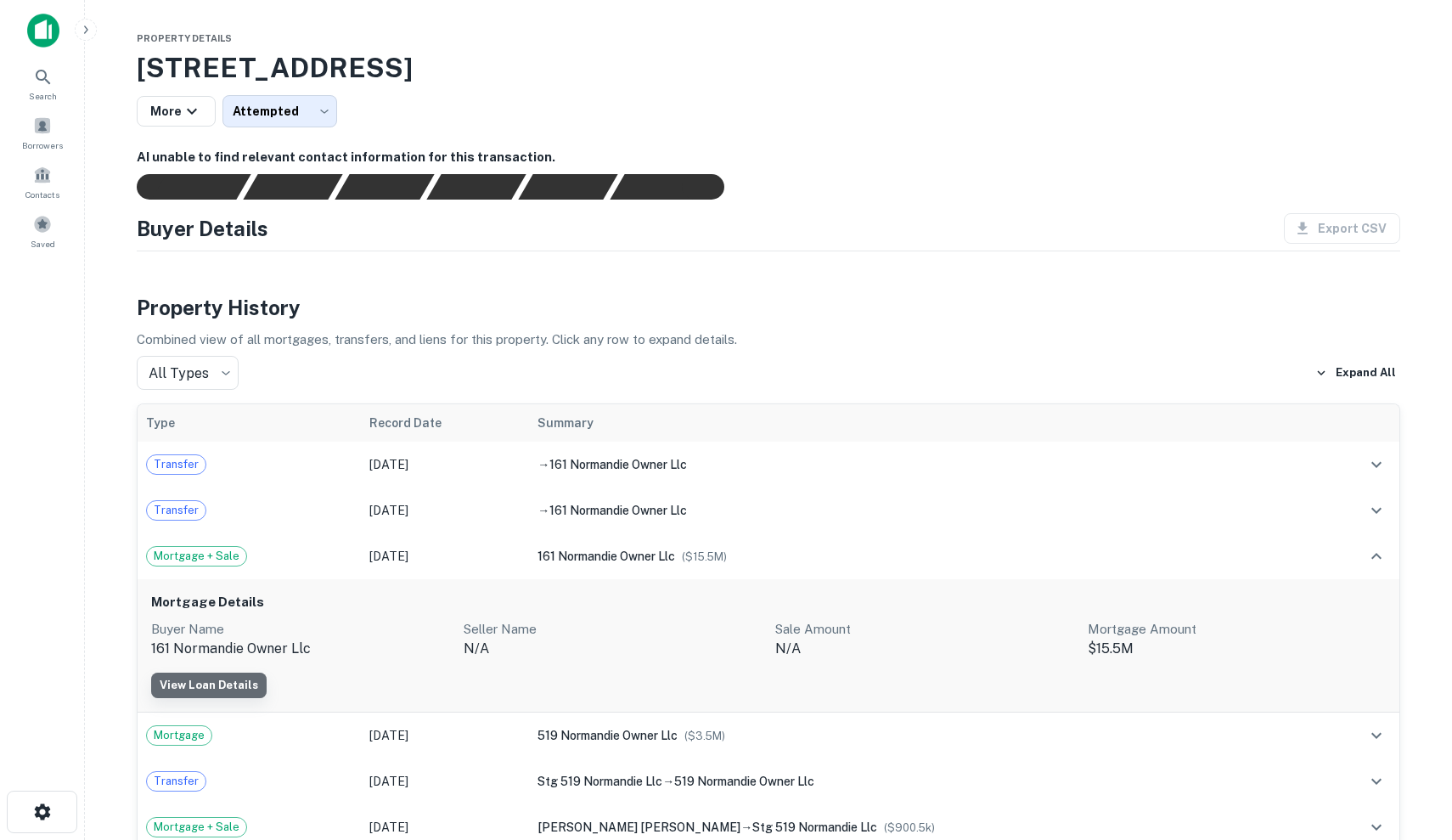
click at [251, 683] on link "View Loan Details" at bounding box center [209, 685] width 116 height 26
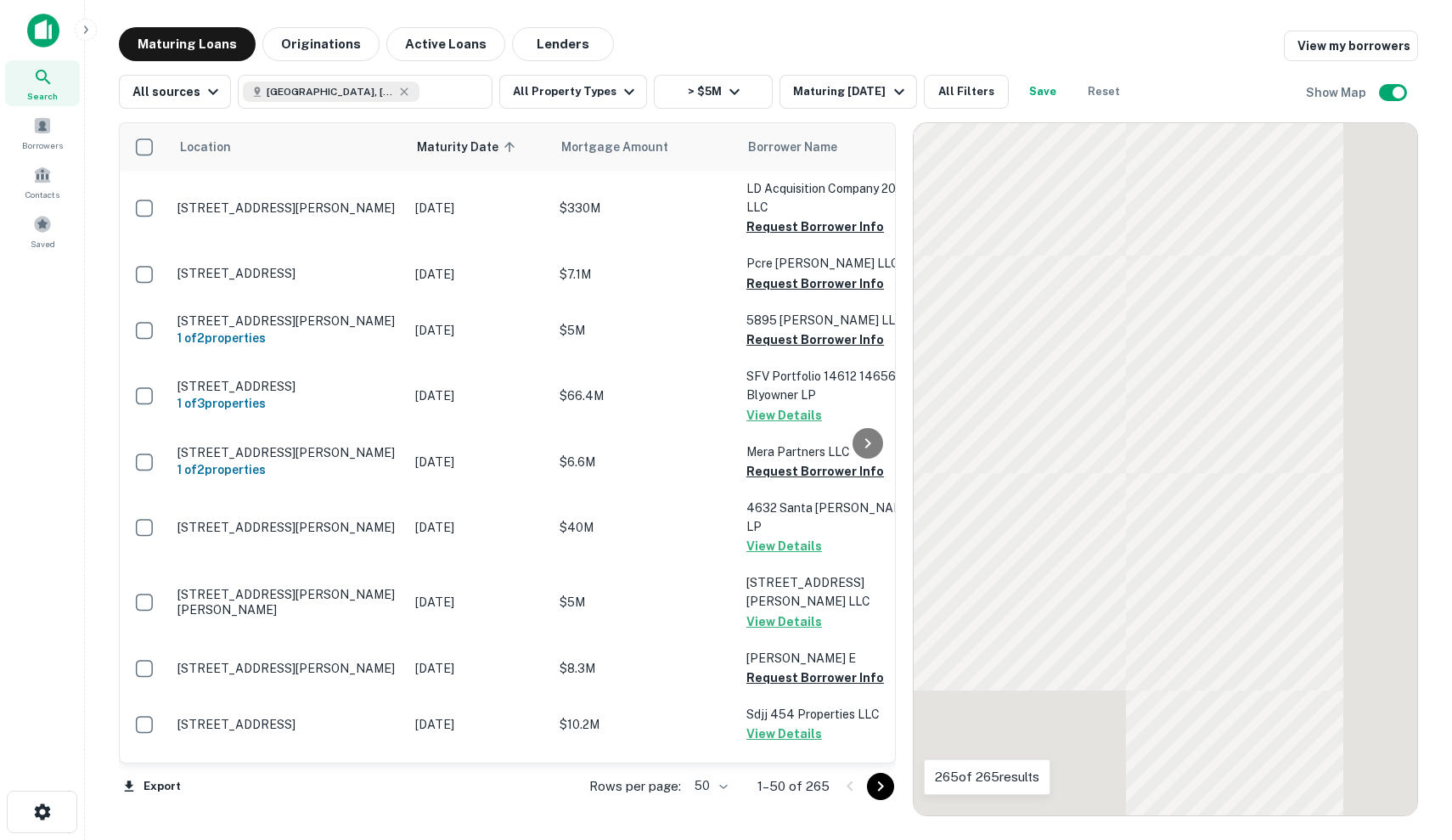
scroll to position [2382, 0]
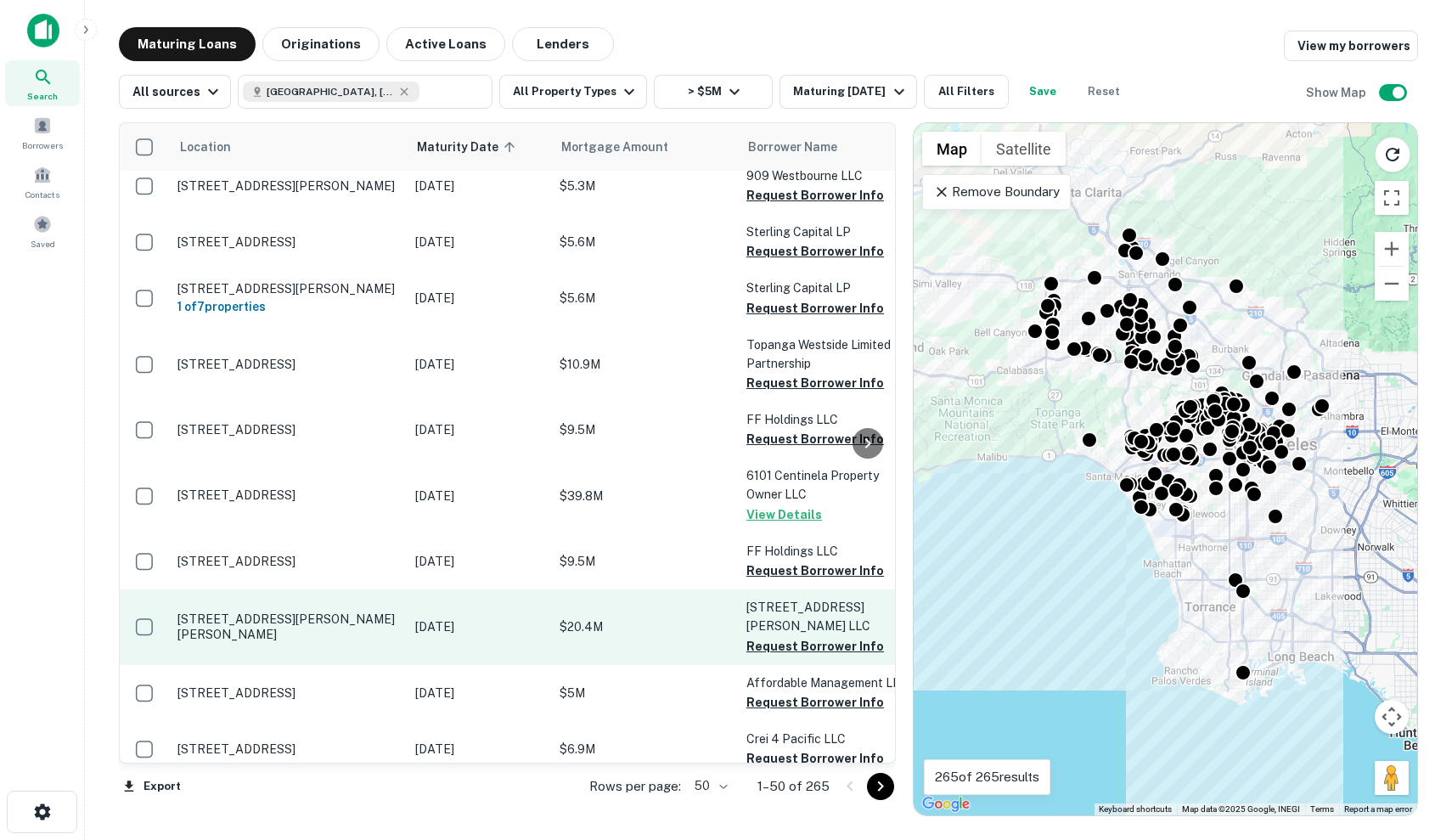
click at [458, 620] on p "Oct 06, 2025" at bounding box center [479, 626] width 127 height 18
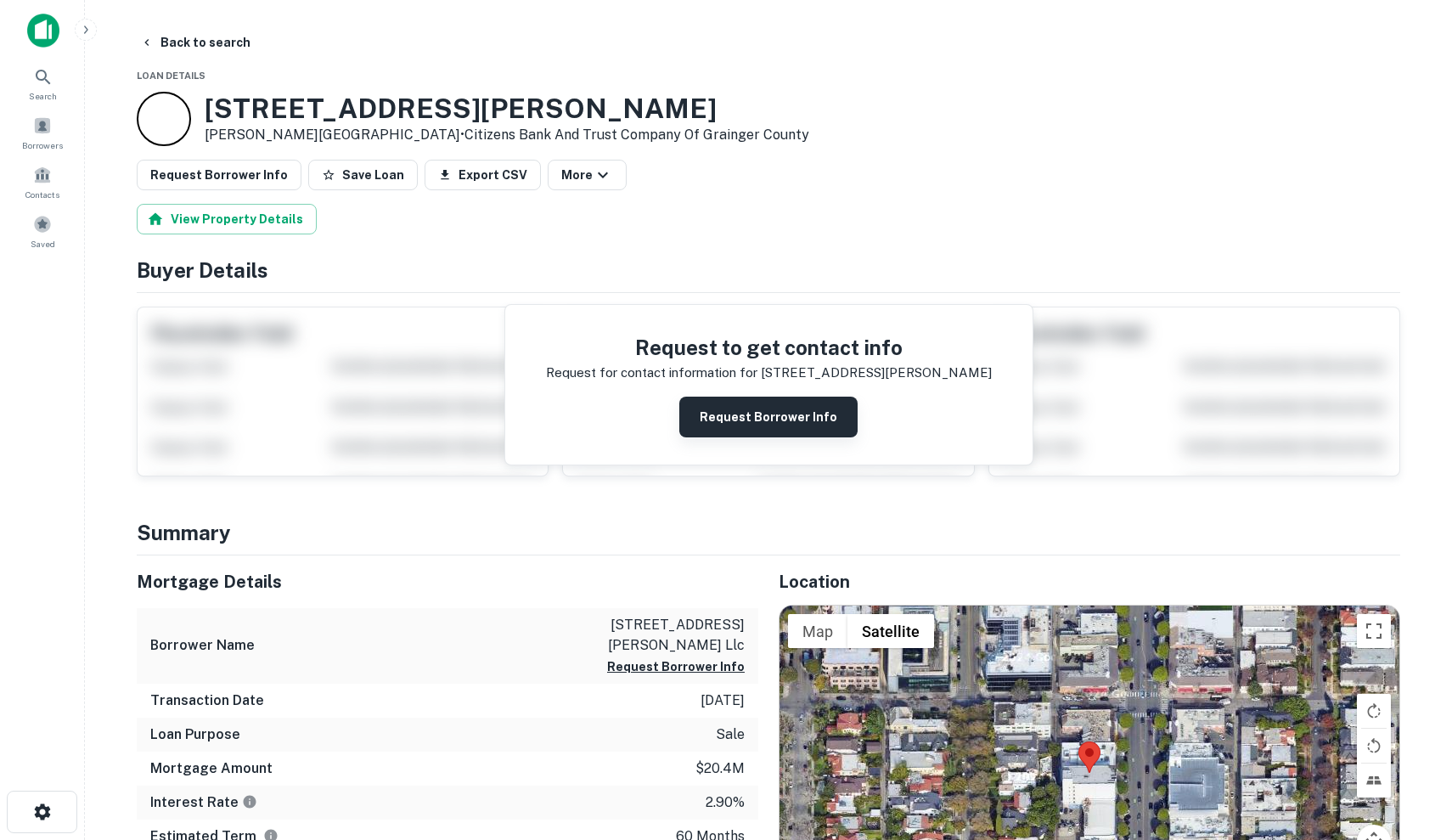
click at [831, 405] on button "Request Borrower Info" at bounding box center [769, 416] width 178 height 40
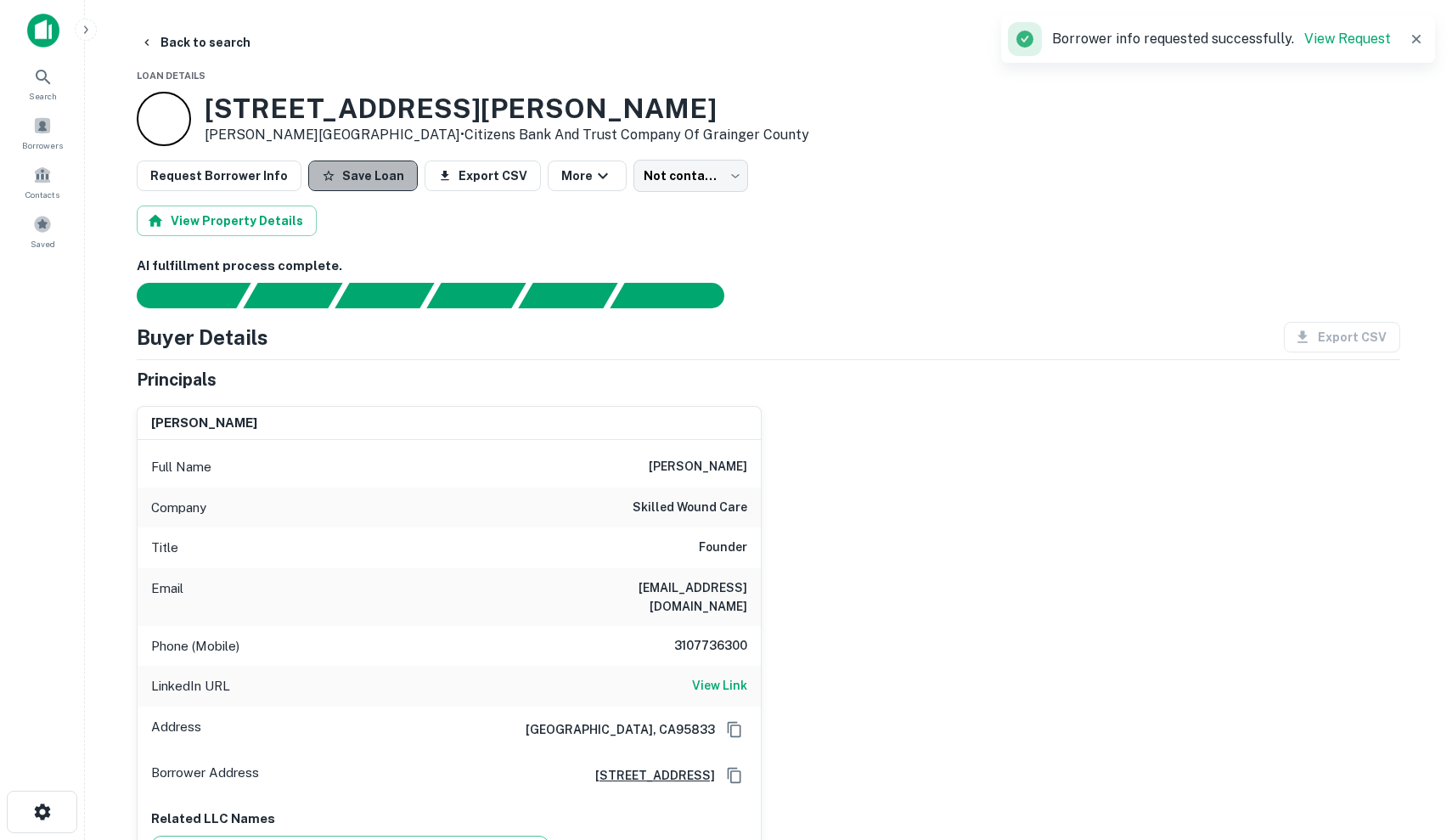
click at [358, 180] on button "Save Loan" at bounding box center [362, 175] width 109 height 30
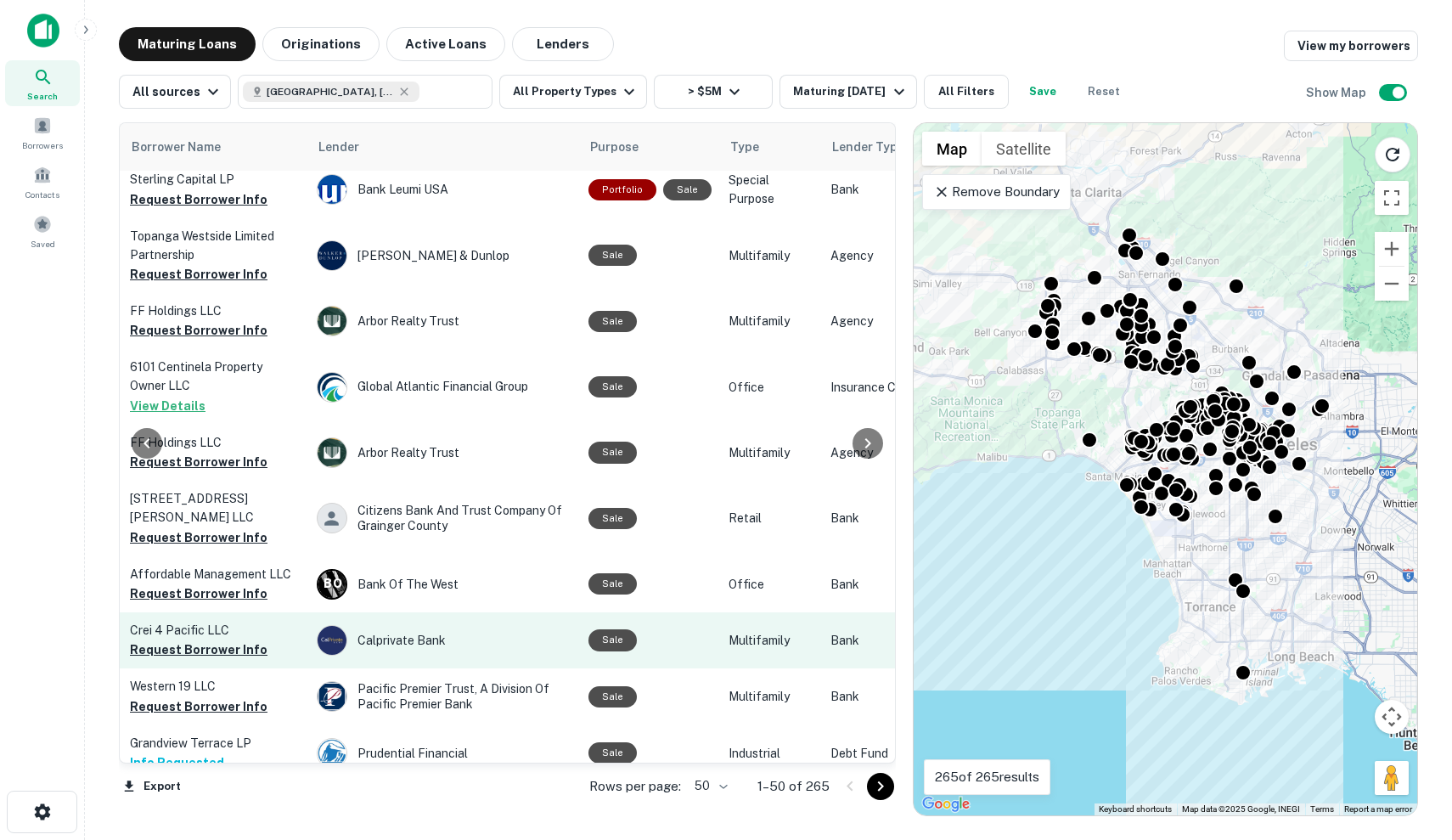
scroll to position [2493, 620]
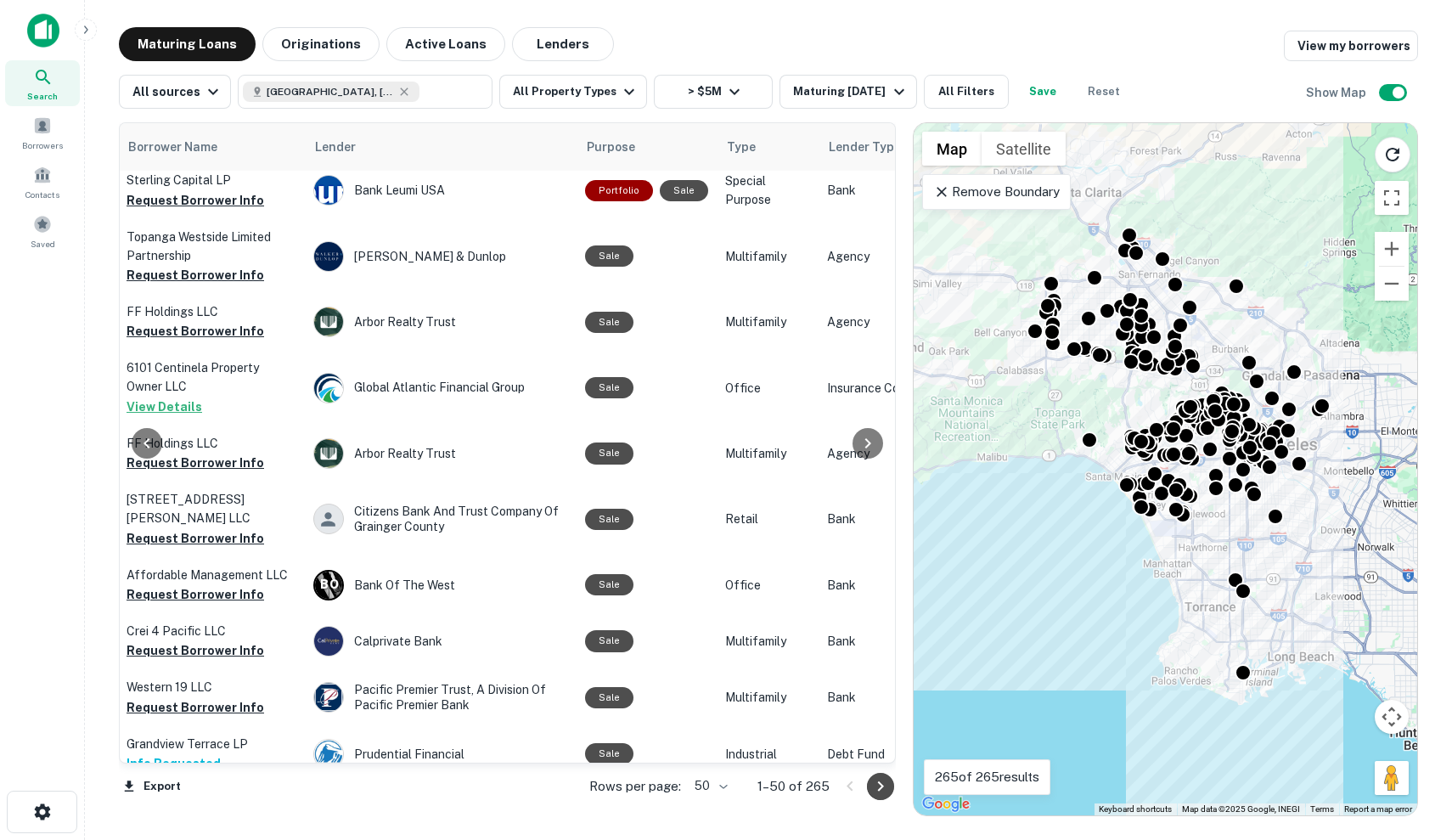
click at [876, 786] on icon "Go to next page" at bounding box center [881, 786] width 20 height 20
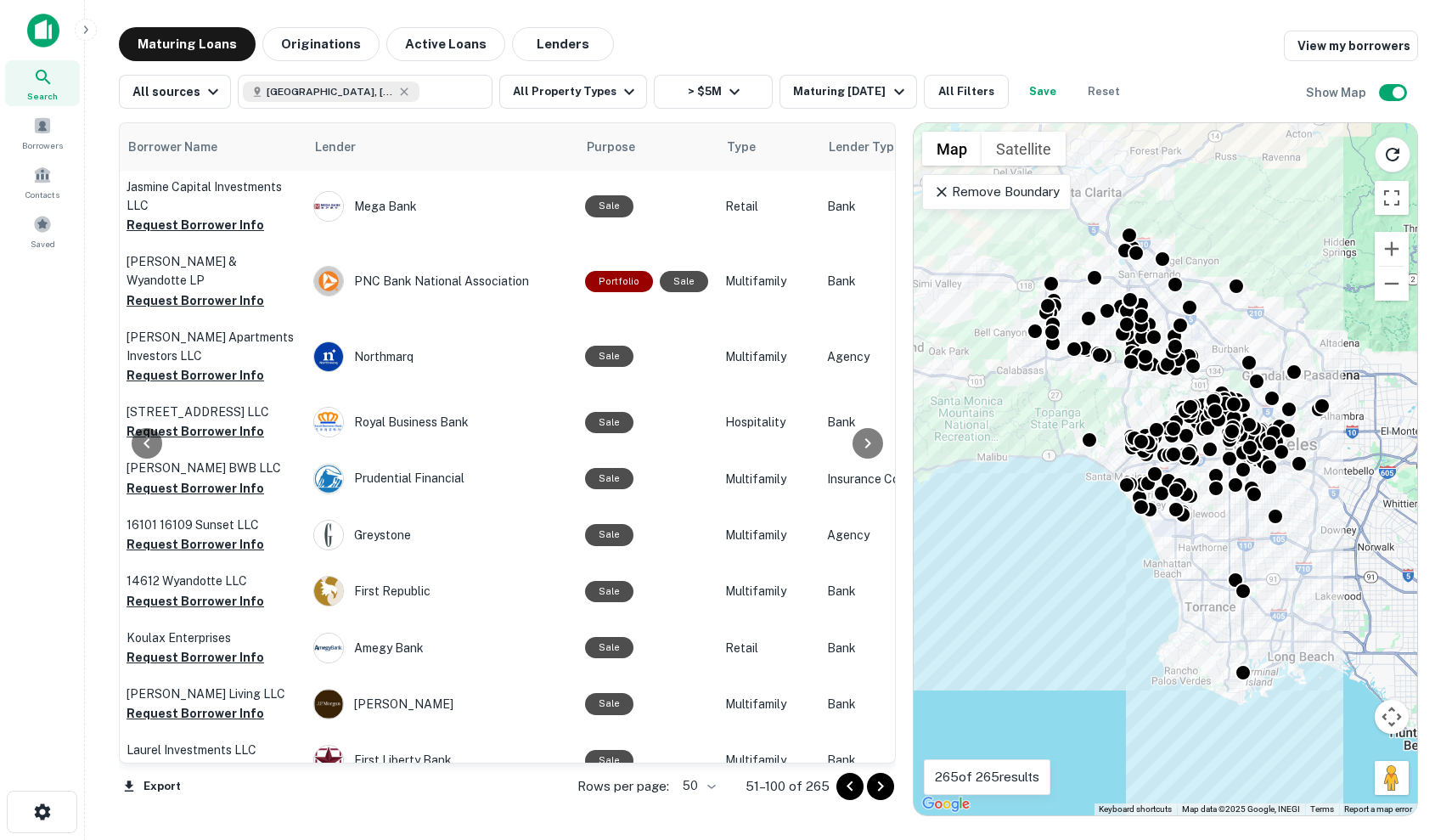
click at [869, 776] on div at bounding box center [865, 787] width 58 height 28
click at [882, 788] on icon "Go to next page" at bounding box center [881, 786] width 20 height 20
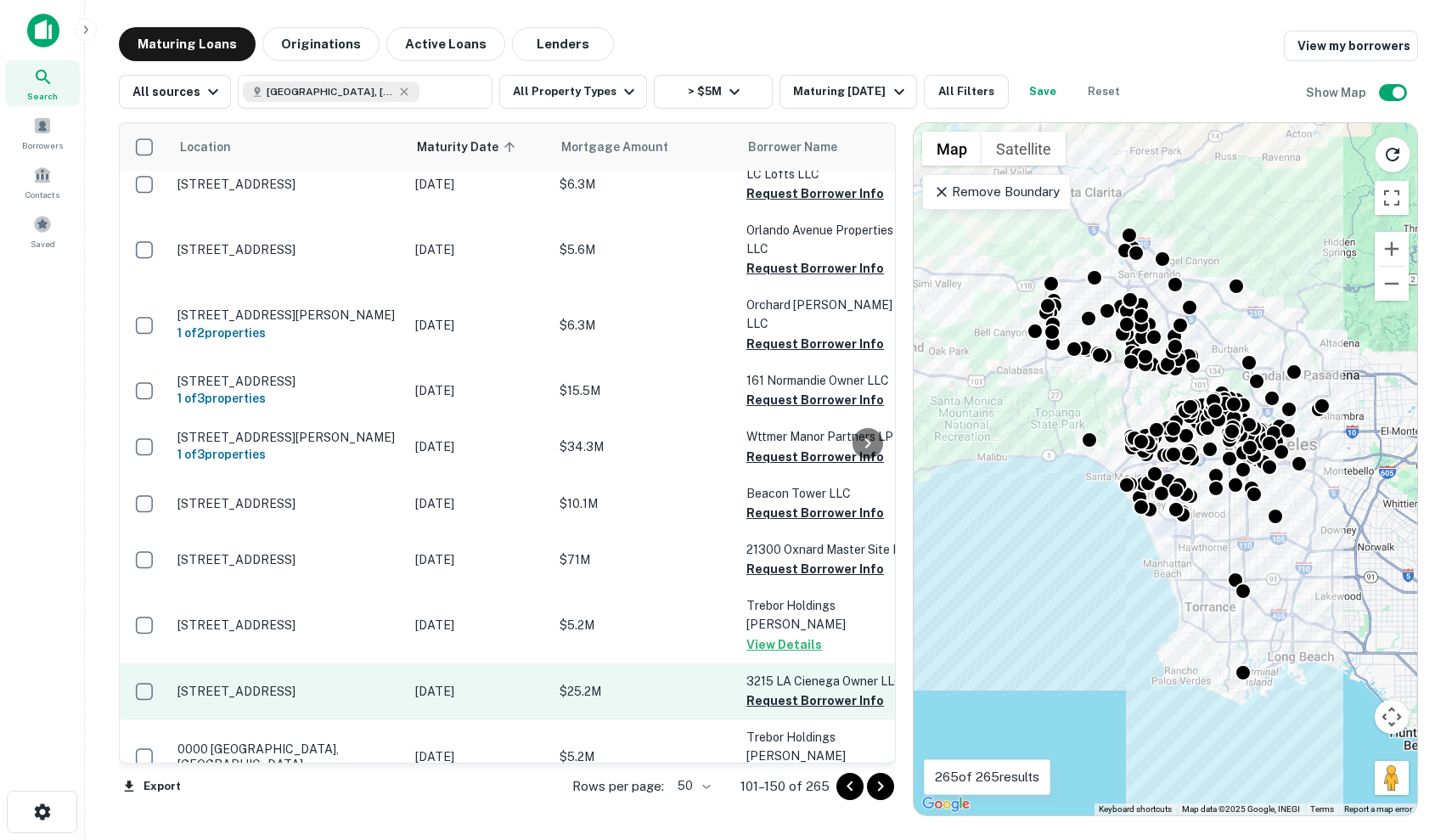
scroll to position [2382, 0]
click at [537, 663] on td "Nov 29, 2025" at bounding box center [479, 691] width 144 height 56
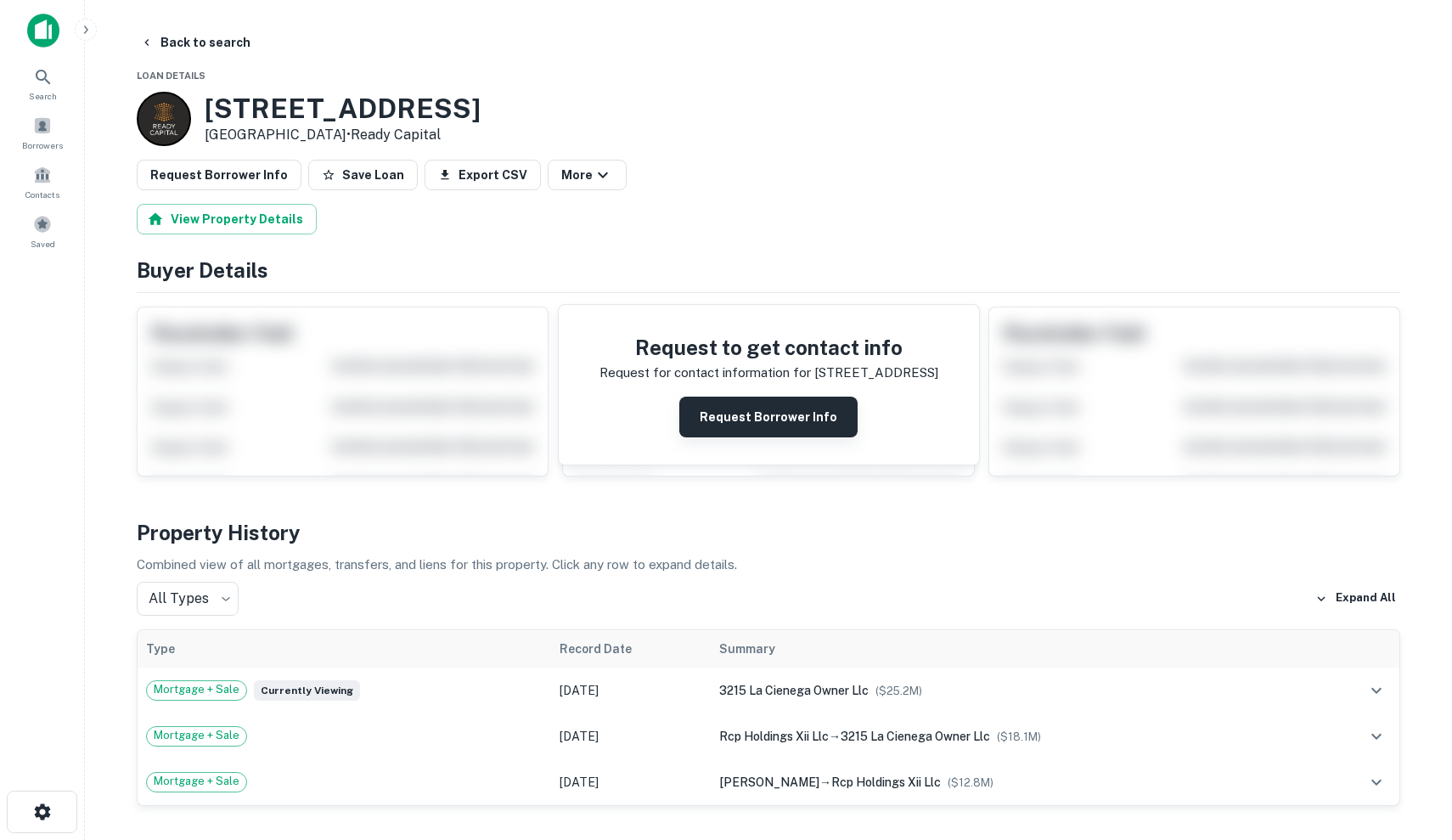
click at [762, 424] on button "Request Borrower Info" at bounding box center [769, 416] width 178 height 40
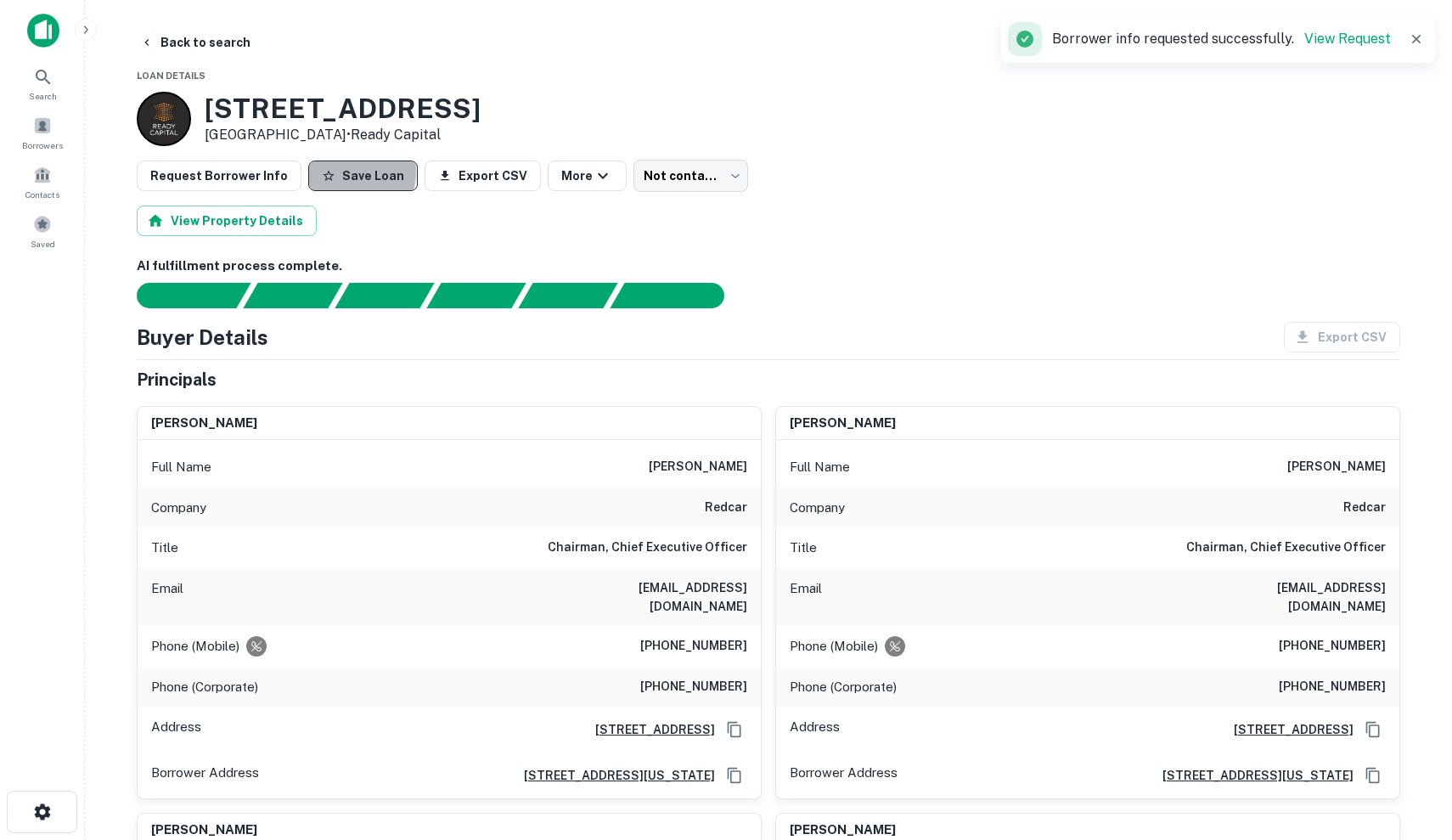
click at [336, 171] on button "Save Loan" at bounding box center [362, 175] width 109 height 30
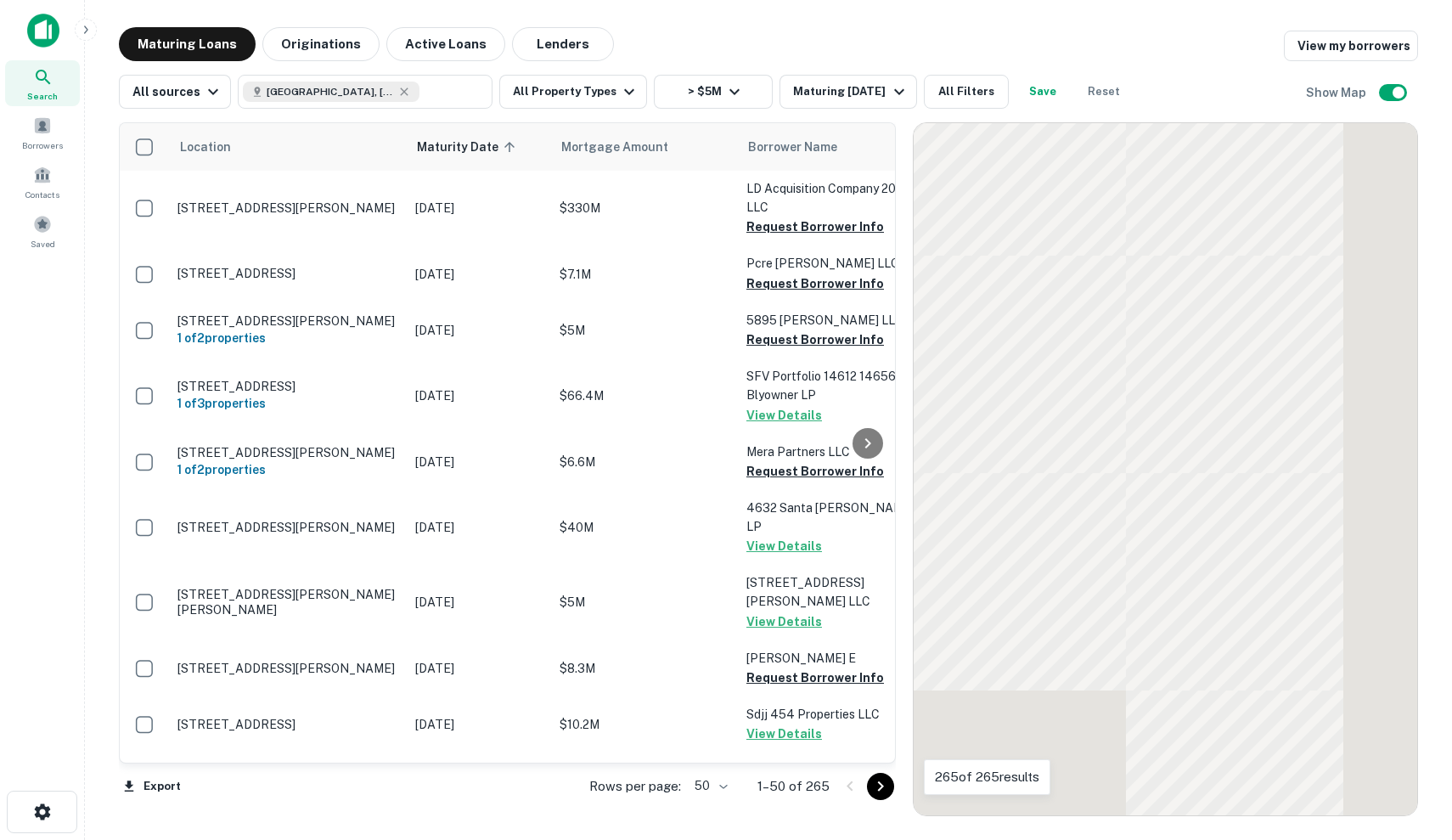
scroll to position [2382, 0]
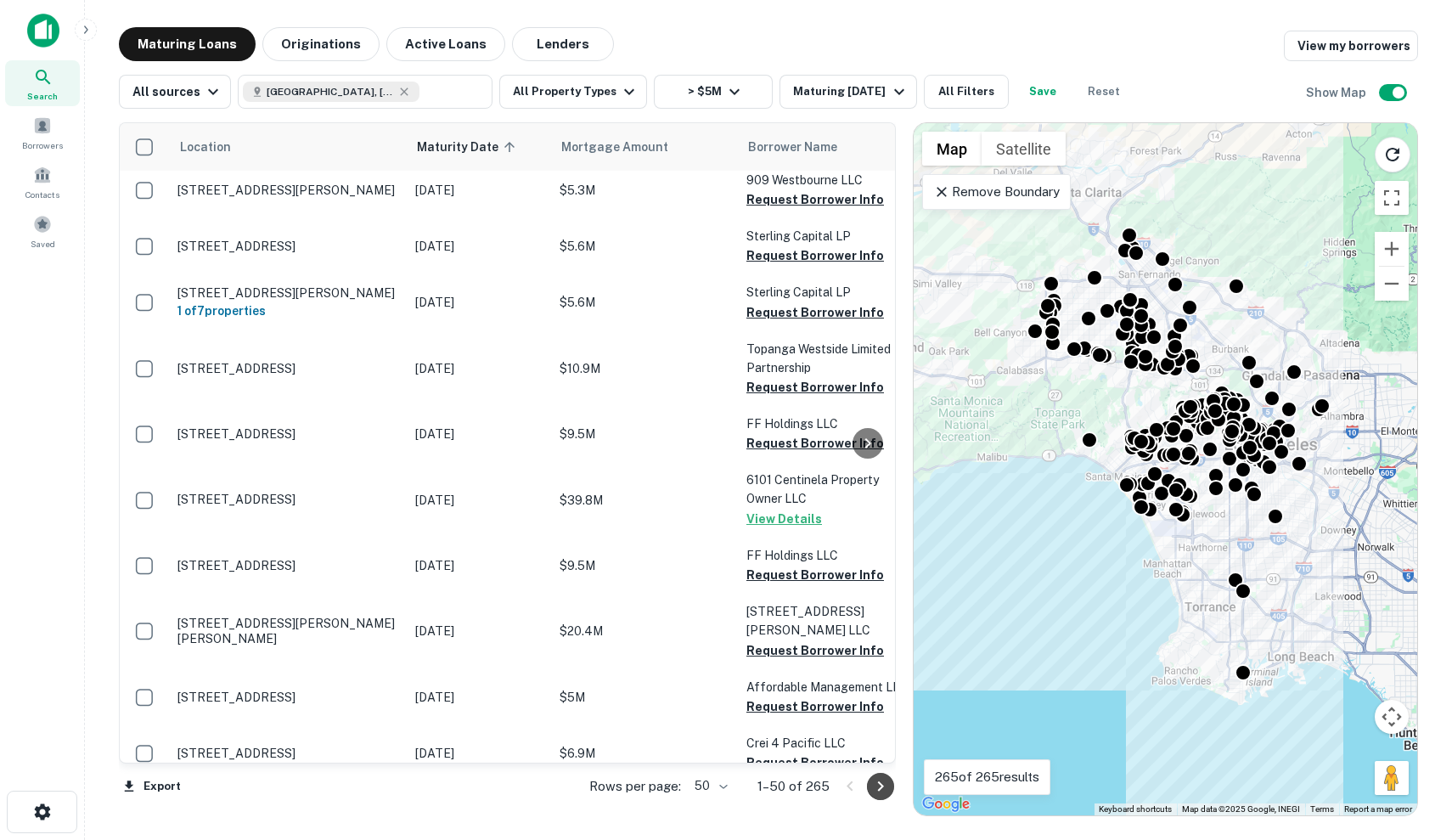
click at [883, 782] on icon "Go to next page" at bounding box center [881, 786] width 20 height 20
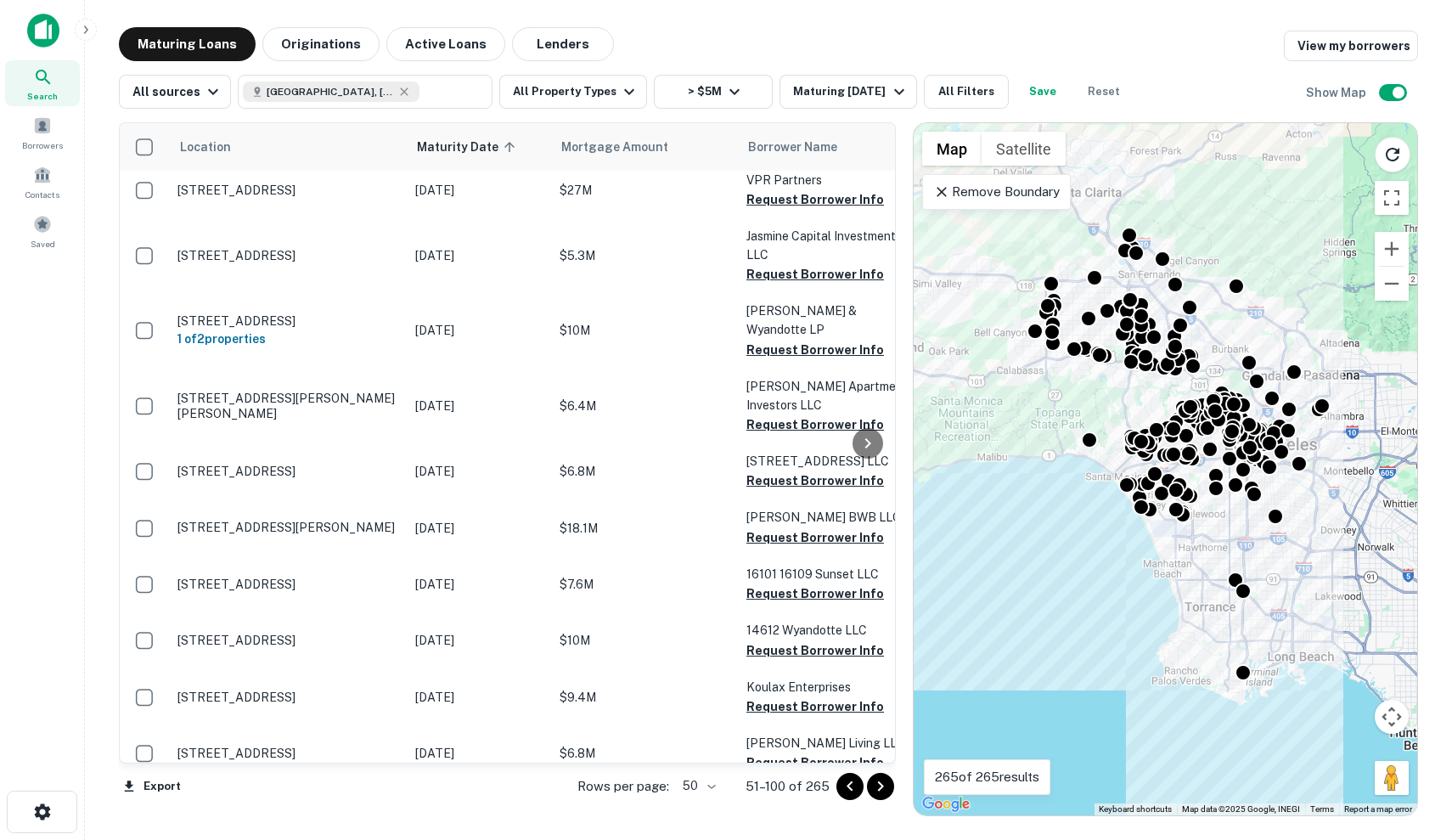
click at [884, 790] on icon "Go to next page" at bounding box center [881, 786] width 20 height 20
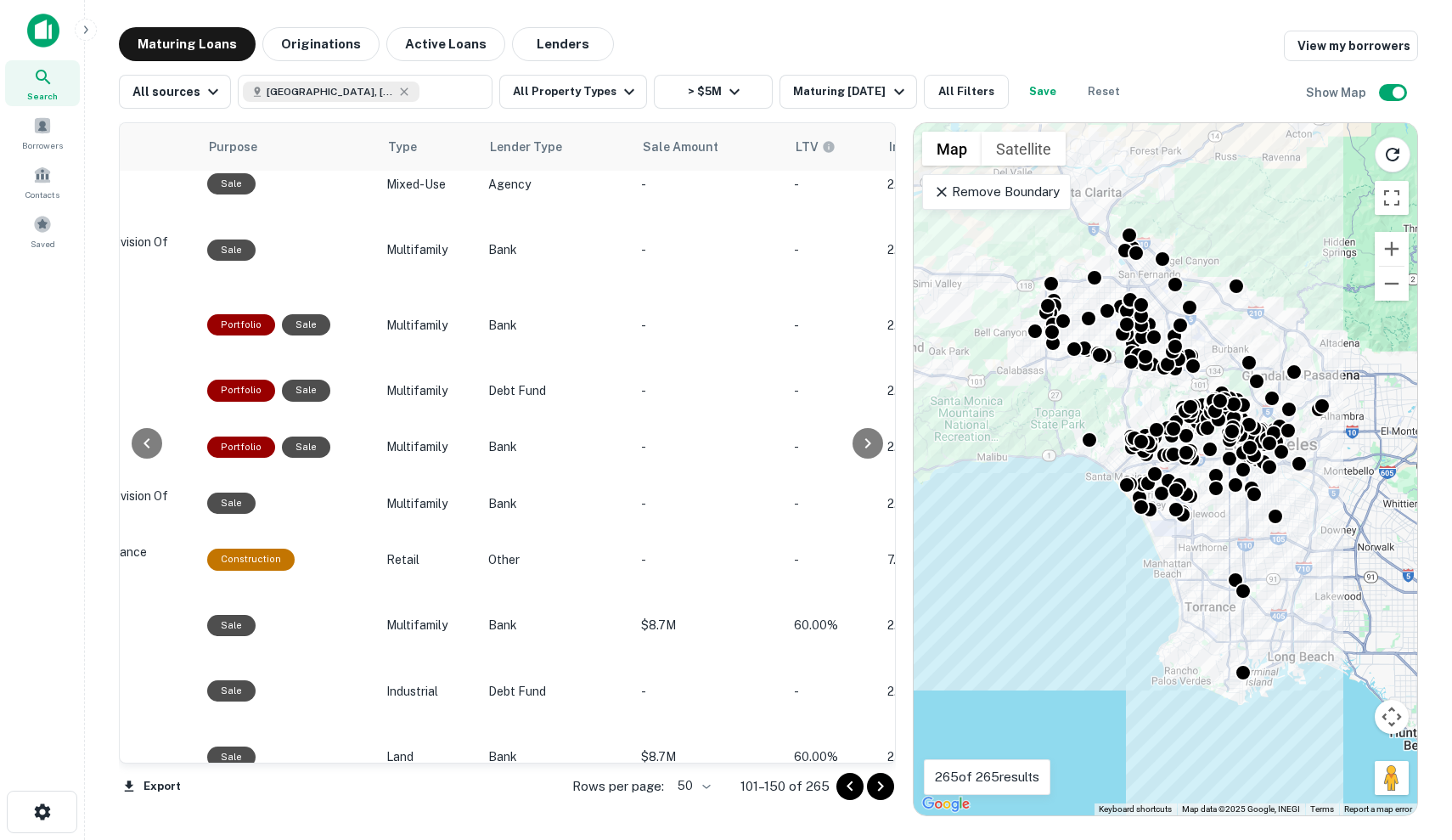
scroll to position [2382, 995]
click at [759, 794] on td "-" at bounding box center [712, 822] width 153 height 56
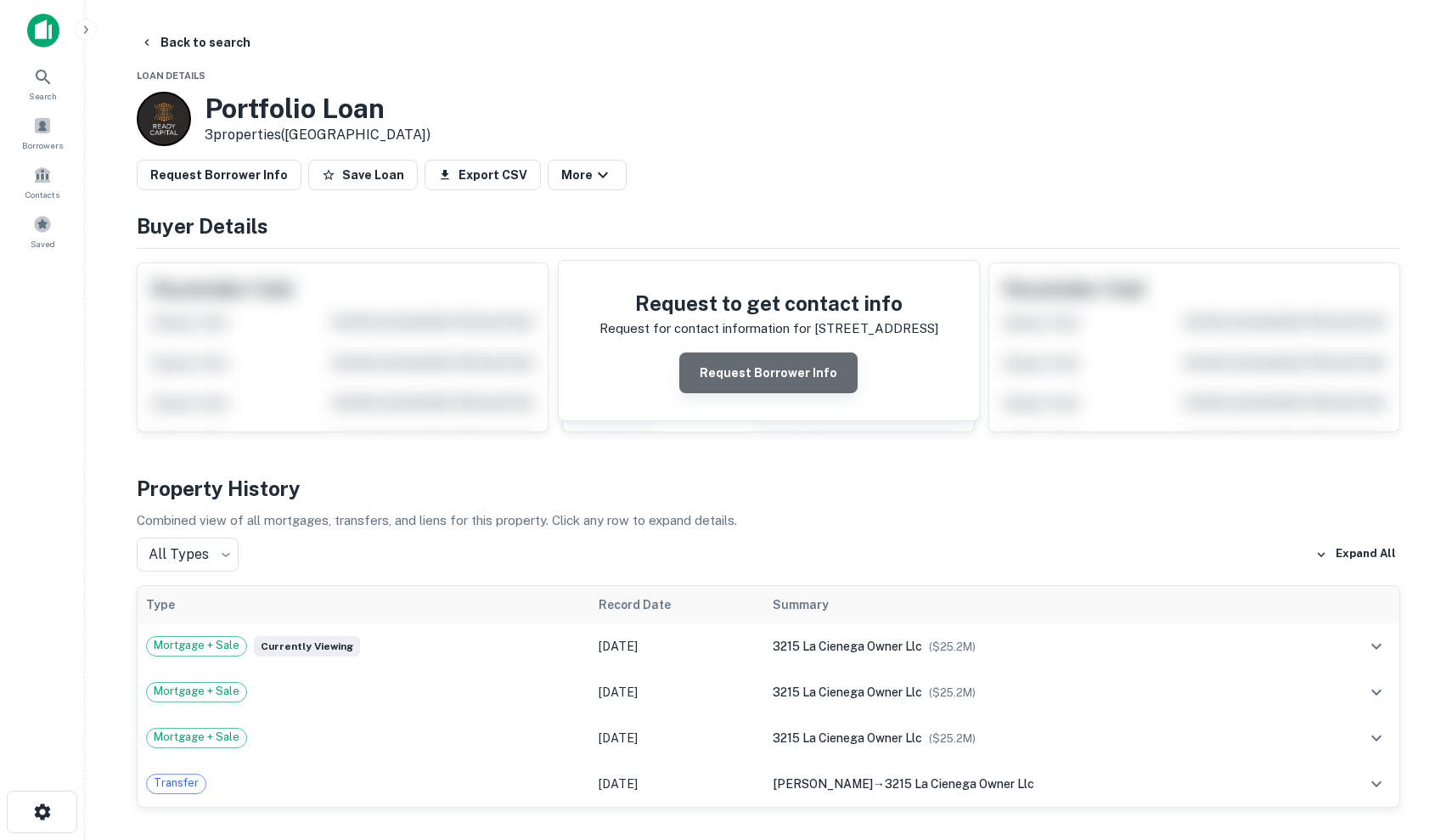
click at [793, 370] on button "Request Borrower Info" at bounding box center [769, 372] width 178 height 40
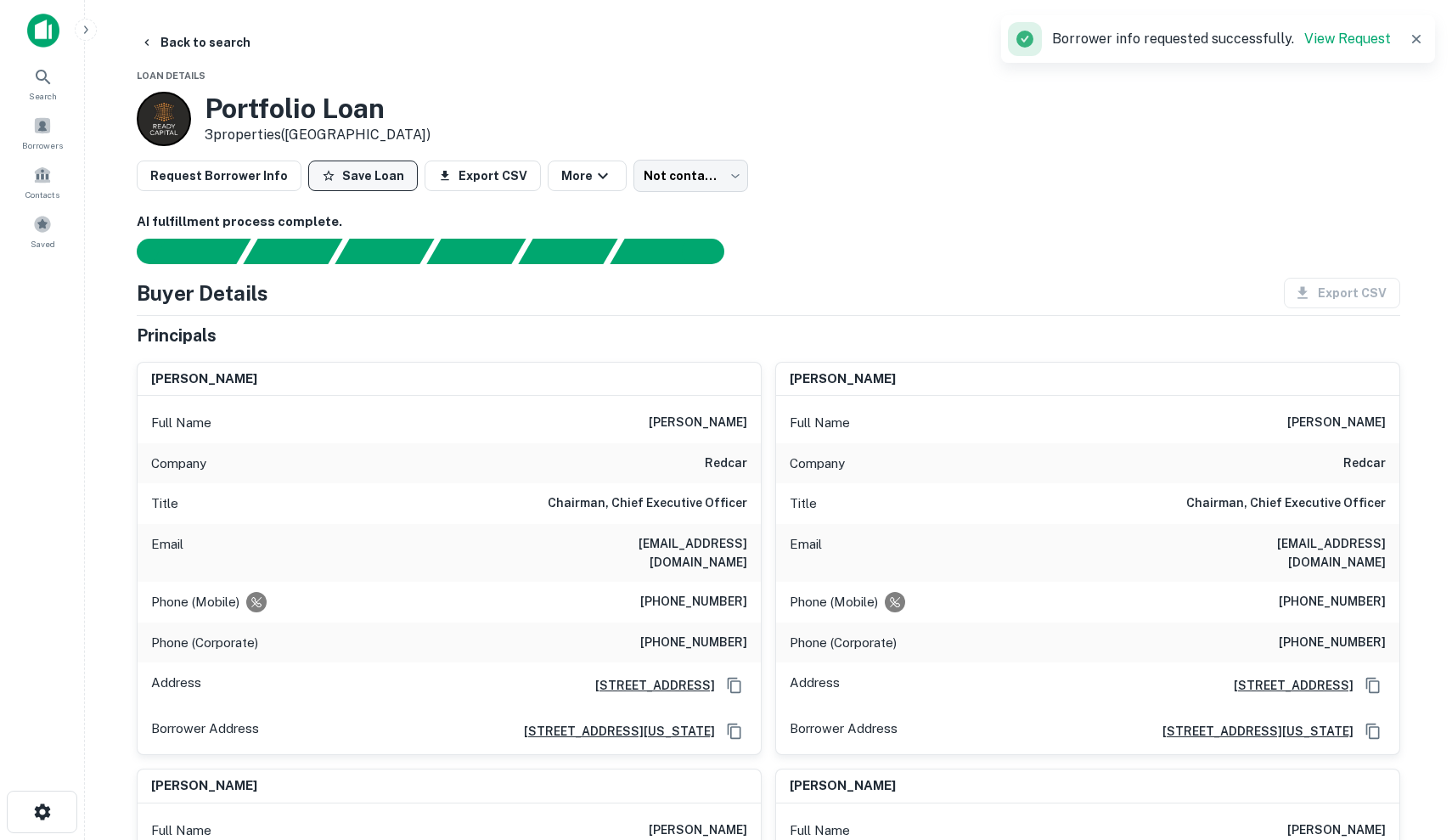
click at [346, 168] on button "Save Loan" at bounding box center [362, 175] width 109 height 30
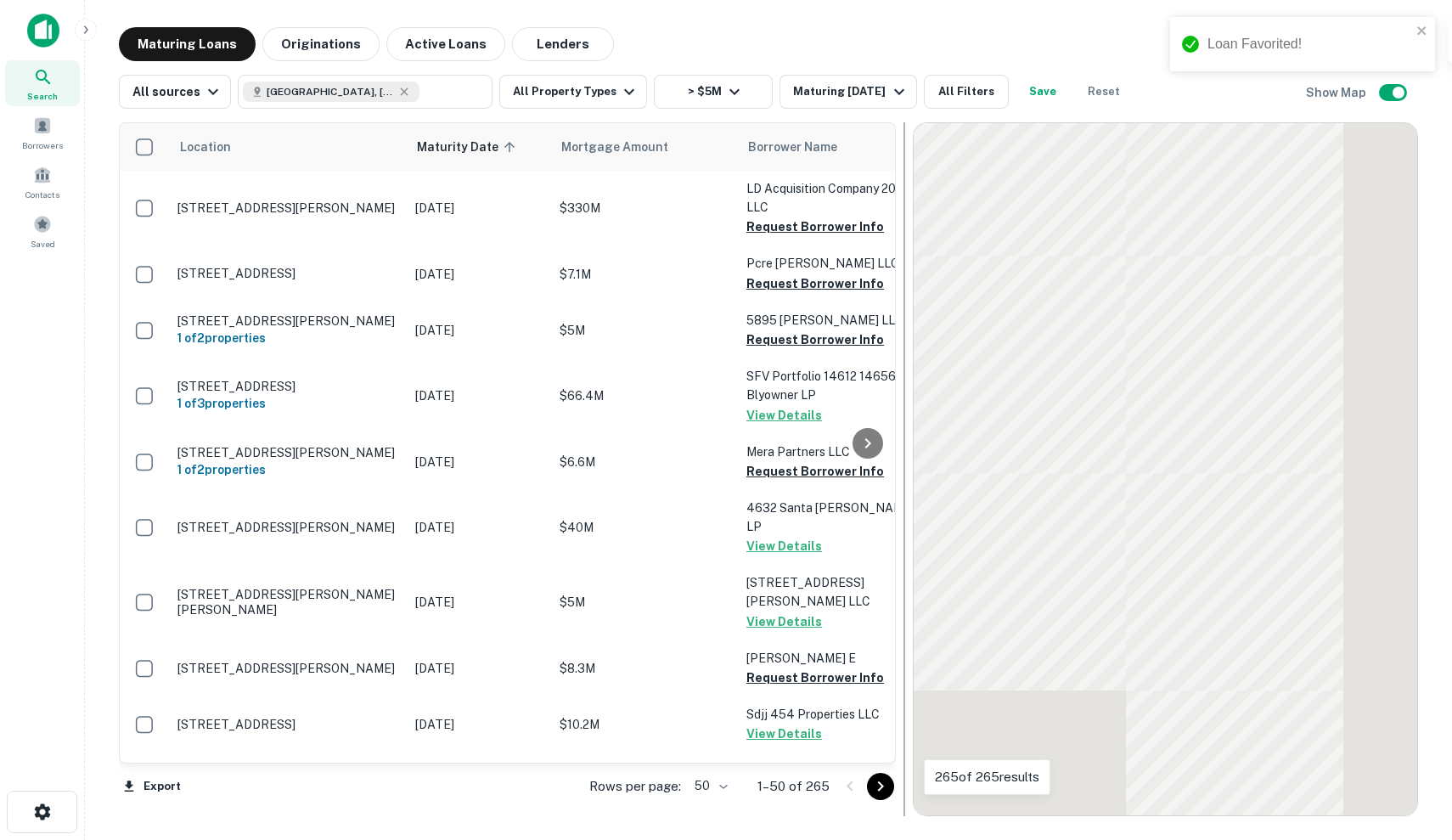
scroll to position [2382, 0]
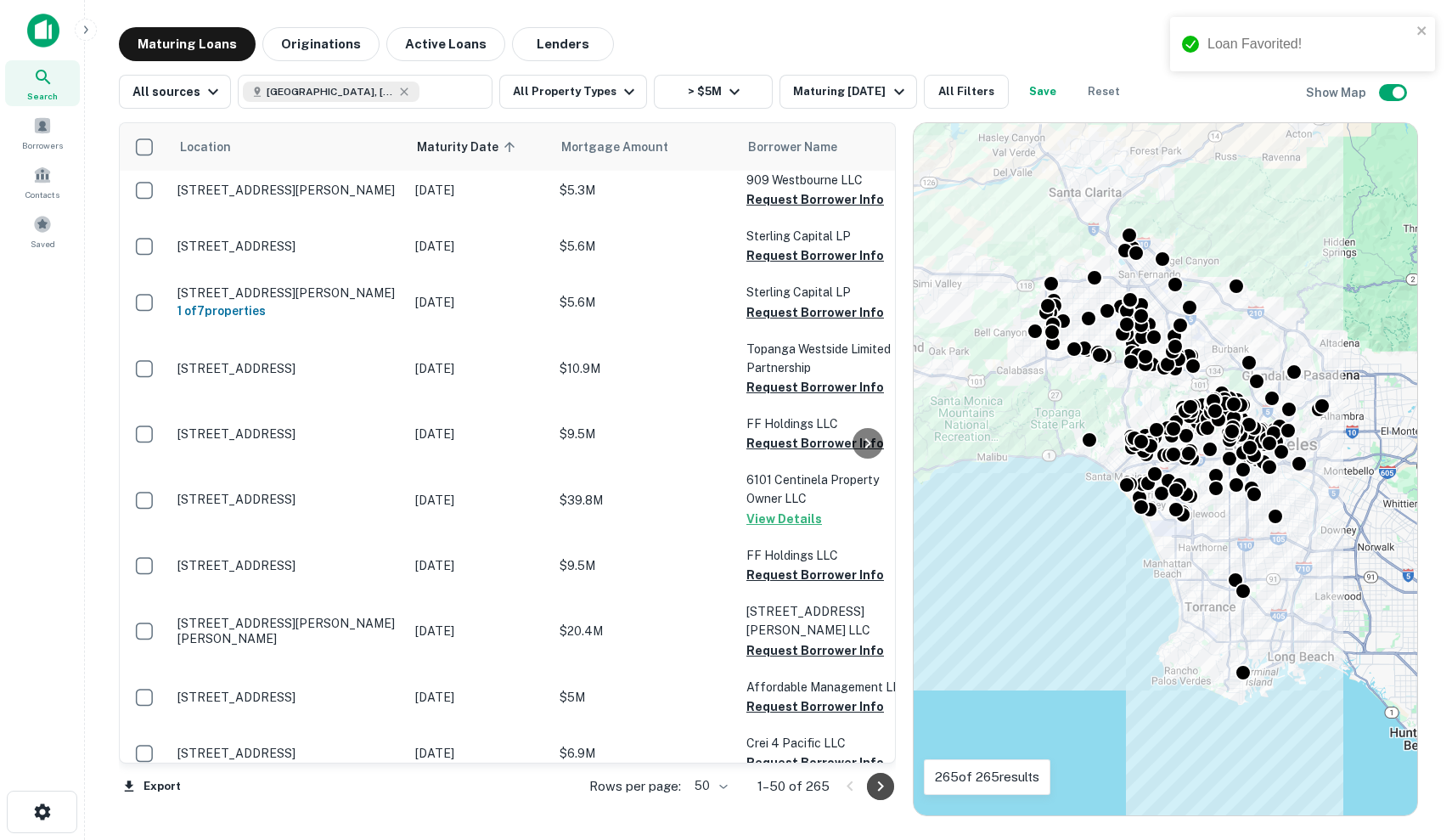
click at [885, 786] on icon "Go to next page" at bounding box center [881, 786] width 20 height 20
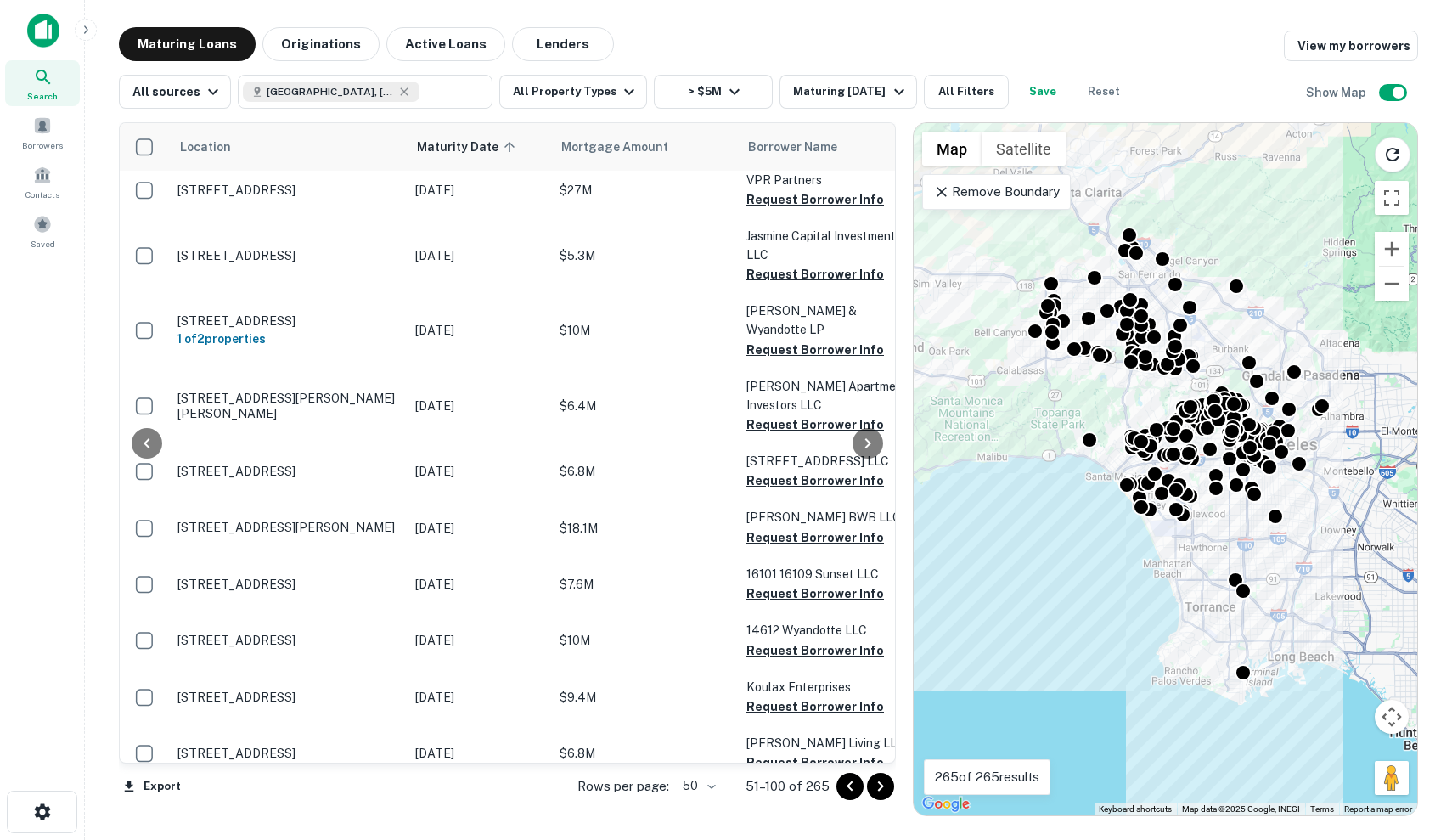
scroll to position [2382, 202]
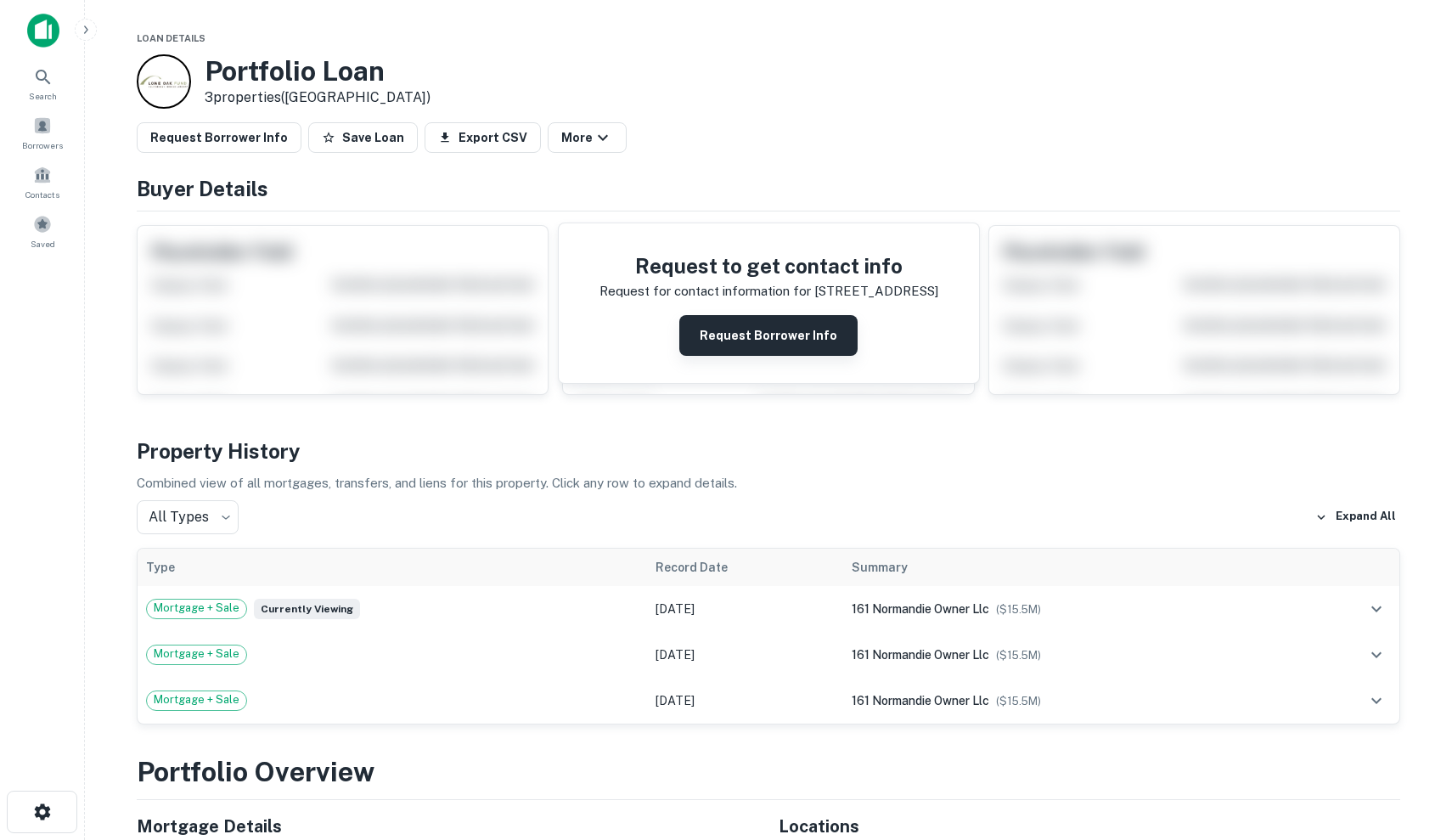
click at [759, 350] on button "Request Borrower Info" at bounding box center [769, 336] width 178 height 40
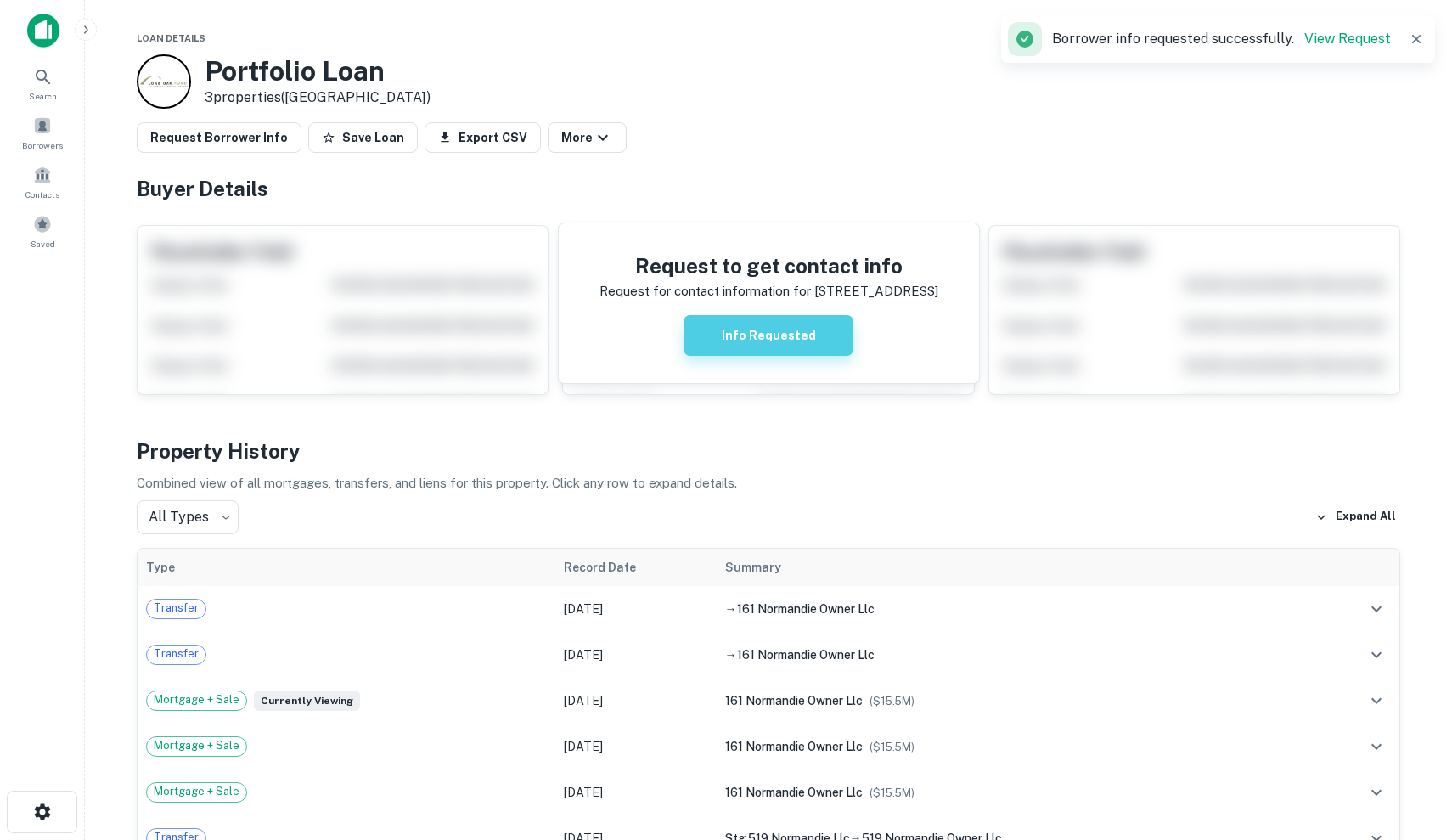
click at [748, 346] on button "Info Requested" at bounding box center [768, 336] width 170 height 40
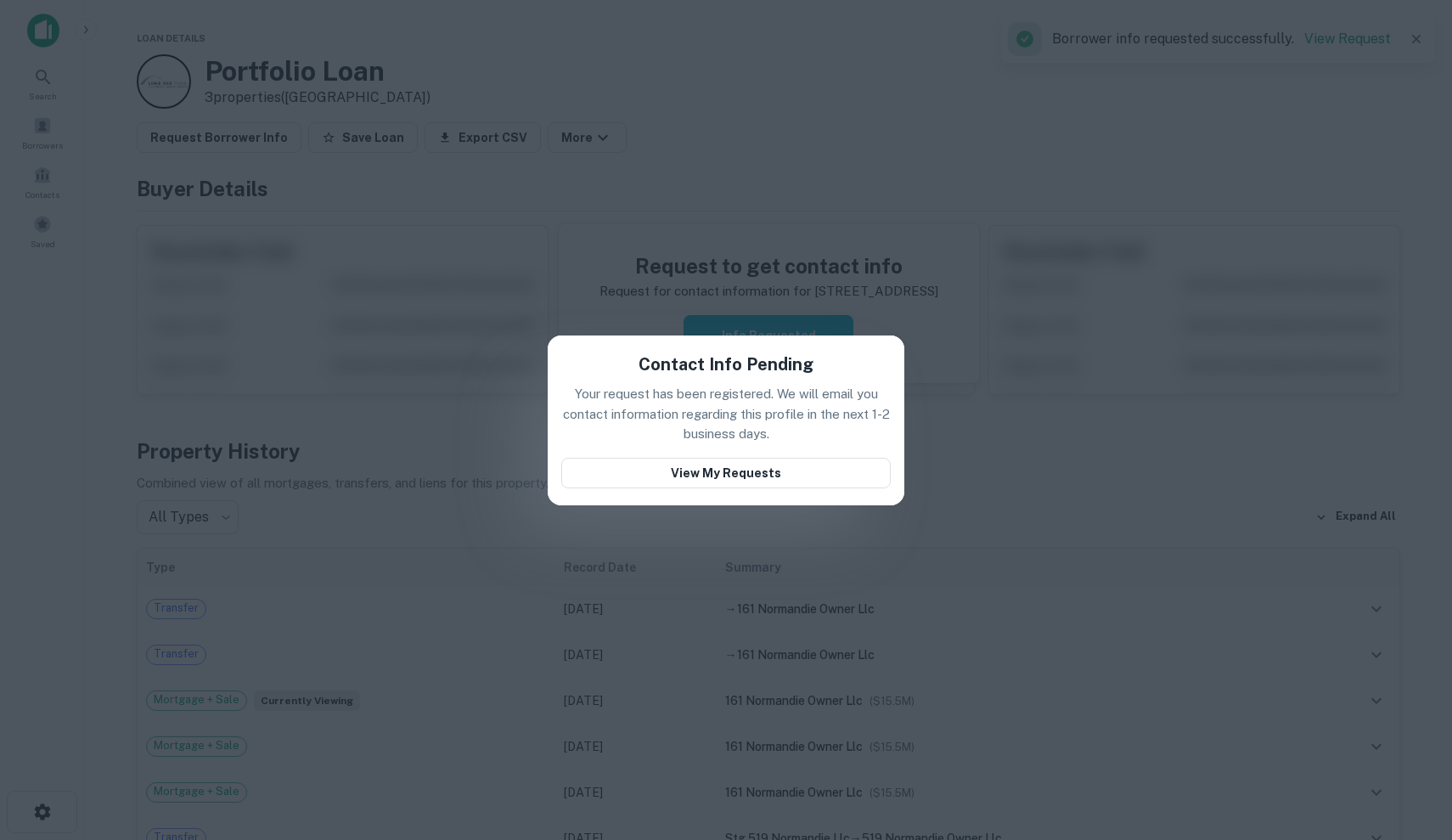
click at [574, 260] on div "Contact Info Pending Your request has been registered. We will email you contac…" at bounding box center [726, 420] width 1452 height 840
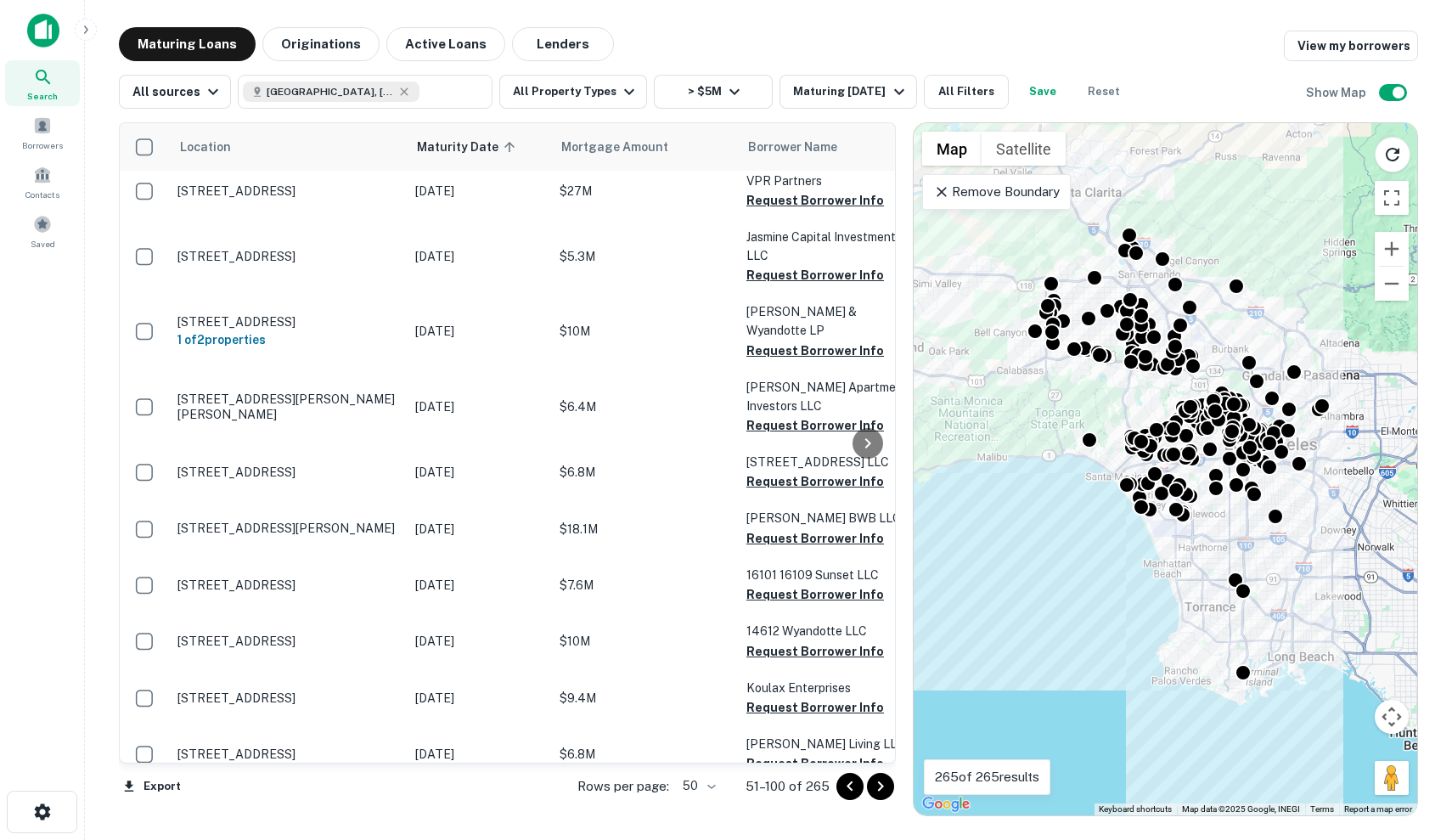
click at [591, 801] on p "$10M" at bounding box center [644, 810] width 170 height 18
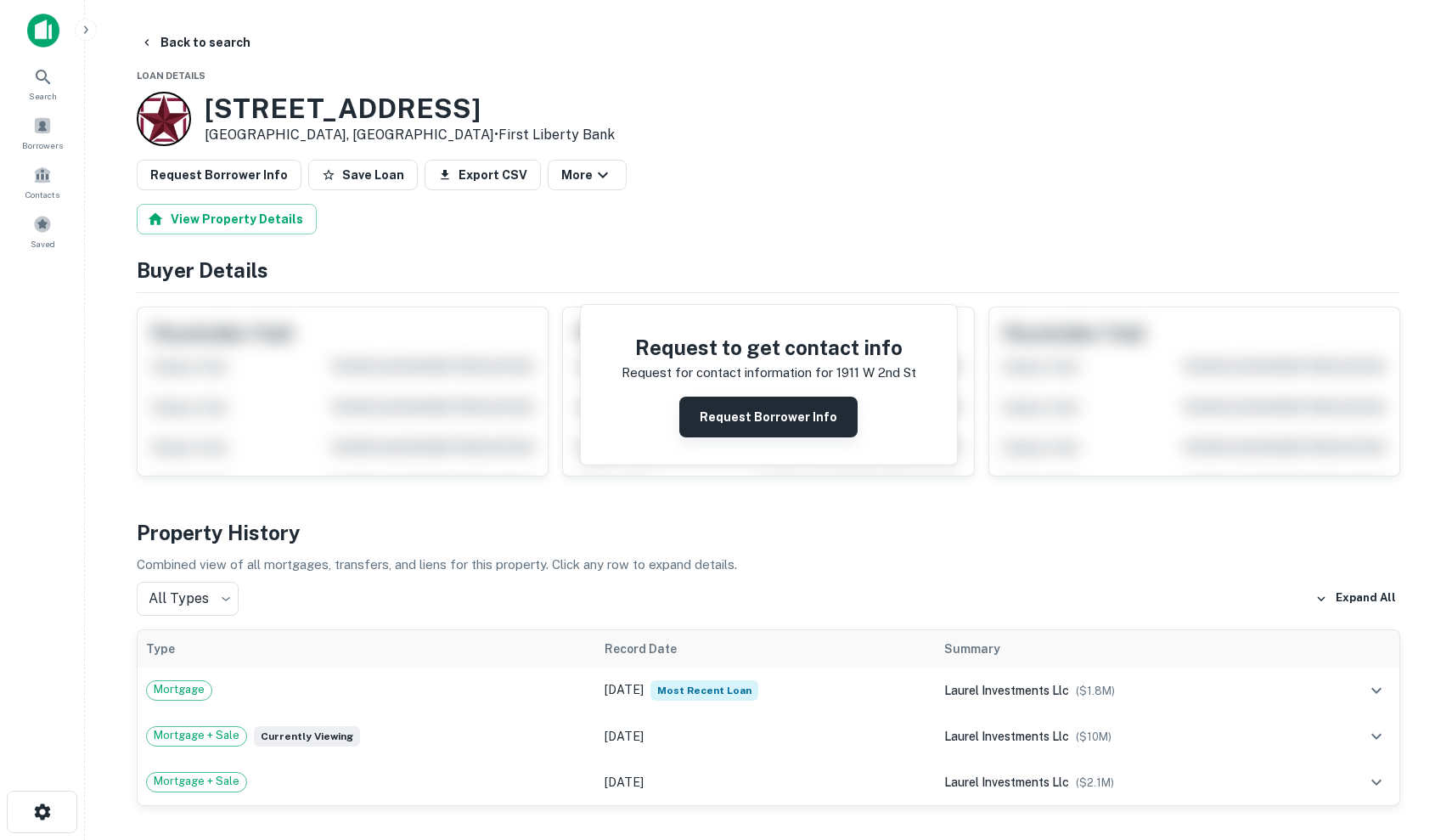
click at [790, 411] on button "Request Borrower Info" at bounding box center [769, 416] width 178 height 40
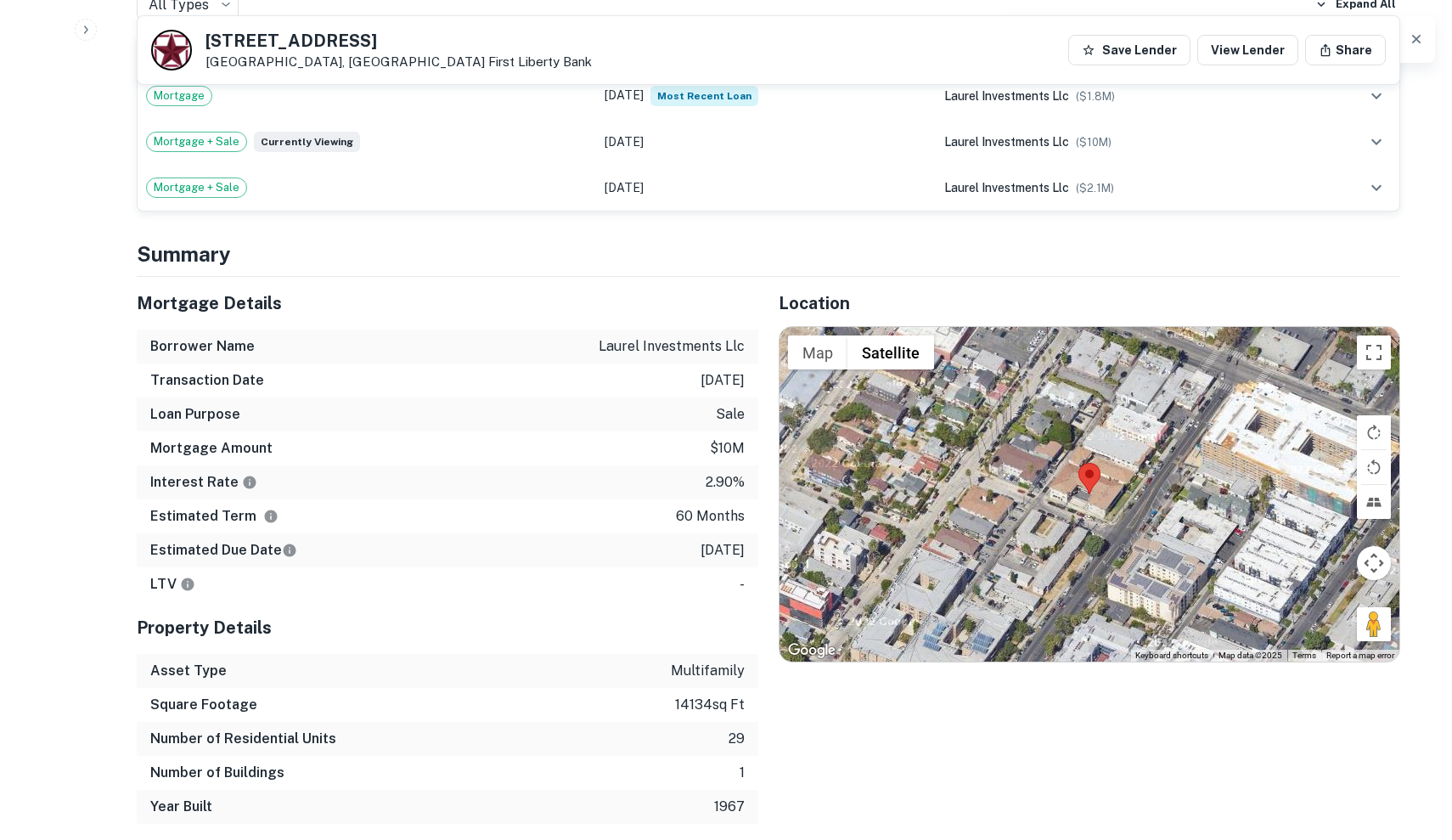
scroll to position [965, 0]
click at [1139, 492] on div at bounding box center [1090, 494] width 620 height 335
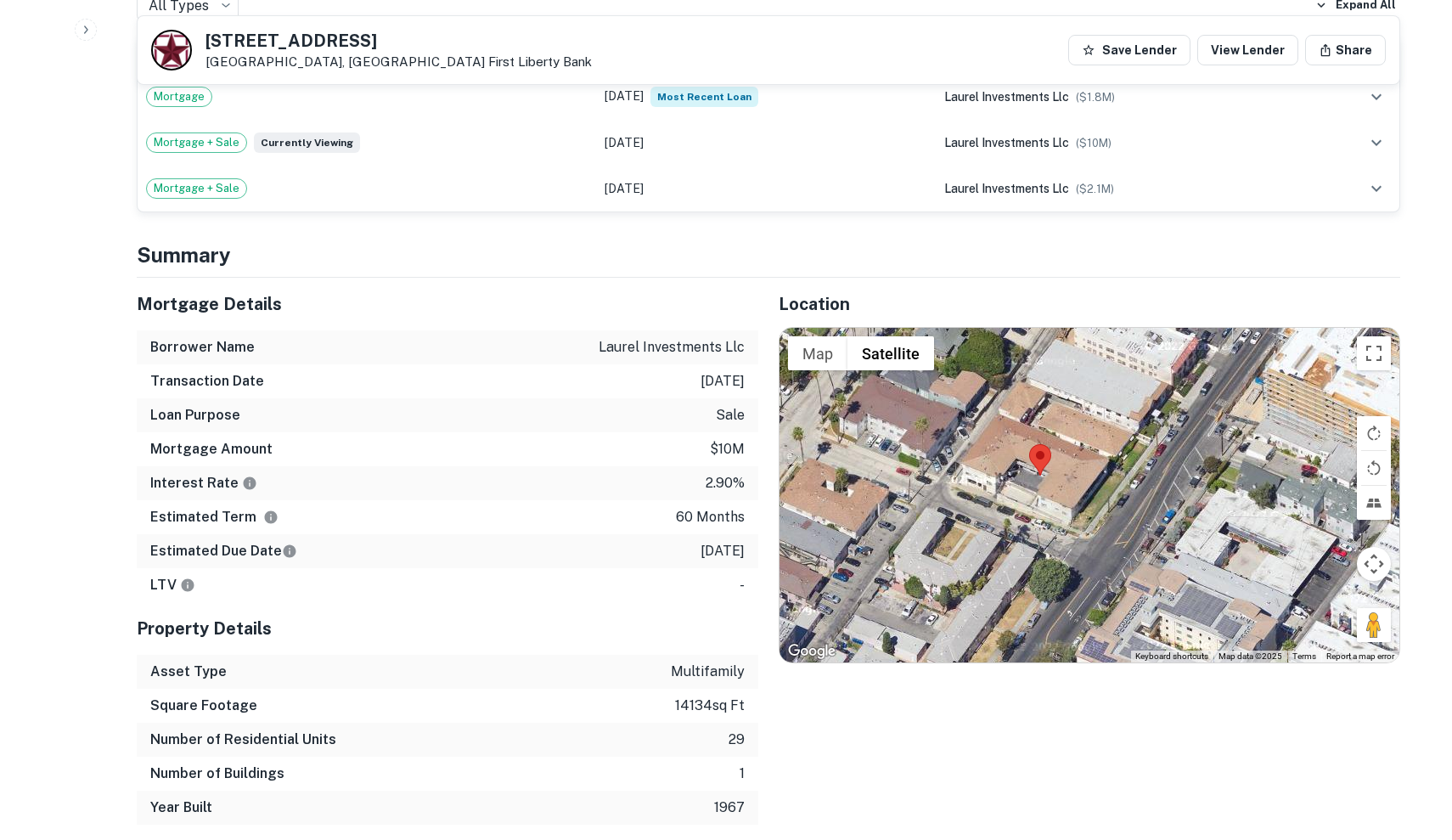
click at [1050, 473] on div at bounding box center [1090, 494] width 620 height 335
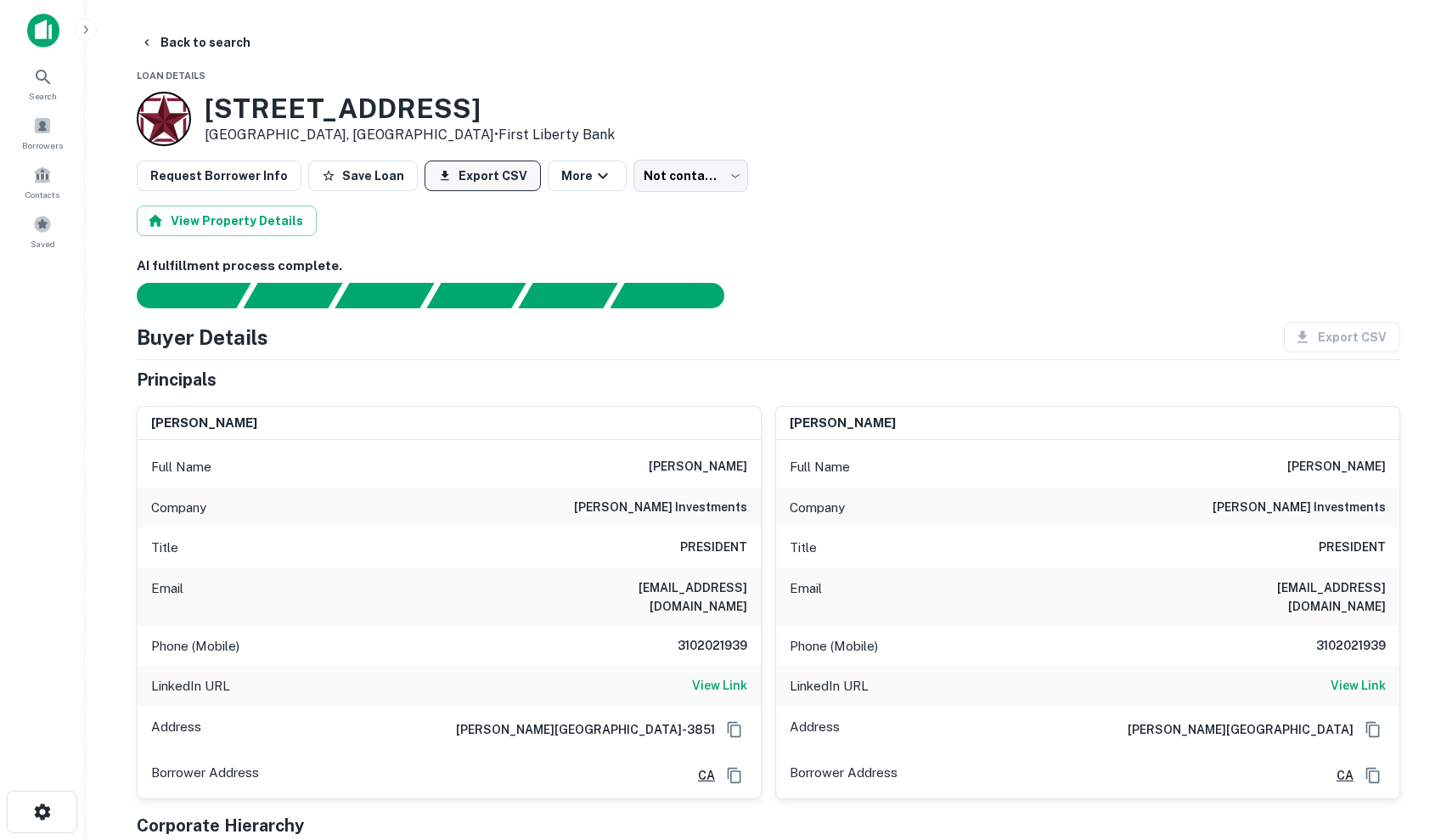
scroll to position [0, 0]
click at [392, 177] on button "Save Loan" at bounding box center [362, 175] width 109 height 30
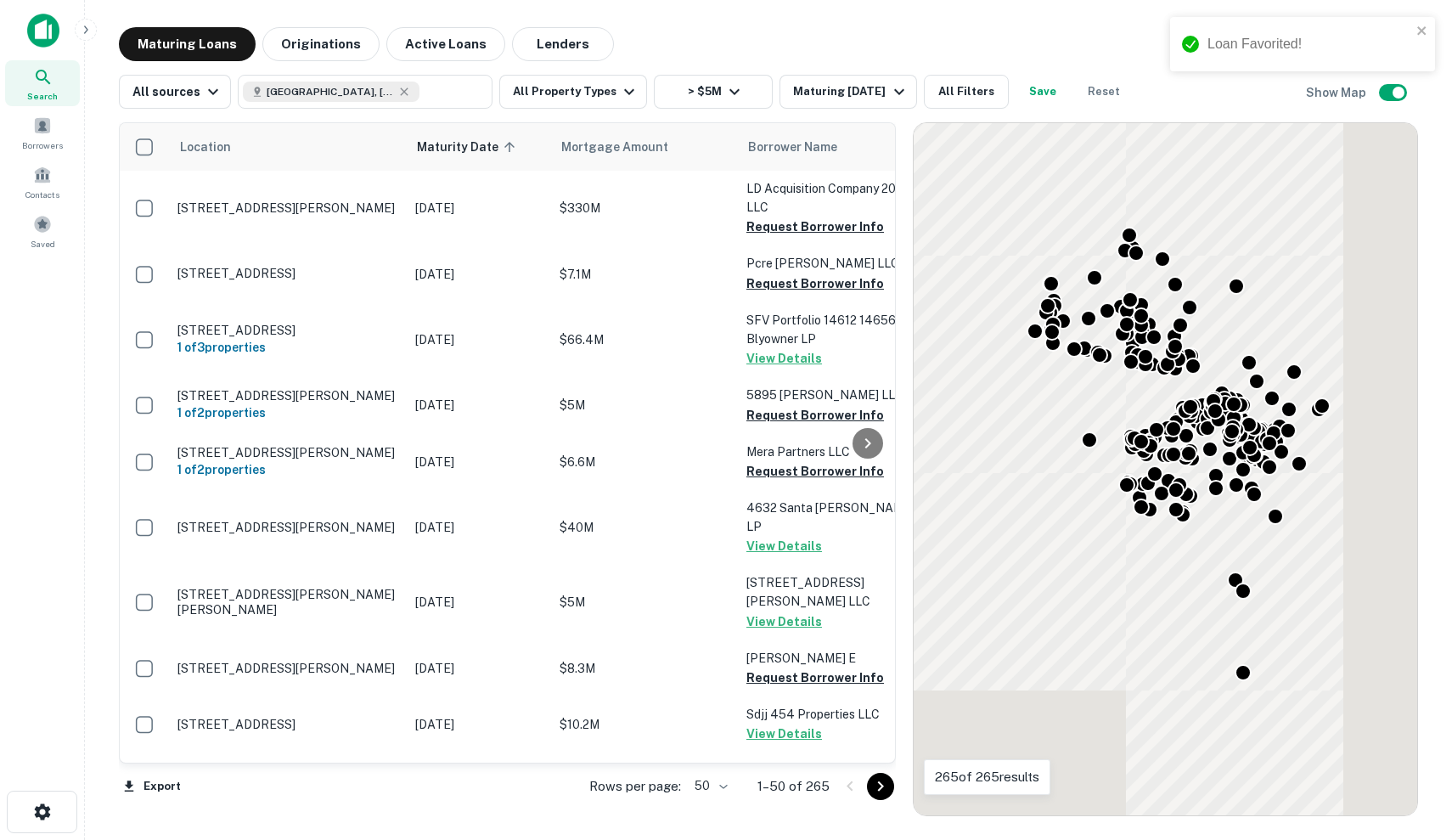
scroll to position [2381, 0]
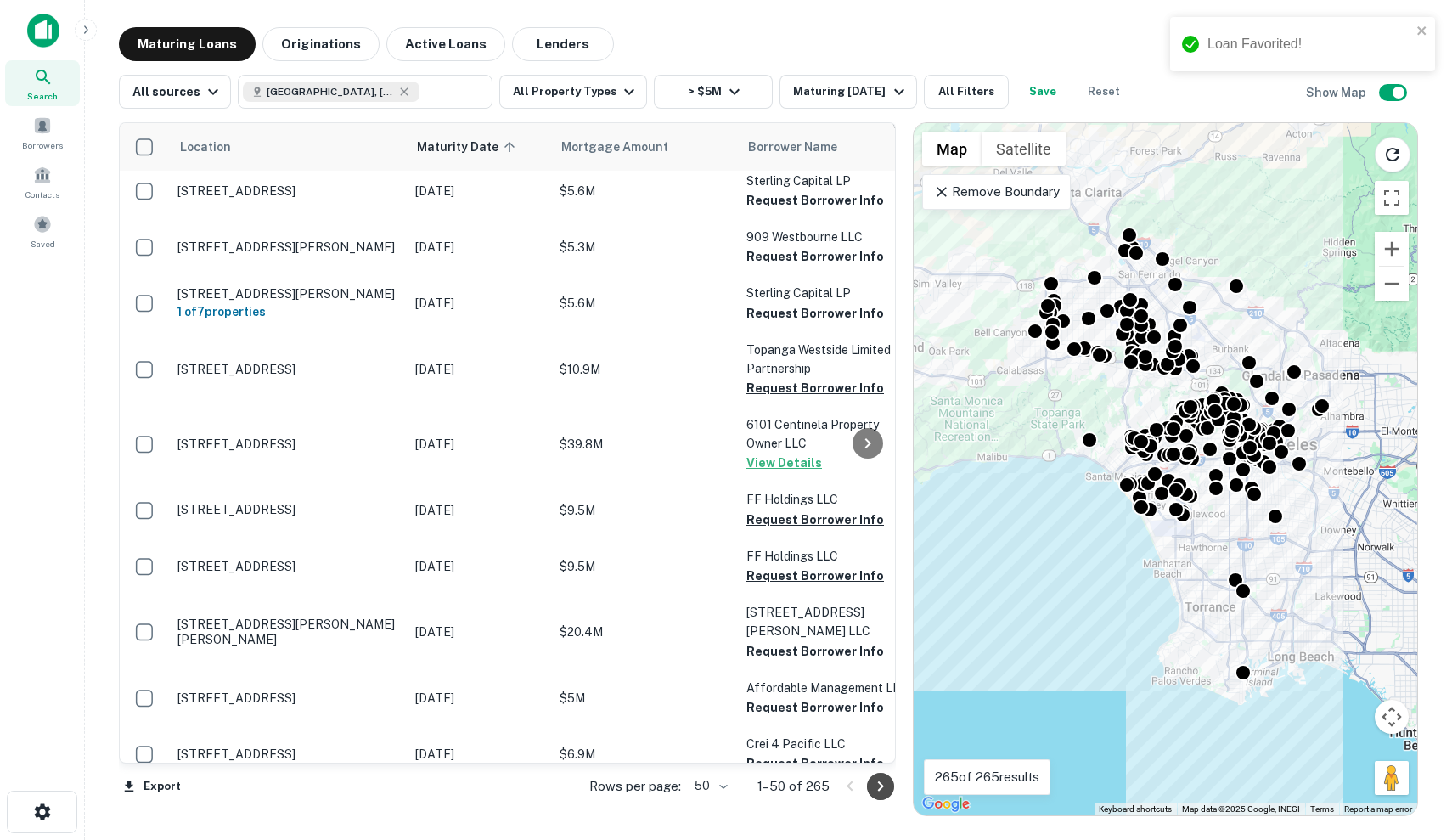
click at [870, 786] on button "Go to next page" at bounding box center [881, 787] width 28 height 28
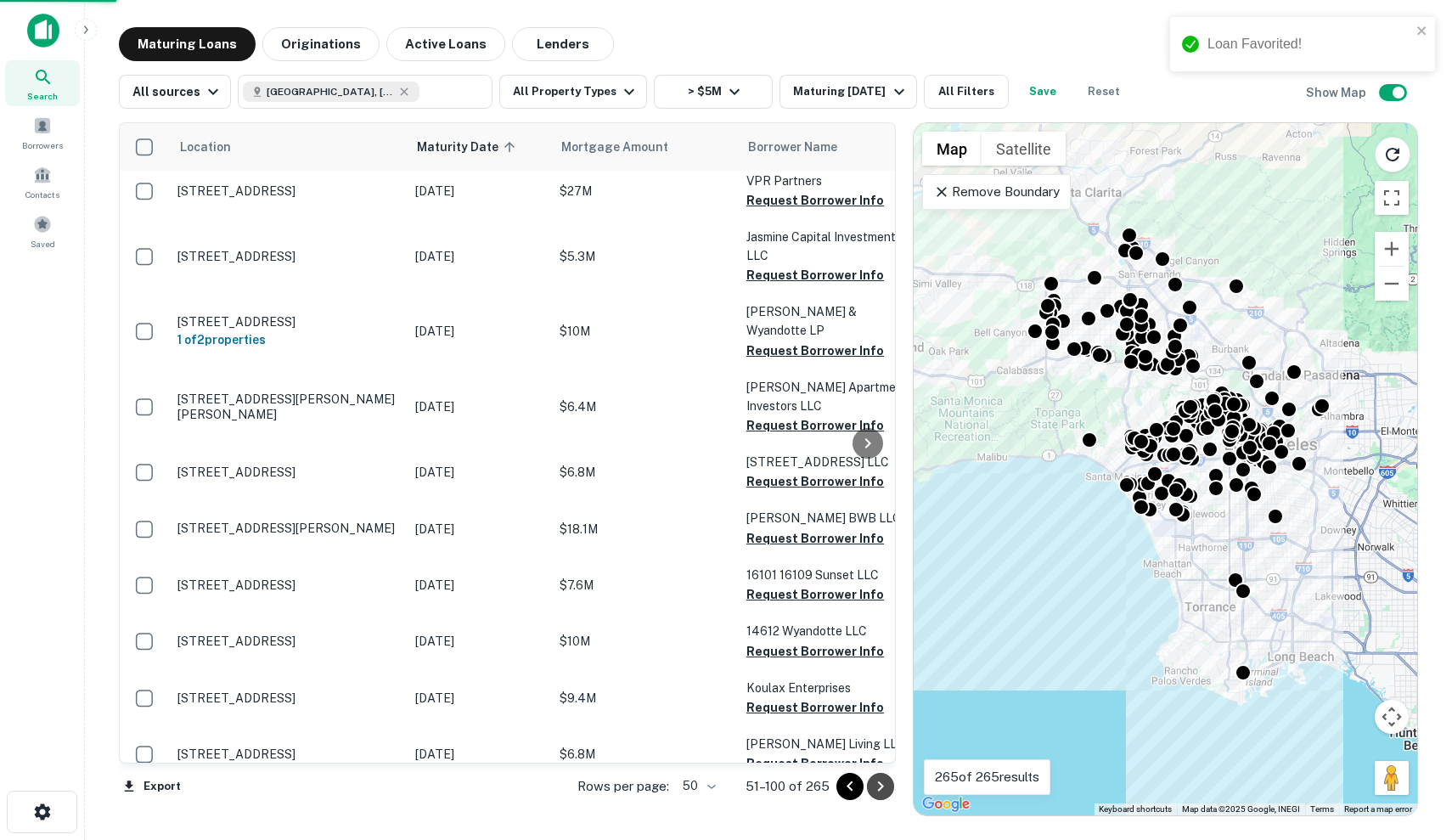
click at [874, 787] on icon "Go to next page" at bounding box center [881, 786] width 20 height 20
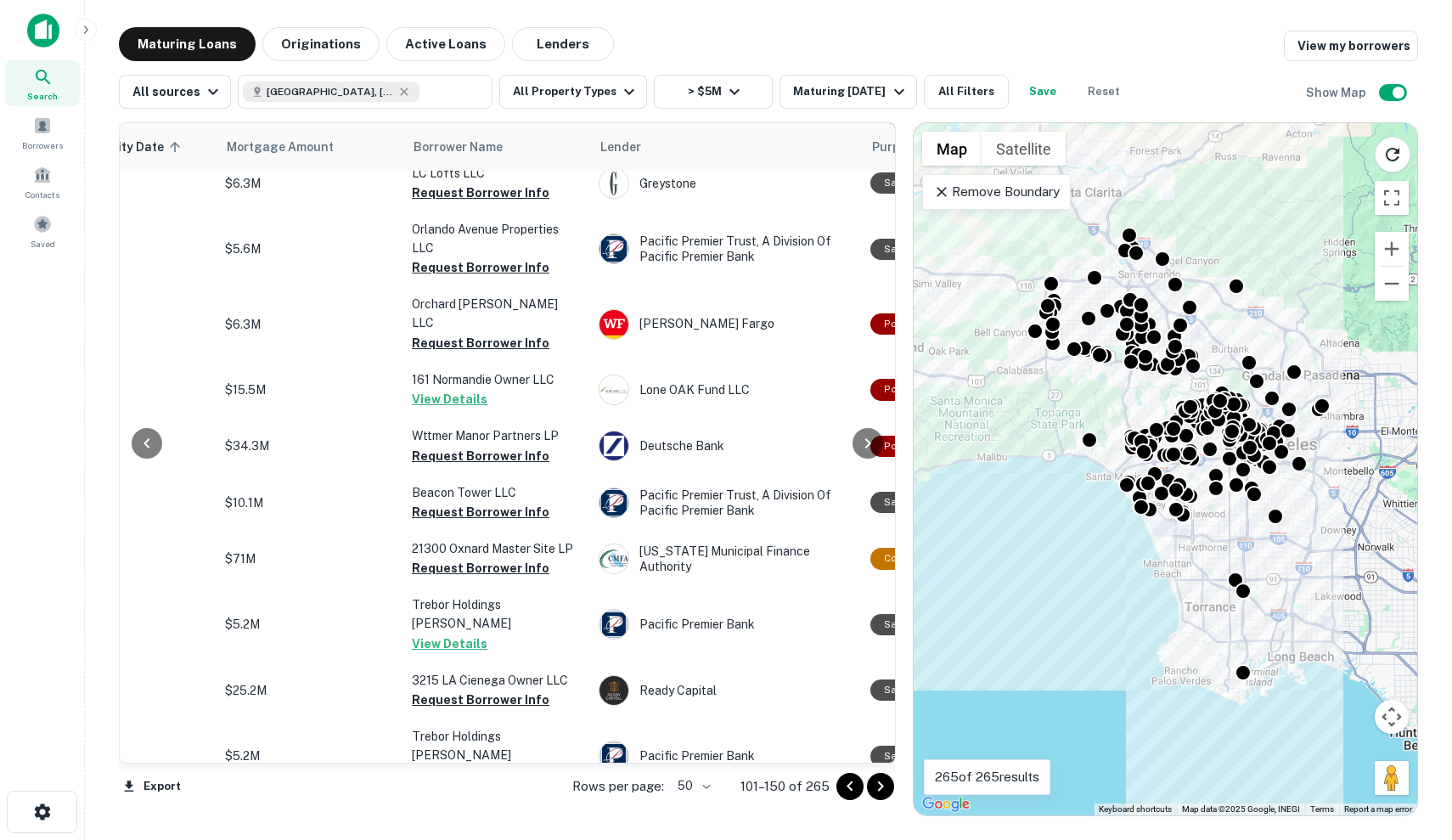
scroll to position [2382, 335]
drag, startPoint x: 876, startPoint y: 790, endPoint x: 626, endPoint y: 105, distance: 729.2
click at [876, 790] on icon "Go to next page" at bounding box center [881, 786] width 20 height 20
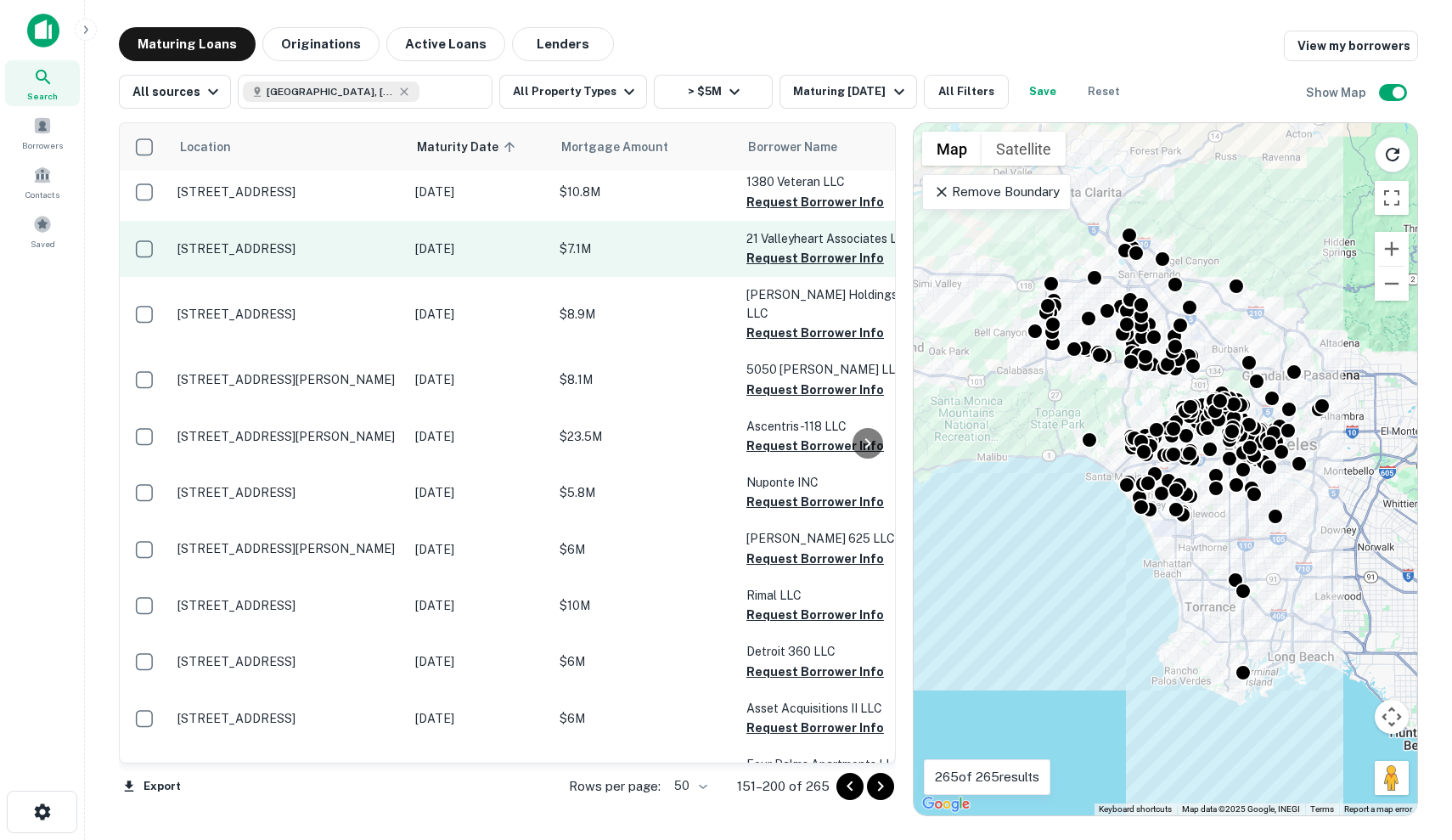
scroll to position [232, 0]
click at [443, 239] on p "Nov 30, 2025" at bounding box center [479, 249] width 127 height 18
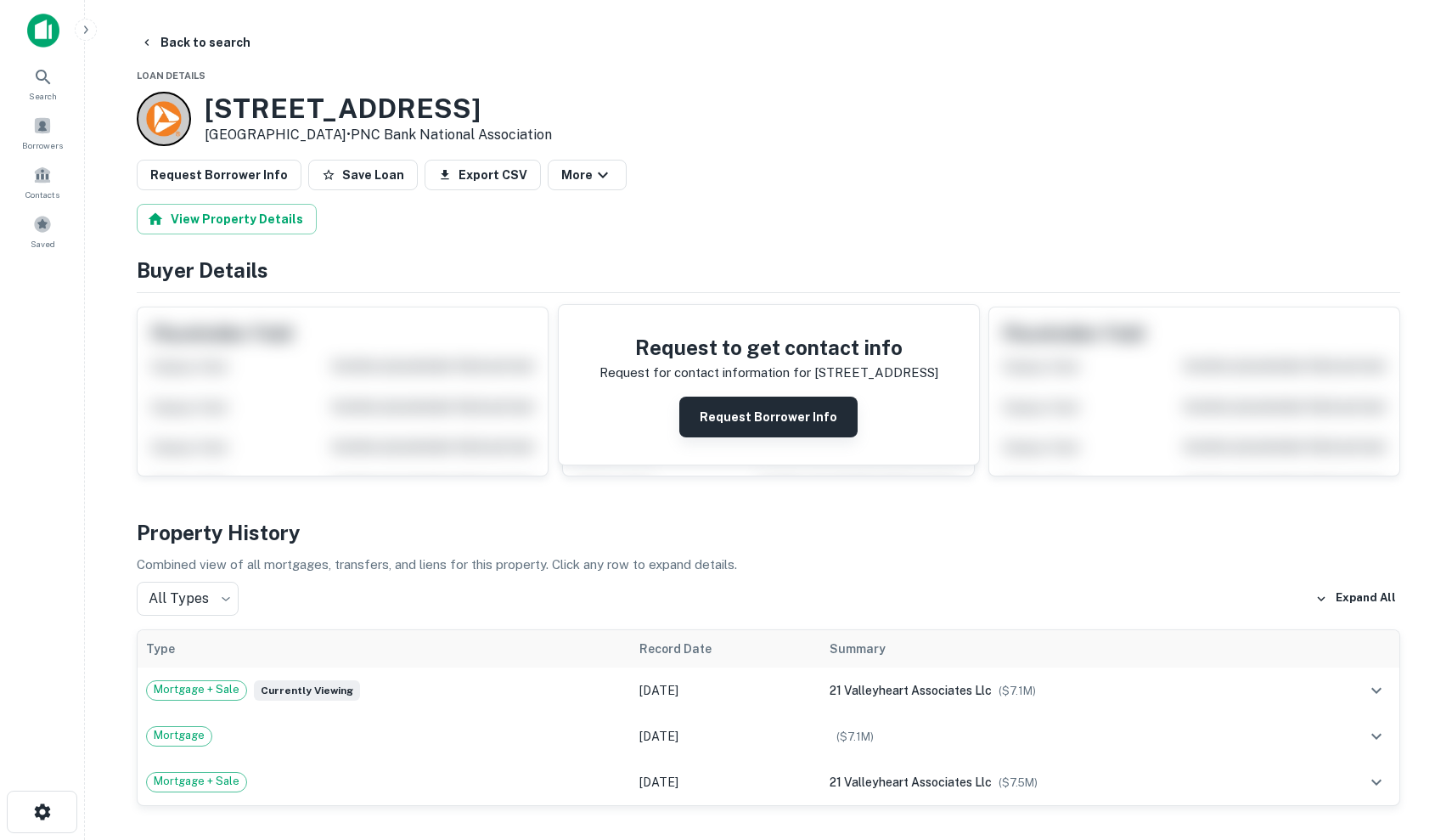
click at [777, 420] on button "Request Borrower Info" at bounding box center [769, 416] width 178 height 40
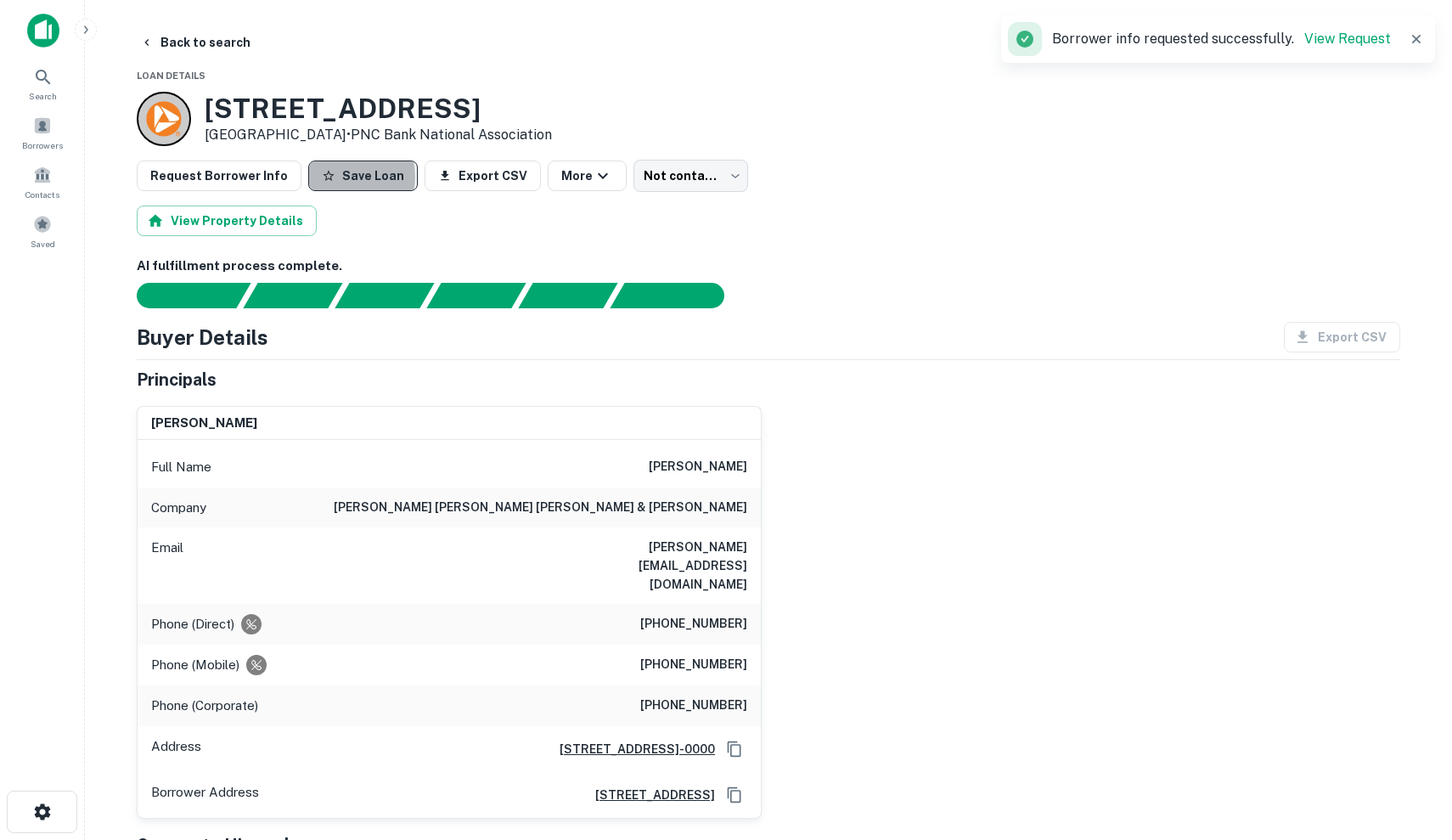
click at [329, 178] on button "Save Loan" at bounding box center [362, 175] width 109 height 30
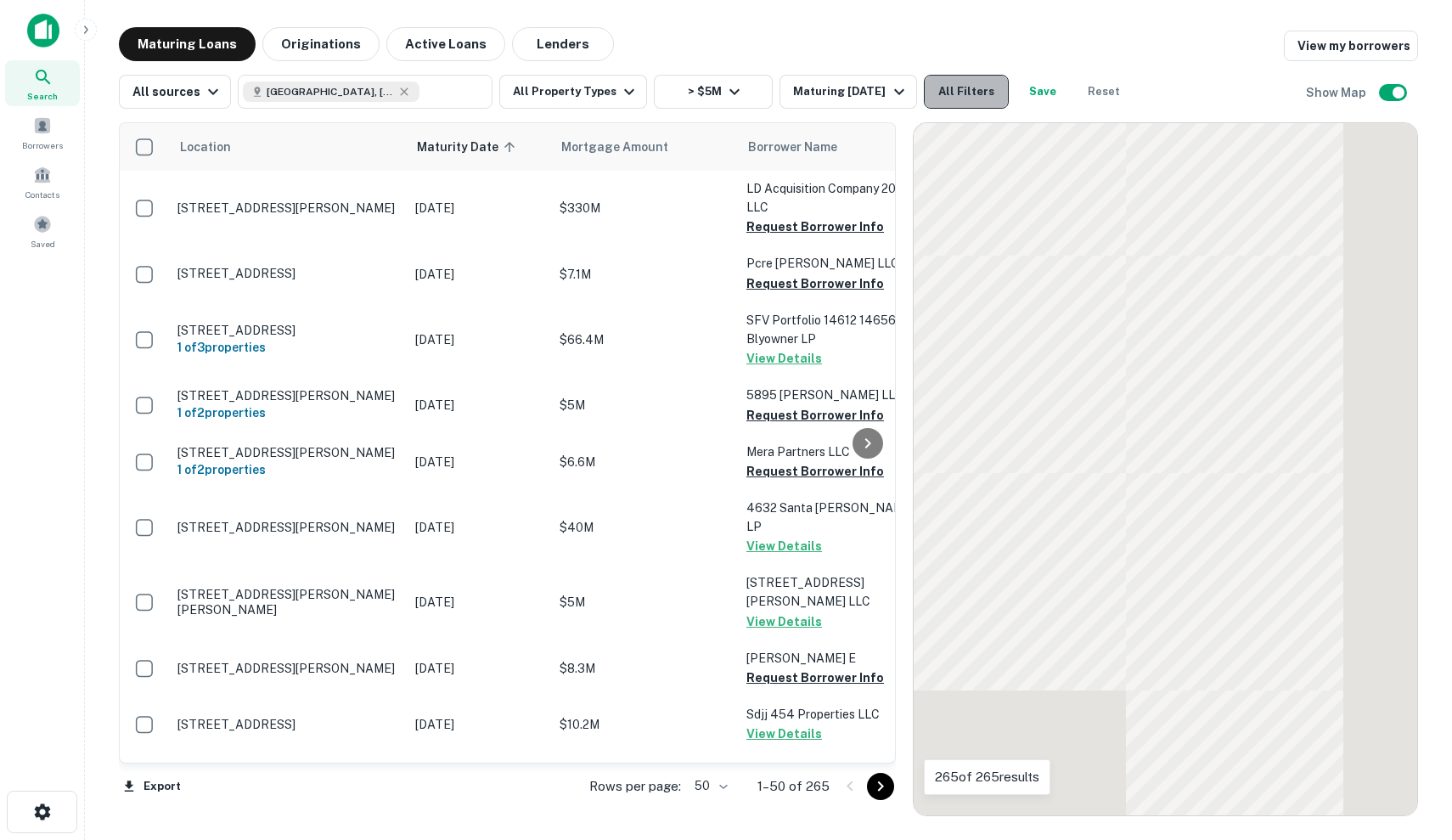
click at [995, 97] on button "All Filters" at bounding box center [966, 91] width 85 height 34
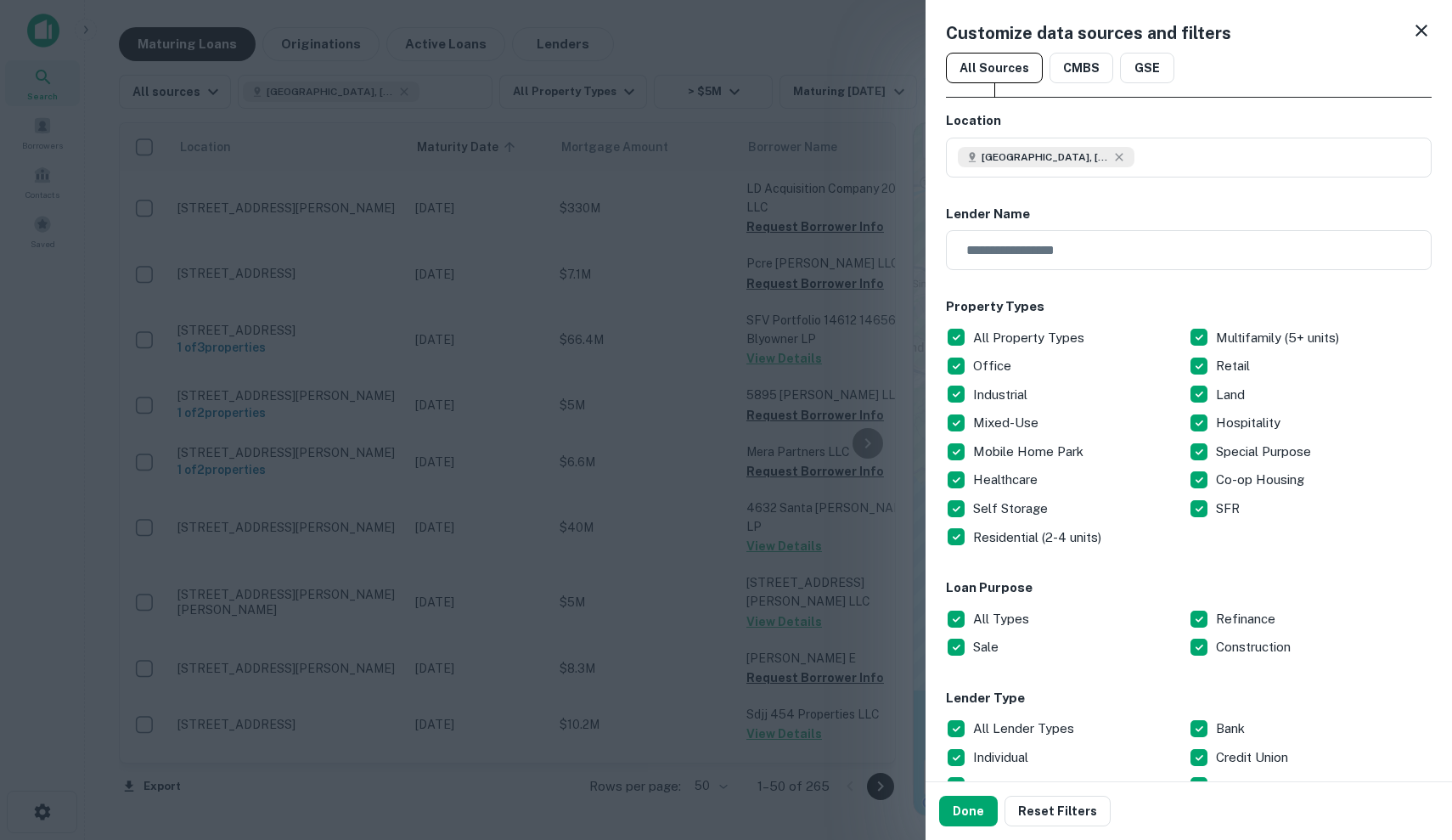
scroll to position [232, 0]
click at [716, 639] on div at bounding box center [726, 420] width 1452 height 840
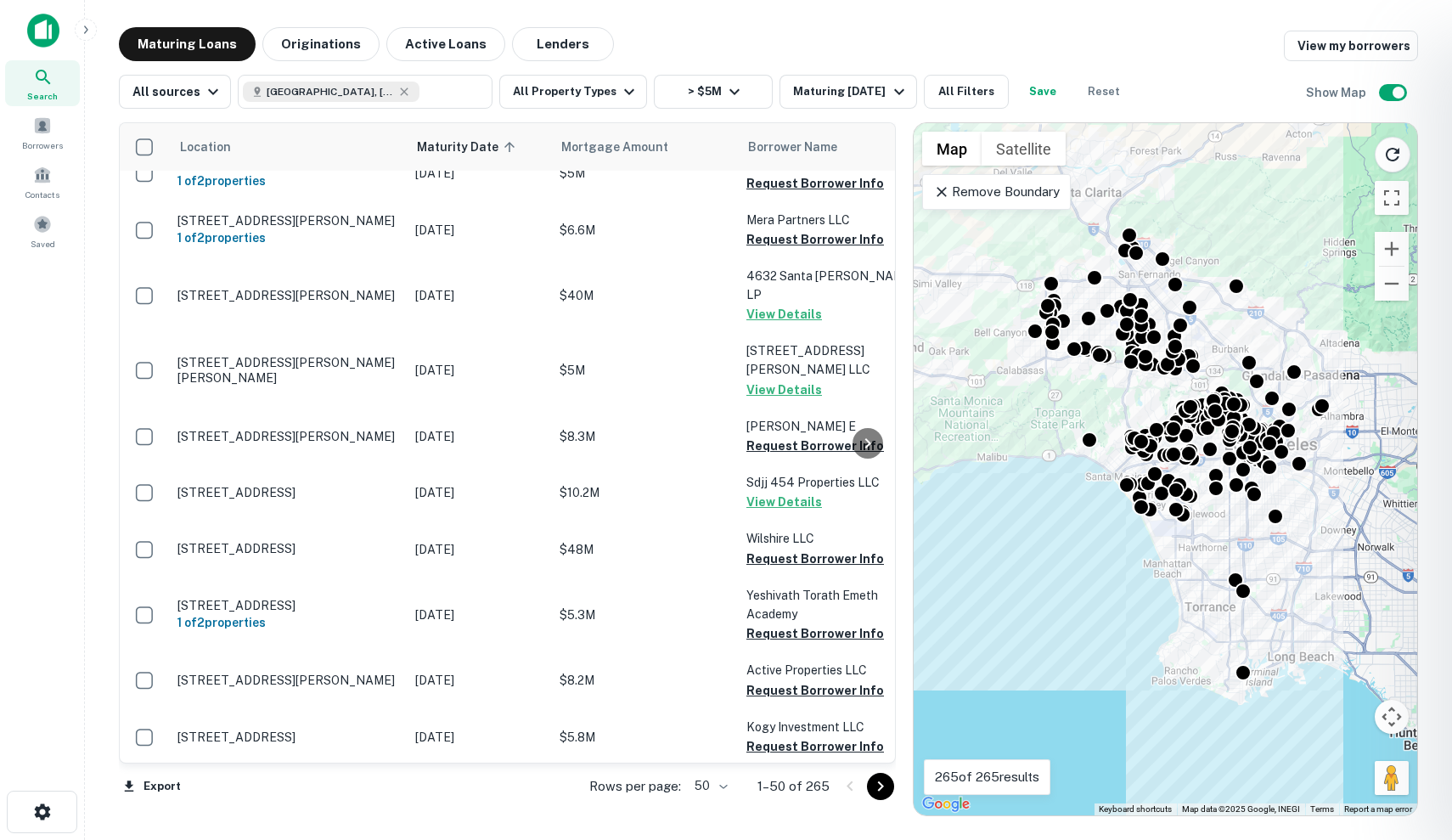
click at [694, 691] on div at bounding box center [726, 420] width 1452 height 840
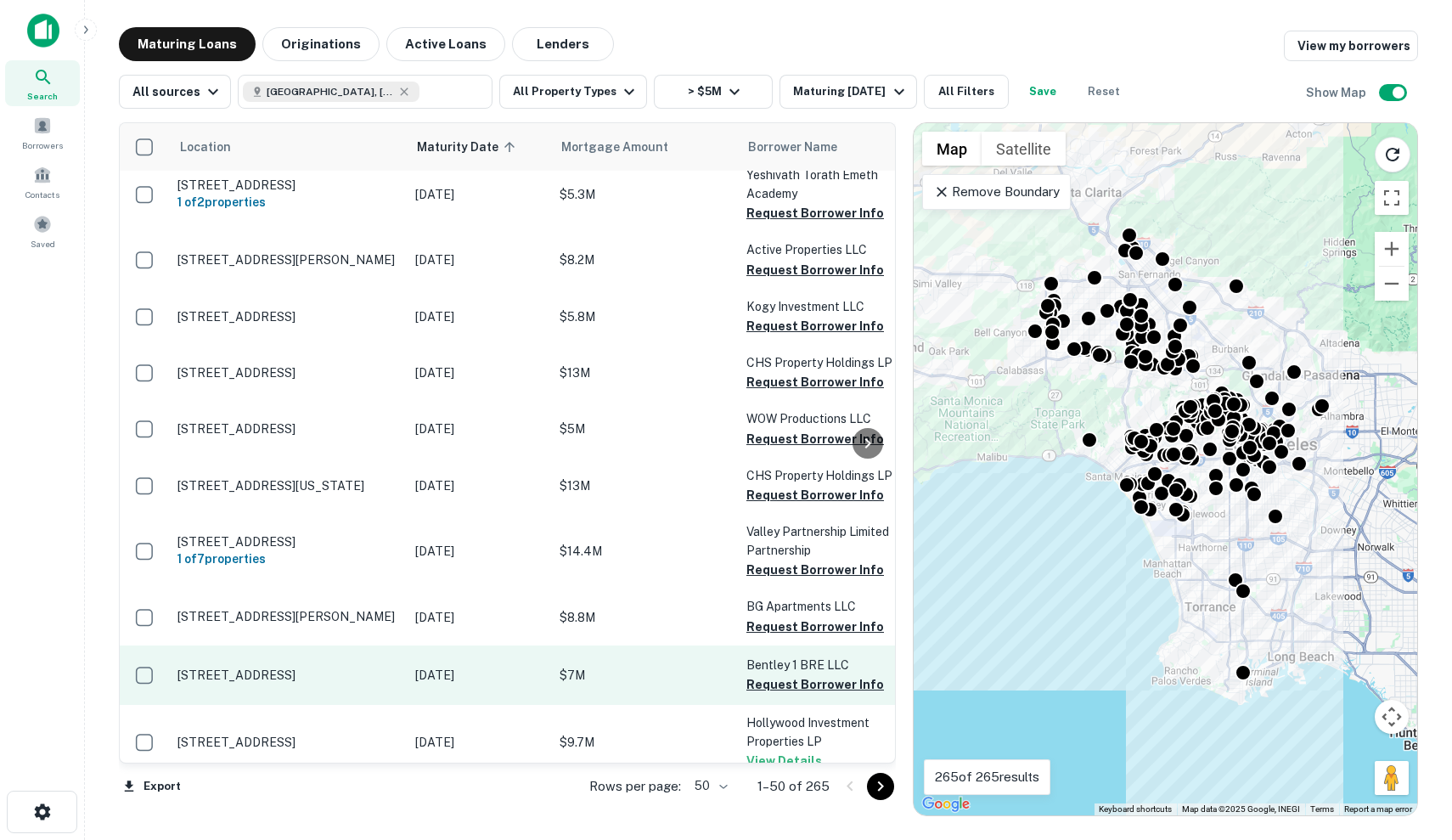
scroll to position [652, 0]
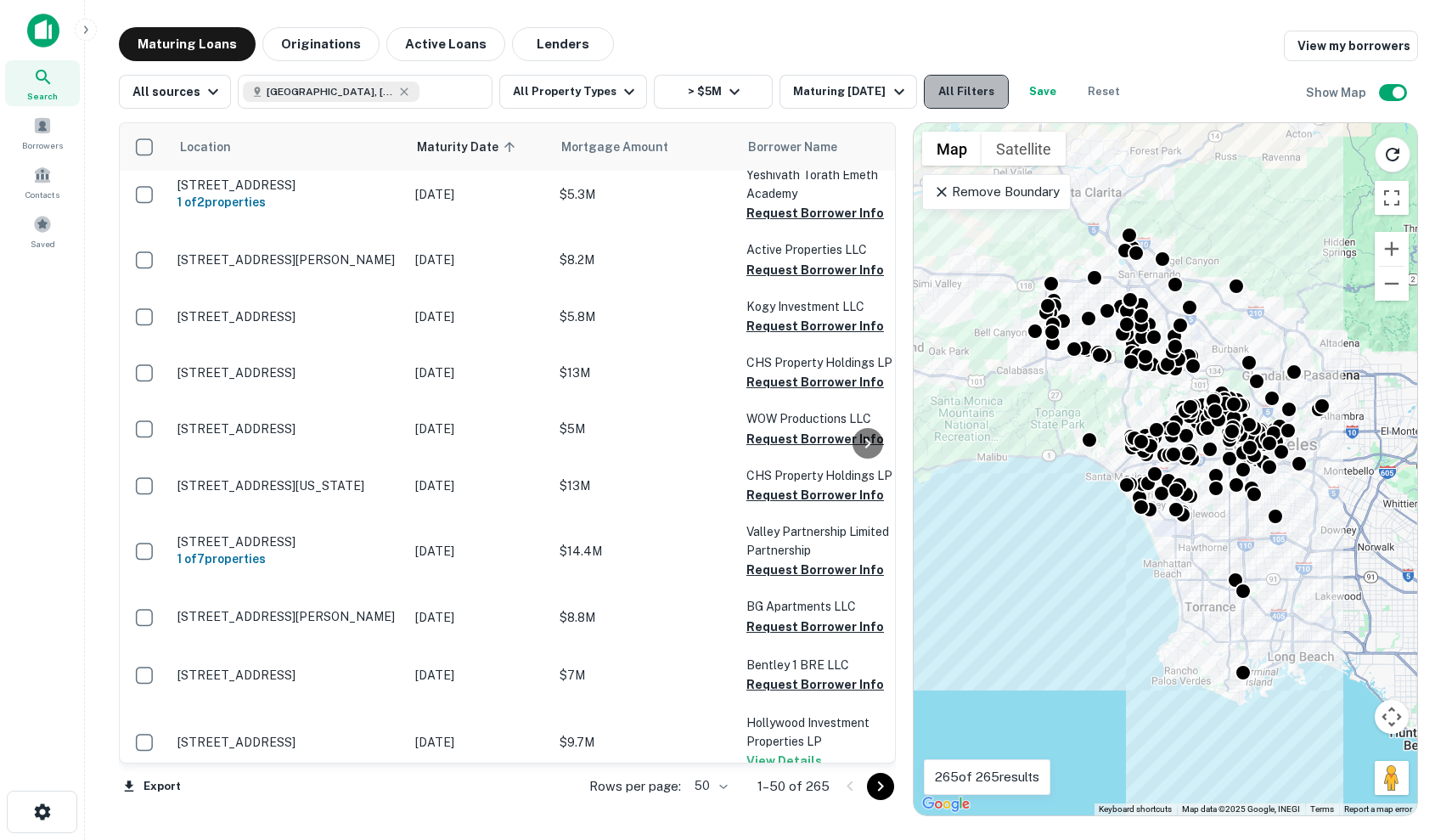
click at [991, 105] on button "All Filters" at bounding box center [966, 91] width 85 height 34
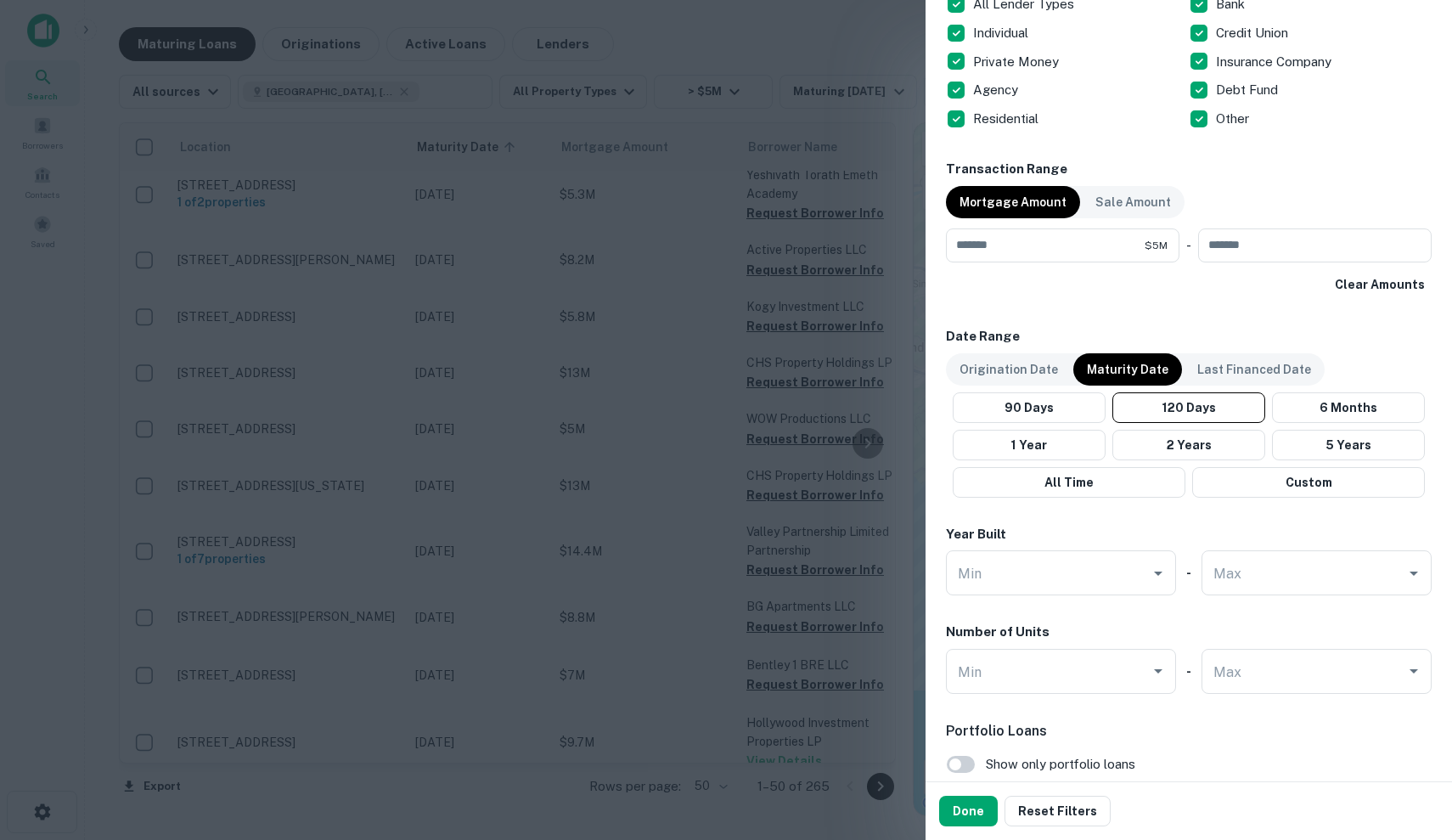
scroll to position [322, 0]
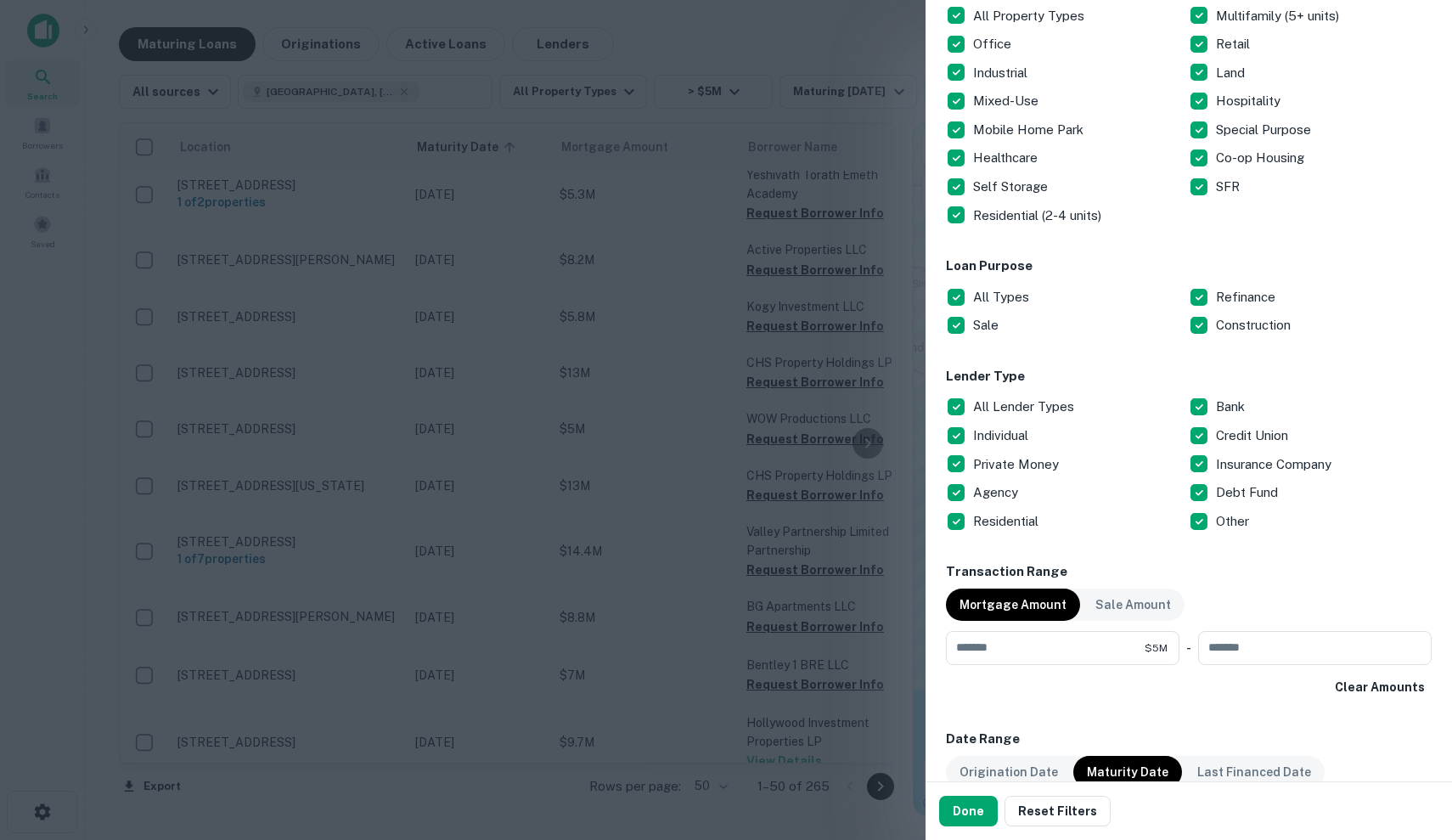
click at [1008, 401] on p "All Lender Types" at bounding box center [1025, 406] width 105 height 20
click at [1008, 454] on p "Private Money" at bounding box center [1017, 464] width 89 height 20
click at [1010, 432] on p "Individual" at bounding box center [1003, 436] width 59 height 20
click at [985, 806] on button "Done" at bounding box center [969, 811] width 59 height 30
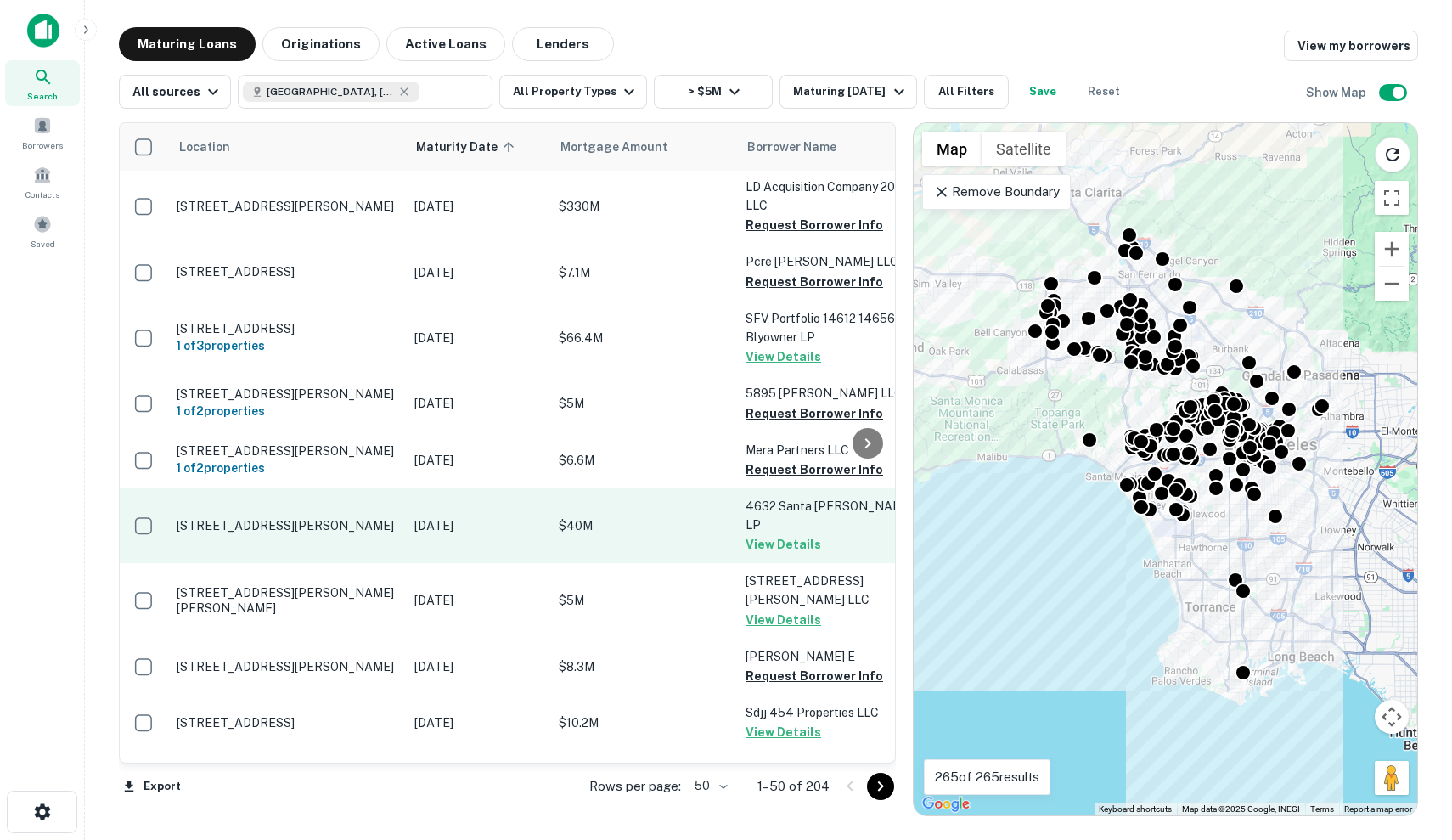
scroll to position [3, 6]
click at [709, 534] on p "$40M" at bounding box center [637, 525] width 170 height 18
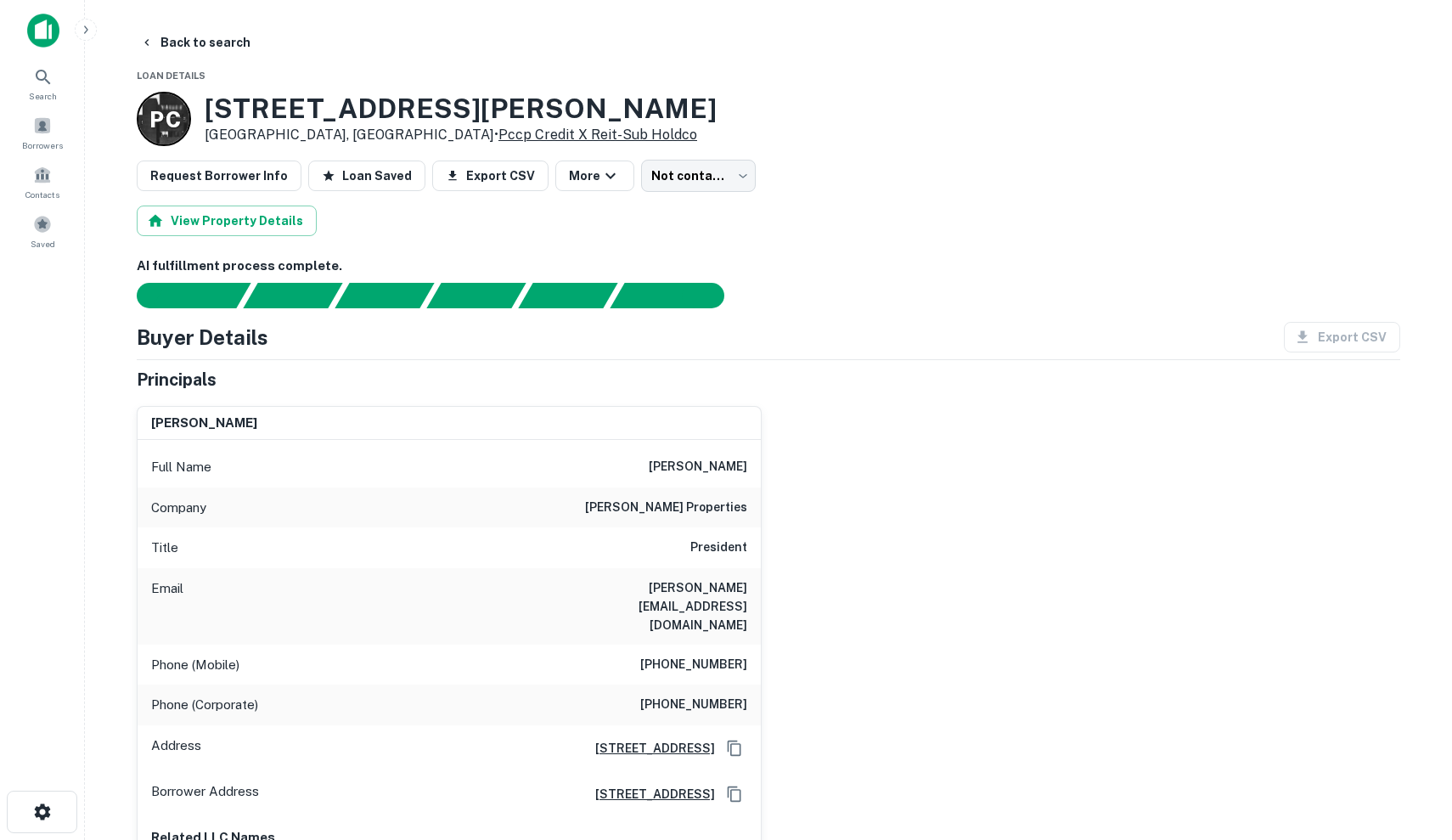
click at [499, 140] on link "Pccp Credit X Reit-sub Holdco" at bounding box center [598, 135] width 199 height 17
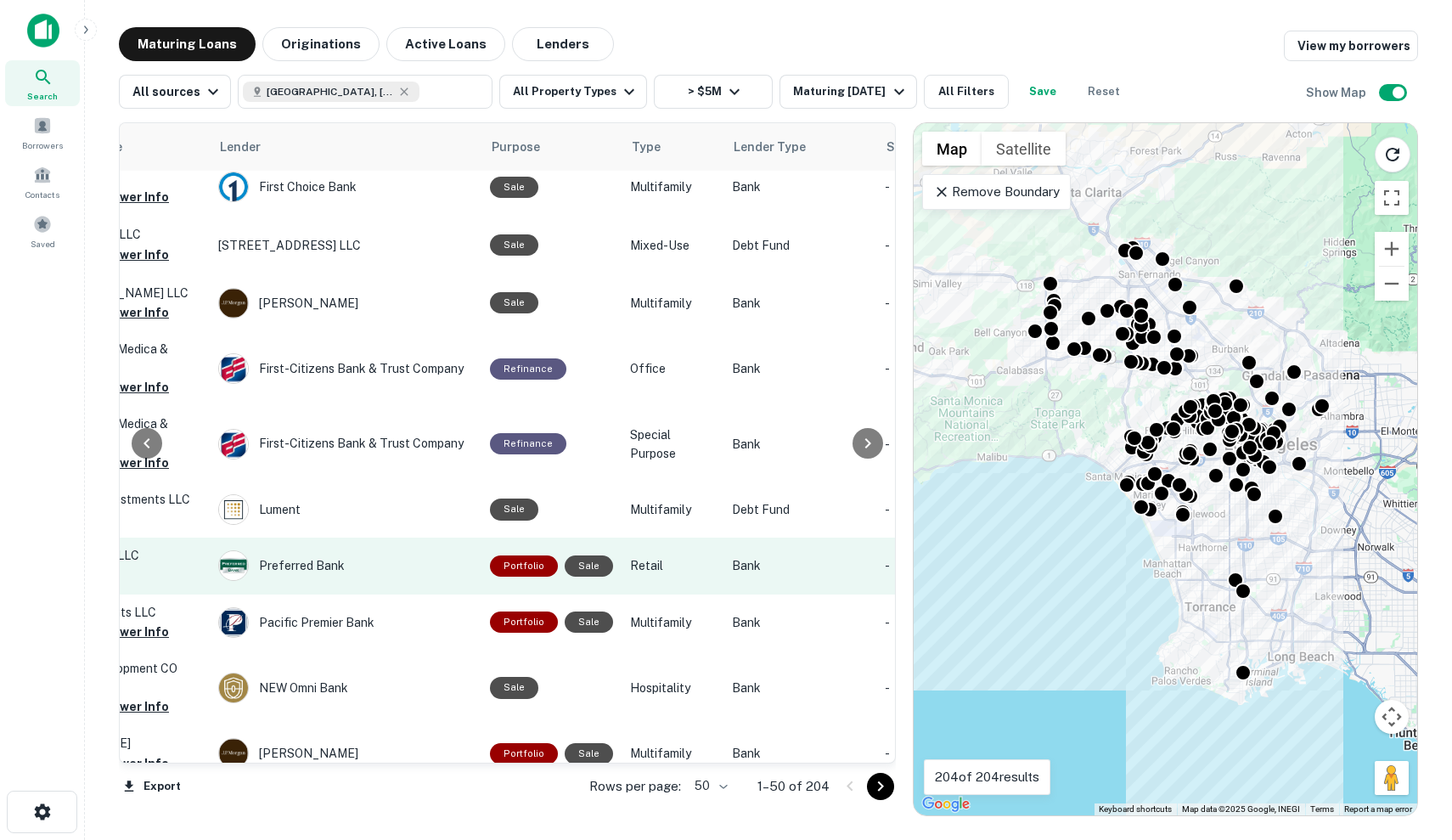
scroll to position [2422, 711]
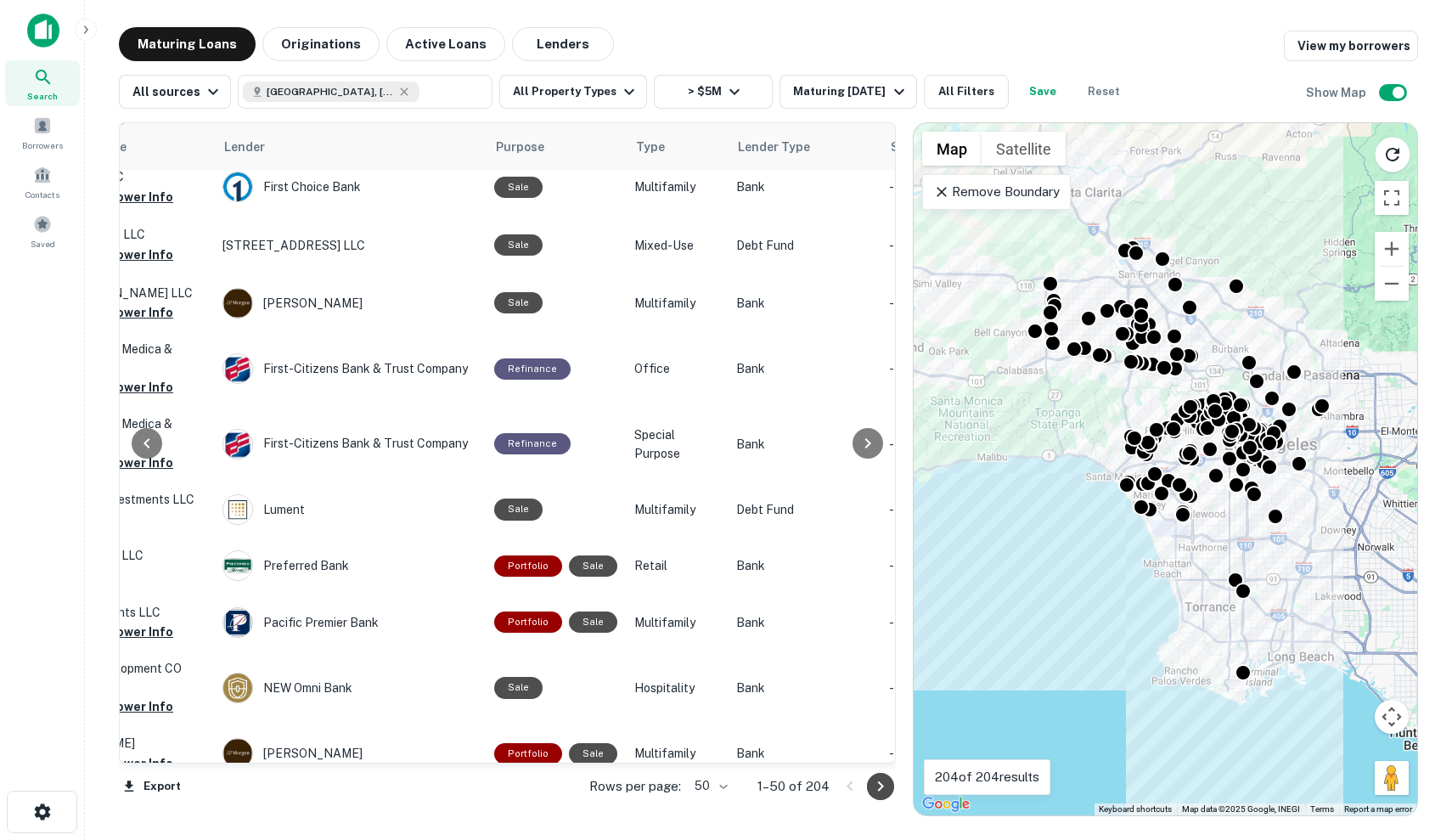
click at [876, 783] on icon "Go to next page" at bounding box center [881, 786] width 20 height 20
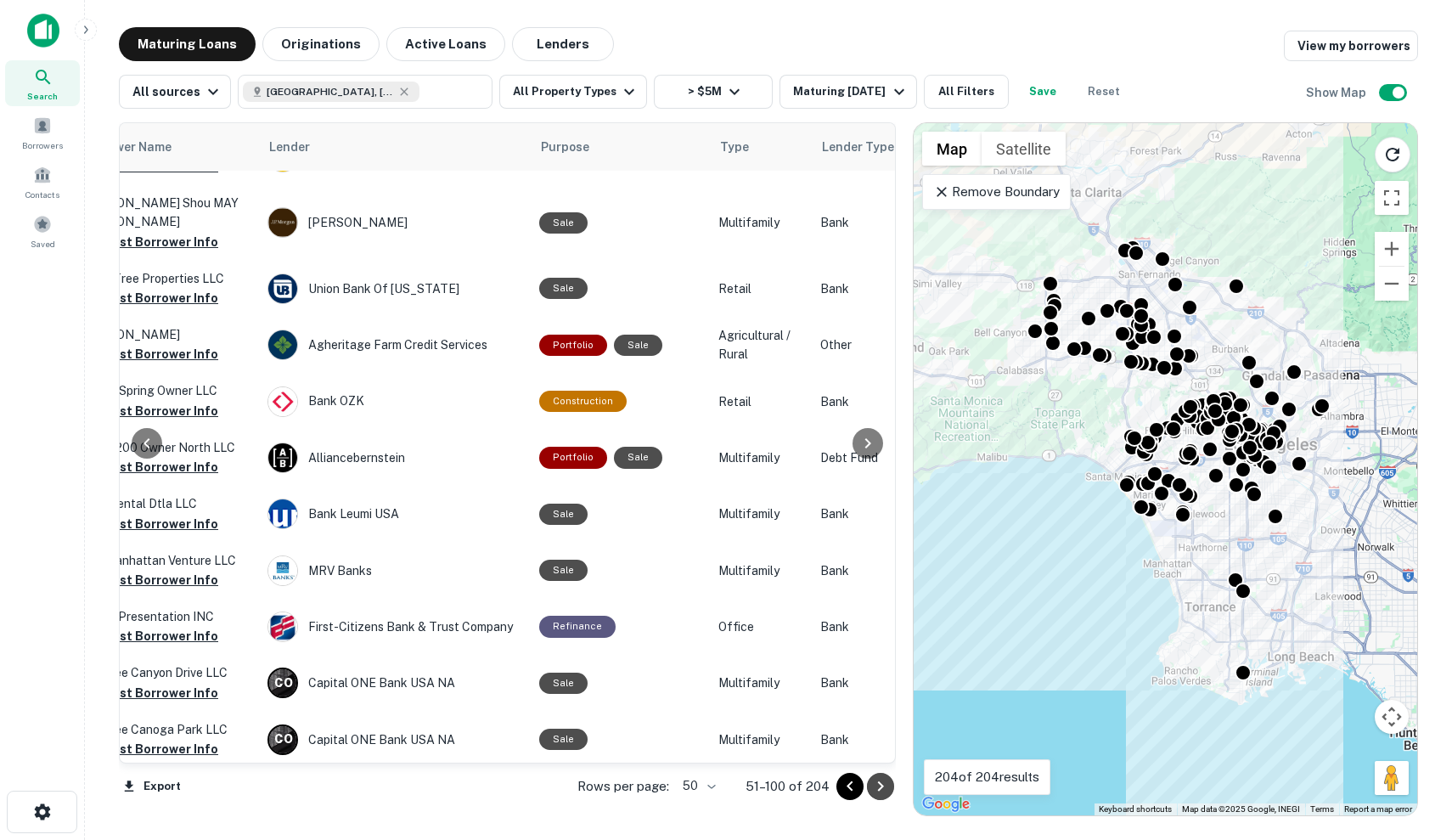
click at [879, 782] on icon "Go to next page" at bounding box center [881, 786] width 6 height 10
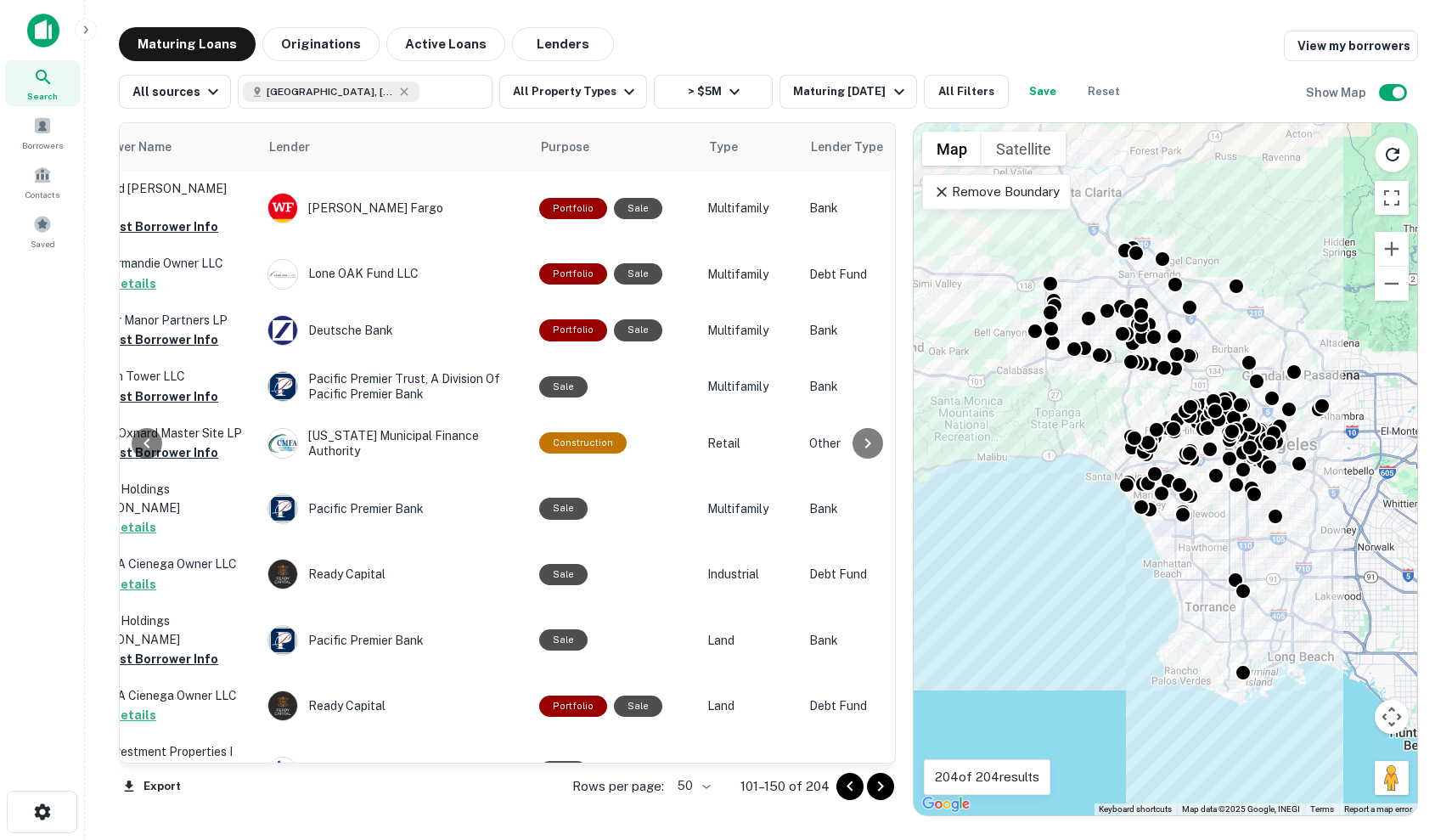
scroll to position [0, 666]
